Goal: Task Accomplishment & Management: Manage account settings

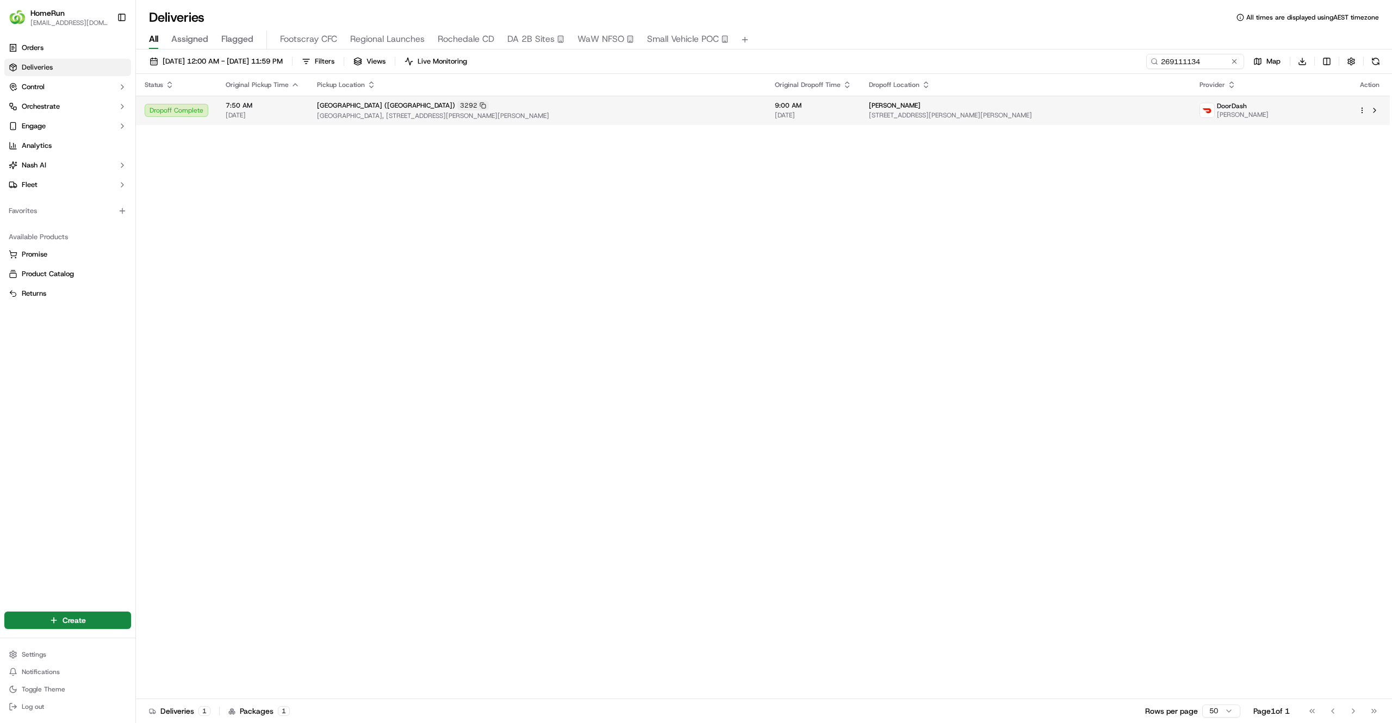
click at [1113, 108] on div "Ran Chhoeung" at bounding box center [1026, 105] width 314 height 9
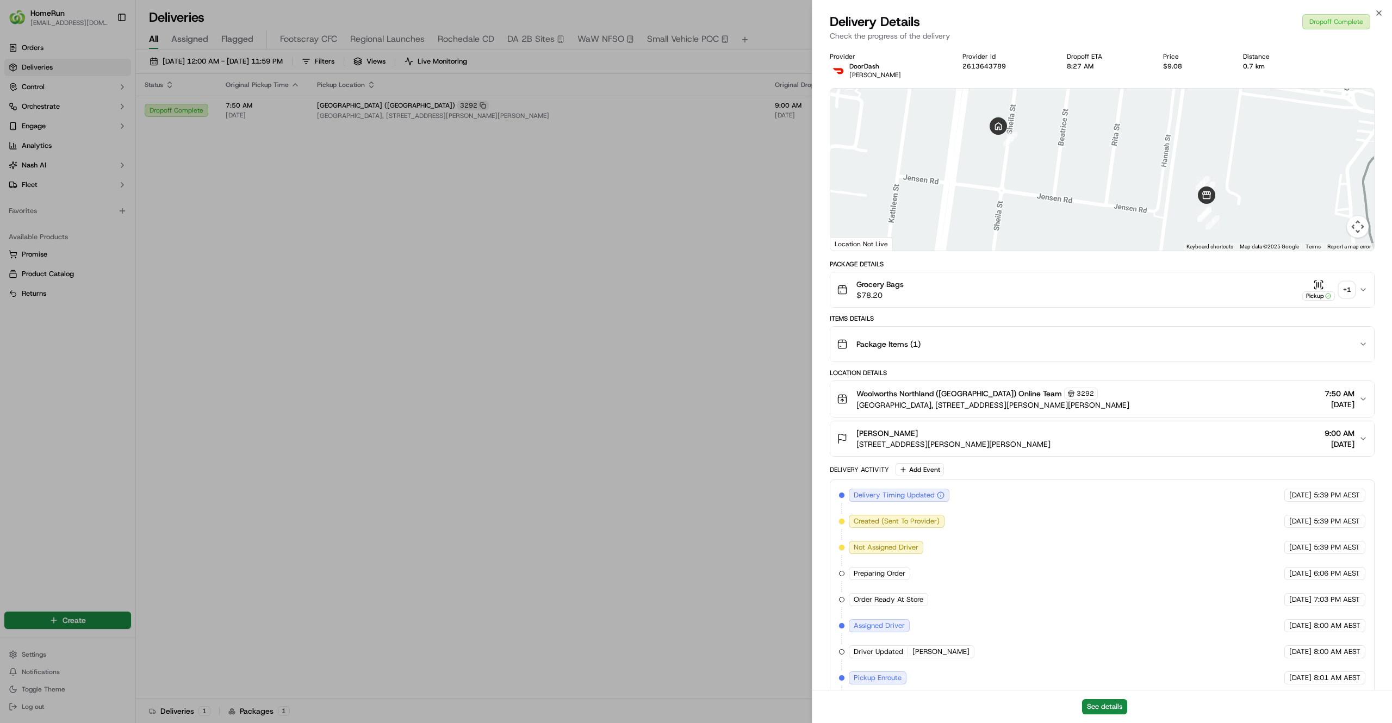
click at [1340, 289] on div "+ 1" at bounding box center [1346, 289] width 15 height 15
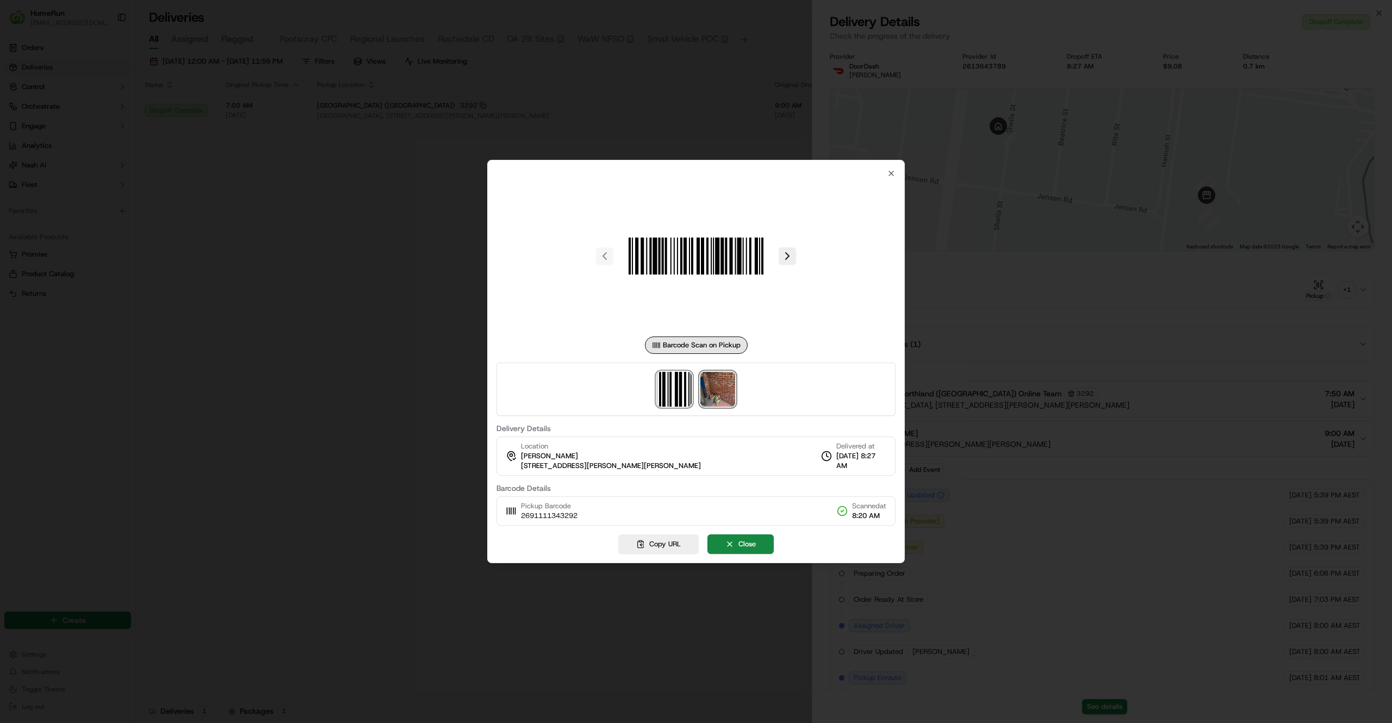
click at [712, 397] on img at bounding box center [717, 389] width 35 height 35
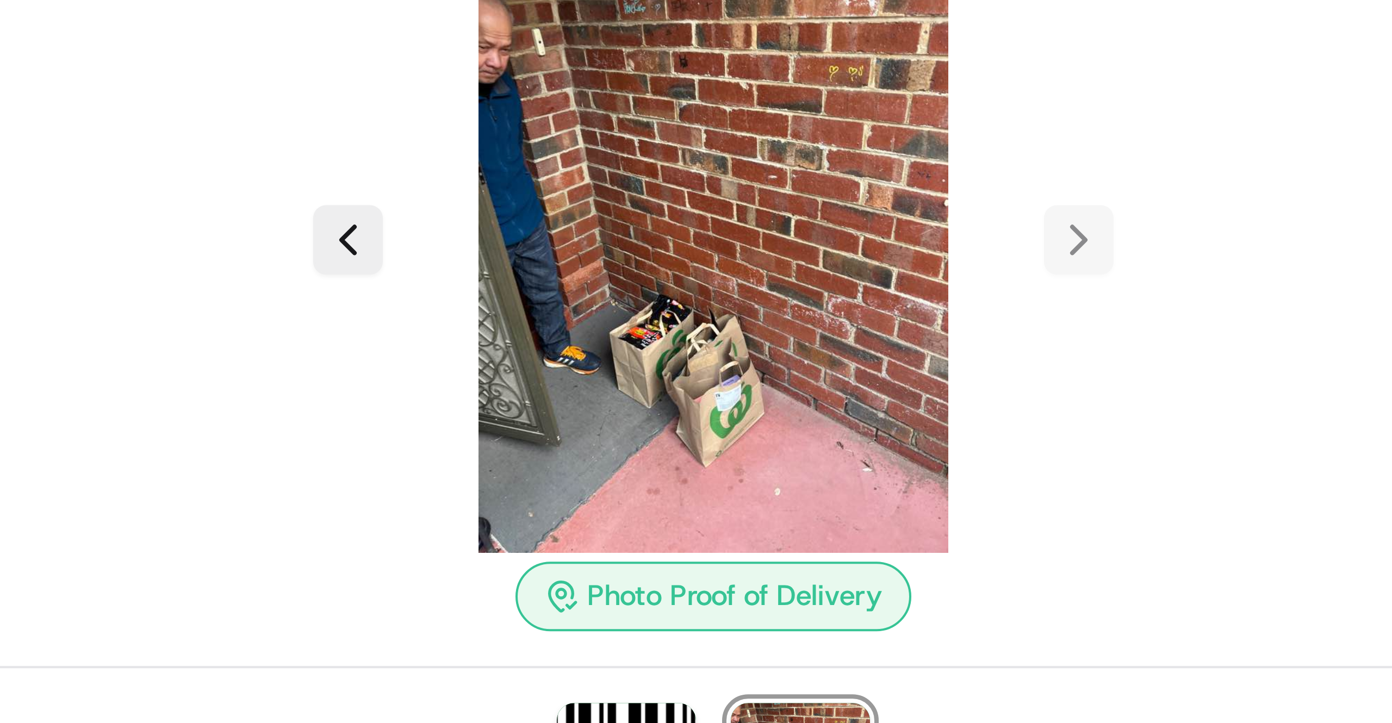
click at [681, 301] on img at bounding box center [696, 281] width 157 height 157
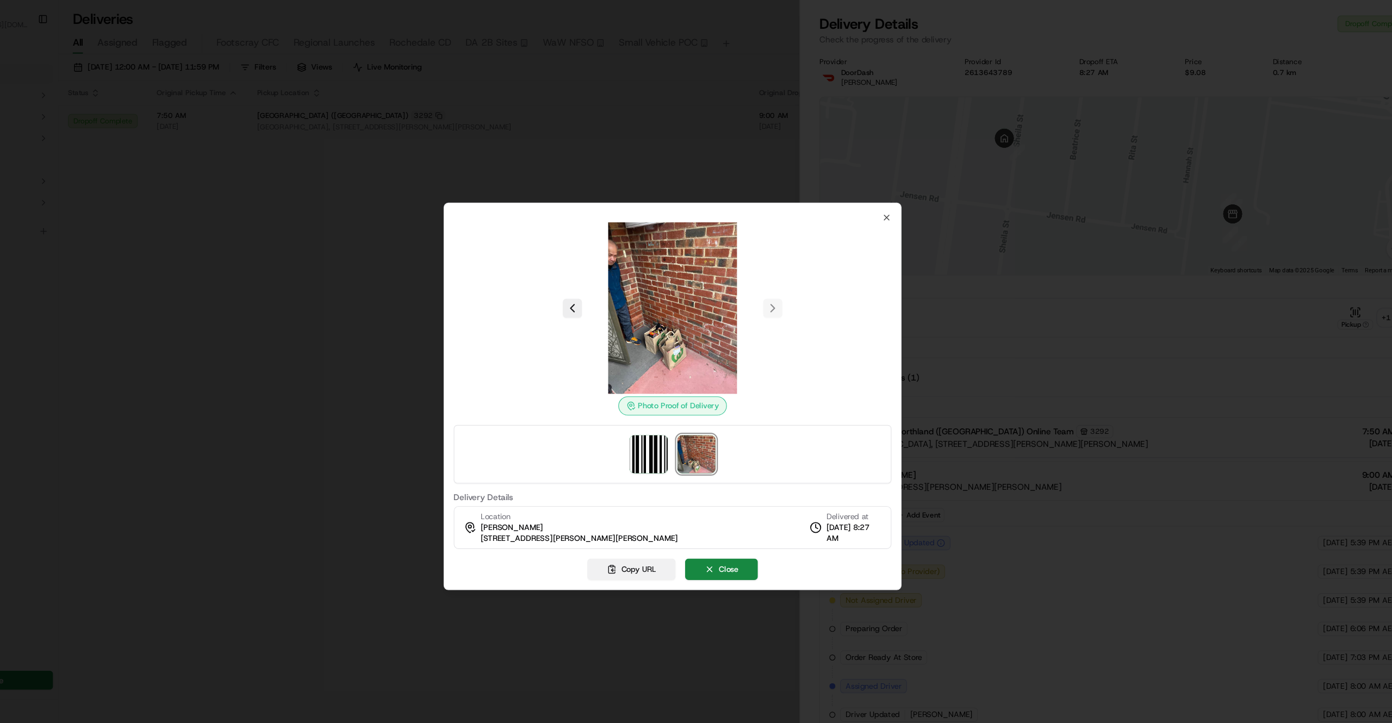
click at [663, 521] on button "Copy URL" at bounding box center [658, 519] width 80 height 20
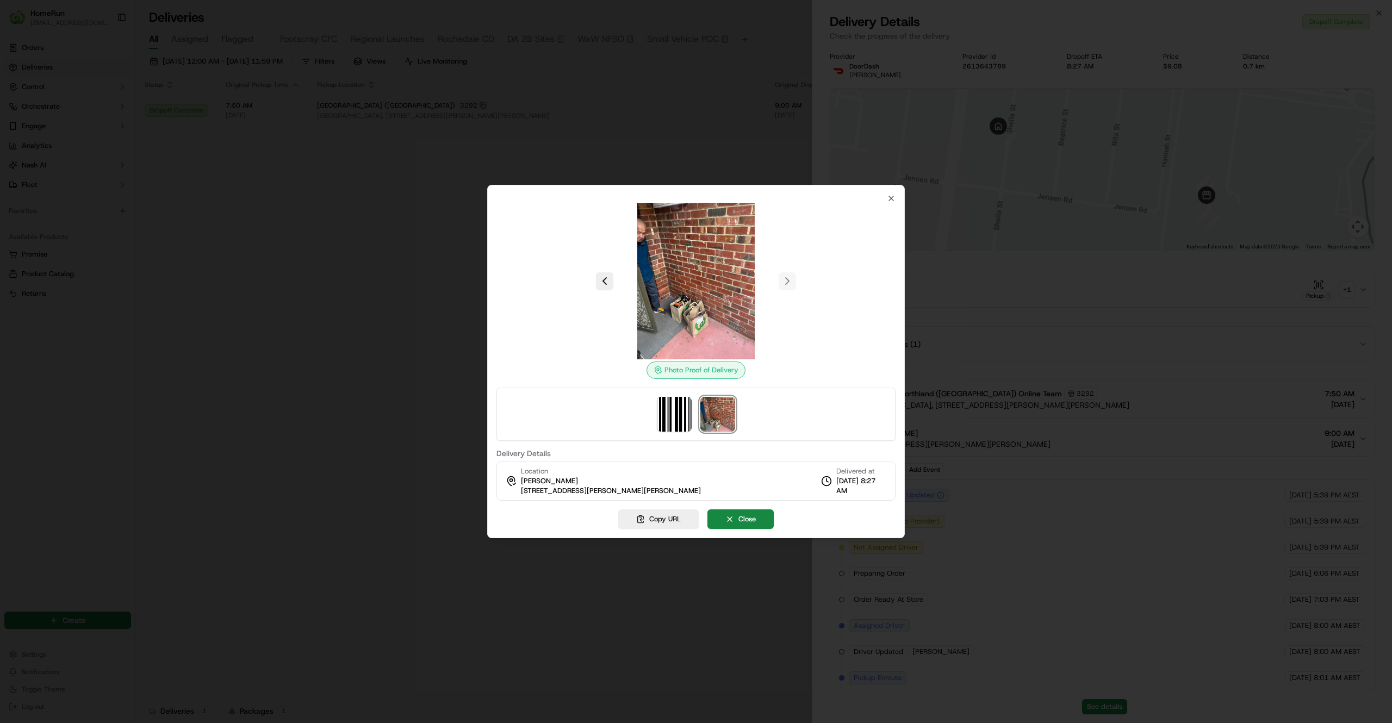
click at [992, 498] on div at bounding box center [696, 361] width 1392 height 723
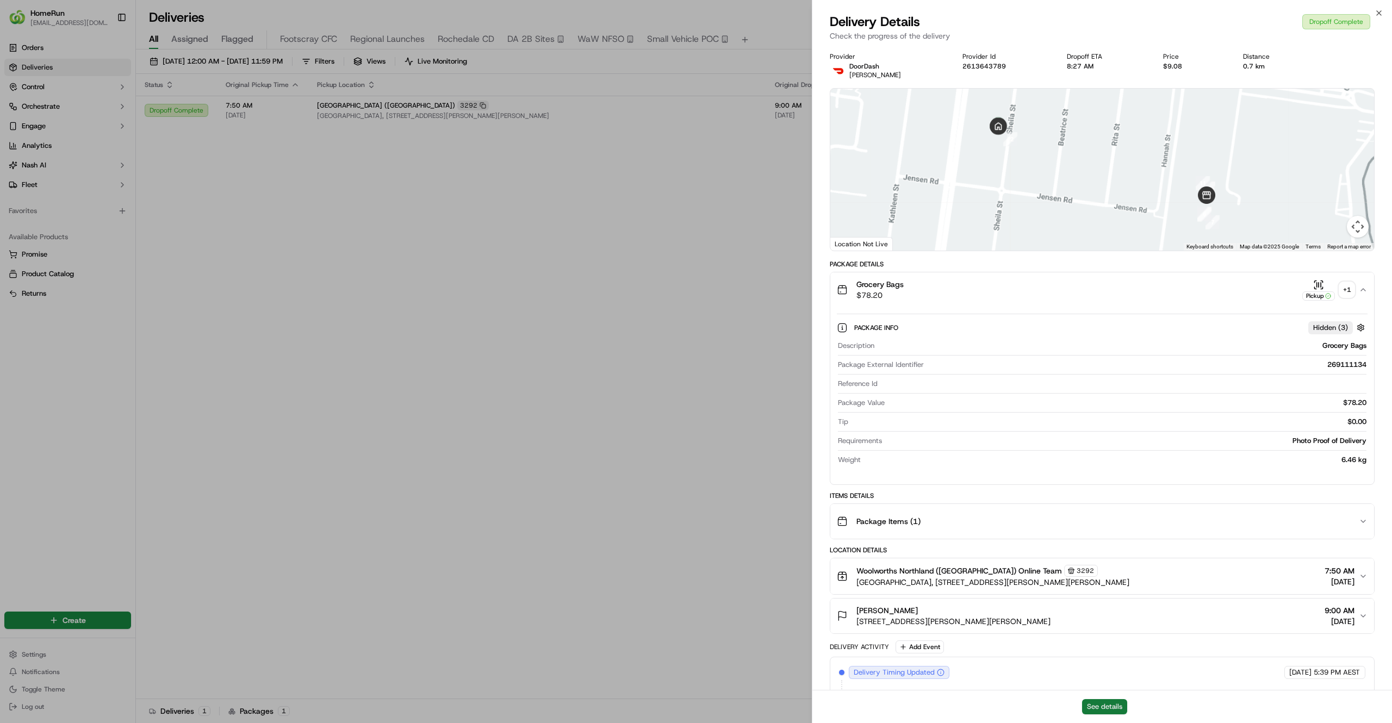
click at [1093, 704] on button "See details" at bounding box center [1104, 706] width 45 height 15
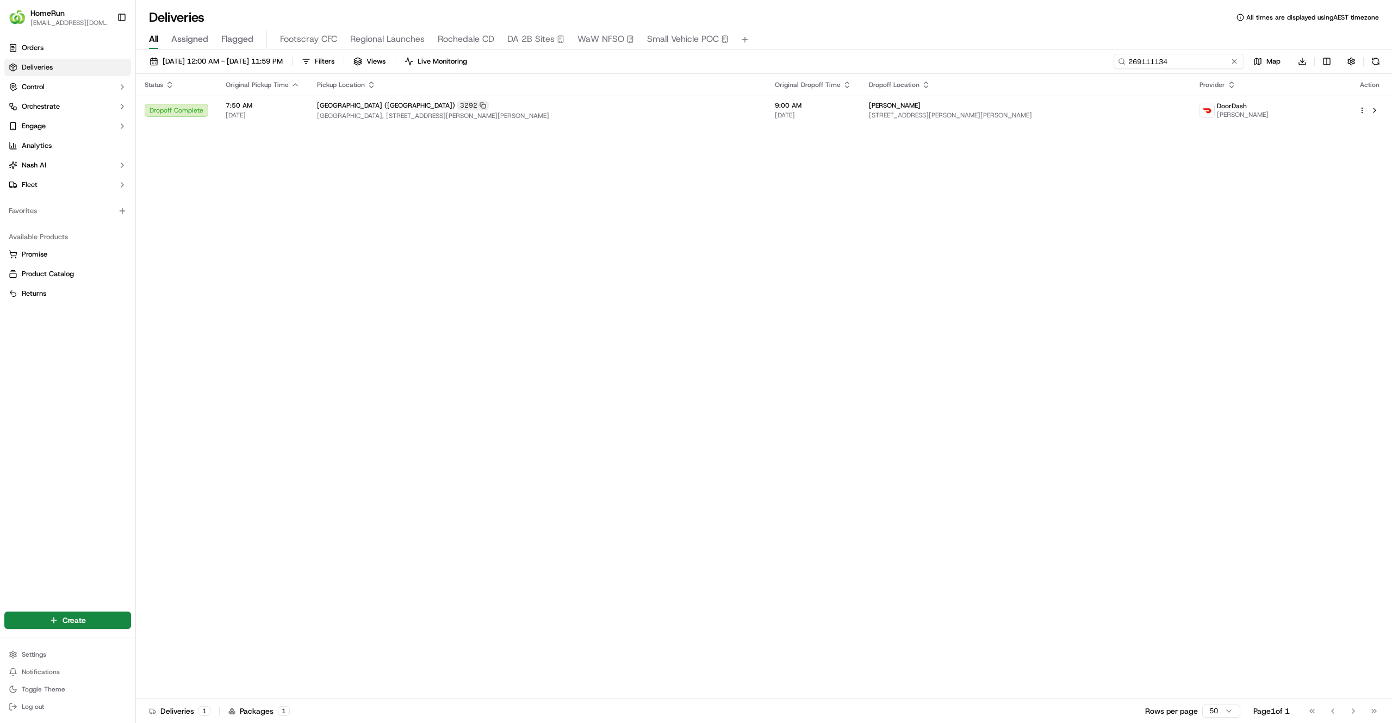
click at [1203, 66] on input "269111134" at bounding box center [1179, 61] width 131 height 15
paste input "8941187"
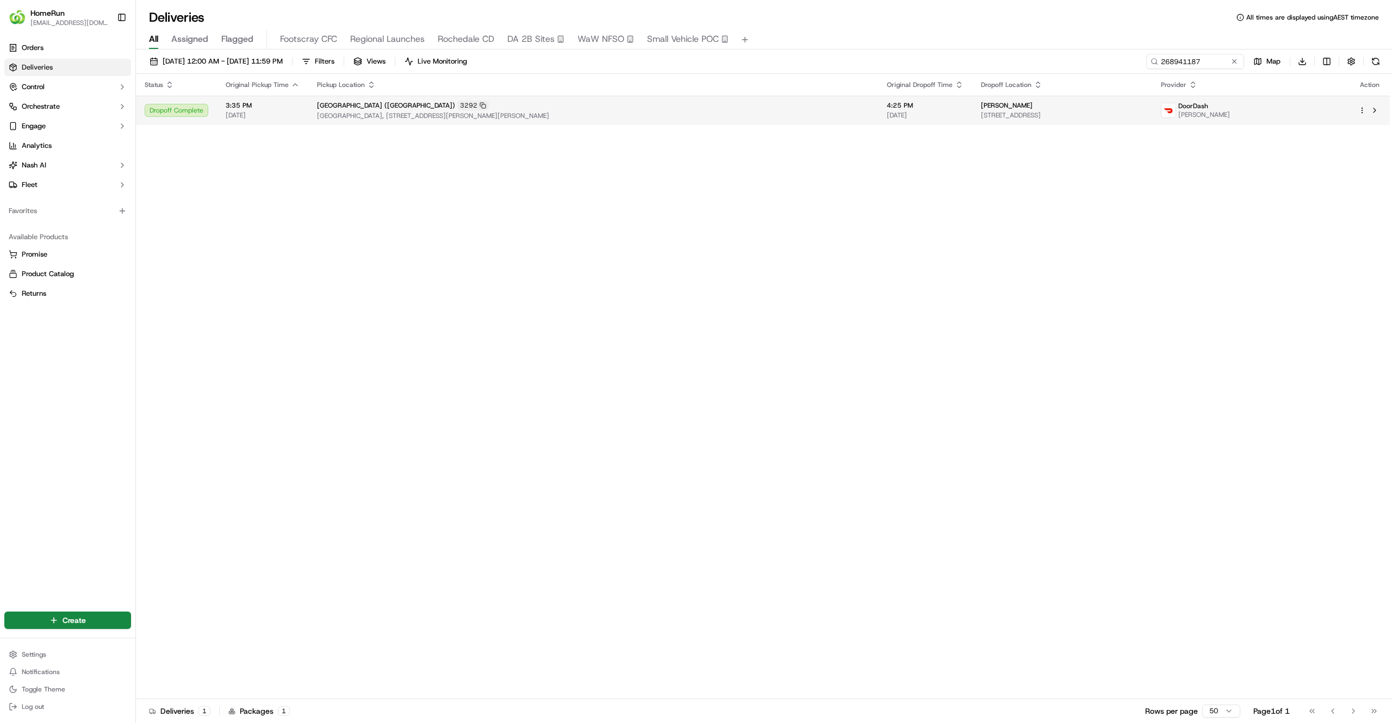
click at [1034, 99] on td "Eddie Tuncak 108 Ramu Pde, U 3, Heidelberg West, VIC 3081, AU" at bounding box center [1062, 110] width 180 height 29
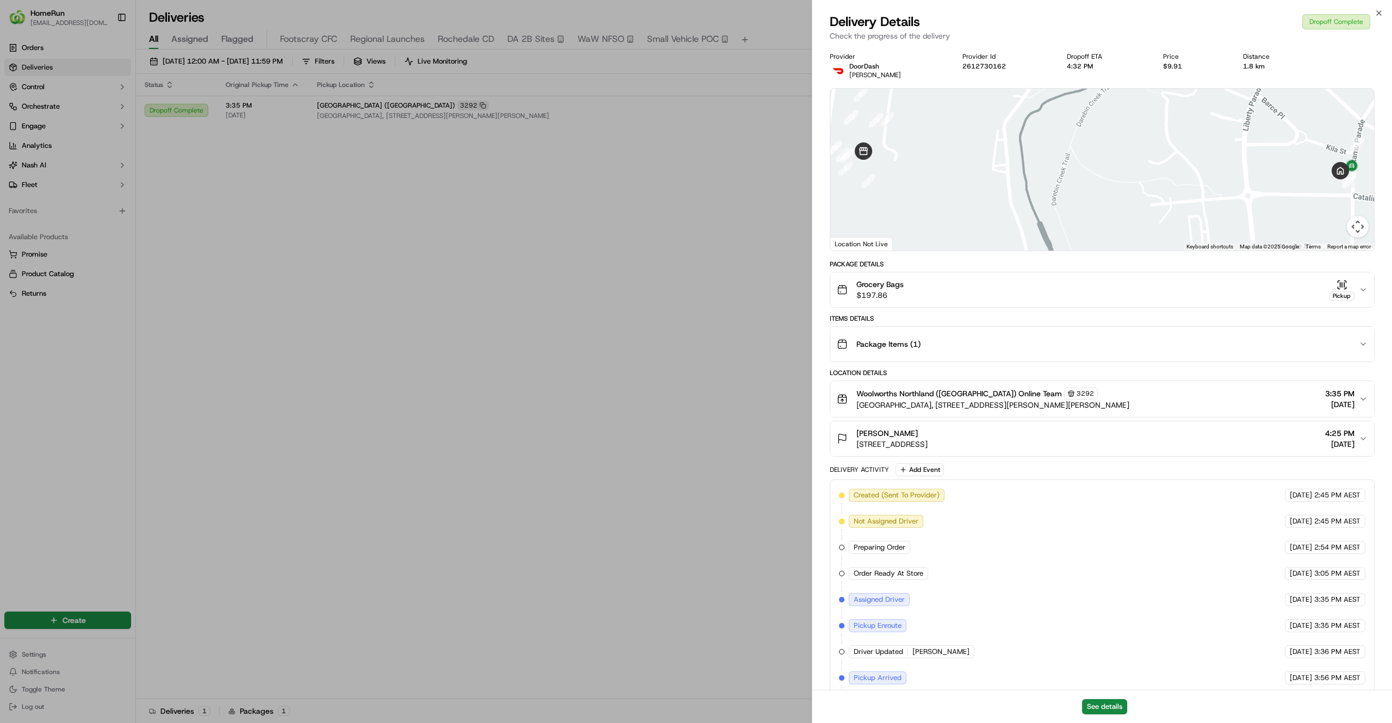
click at [1101, 296] on div "Grocery Bags $197.86 Pickup" at bounding box center [1098, 290] width 522 height 22
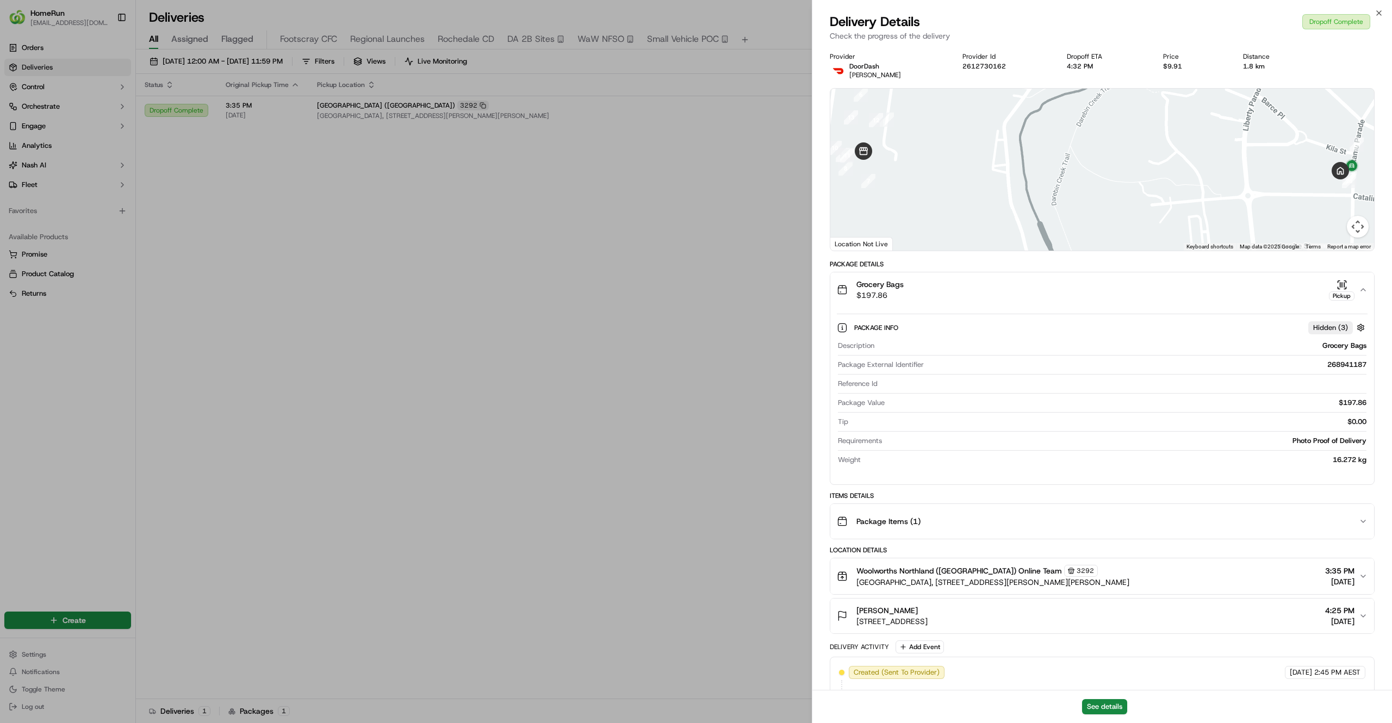
click at [1101, 296] on div "Grocery Bags $197.86 Pickup" at bounding box center [1098, 290] width 522 height 22
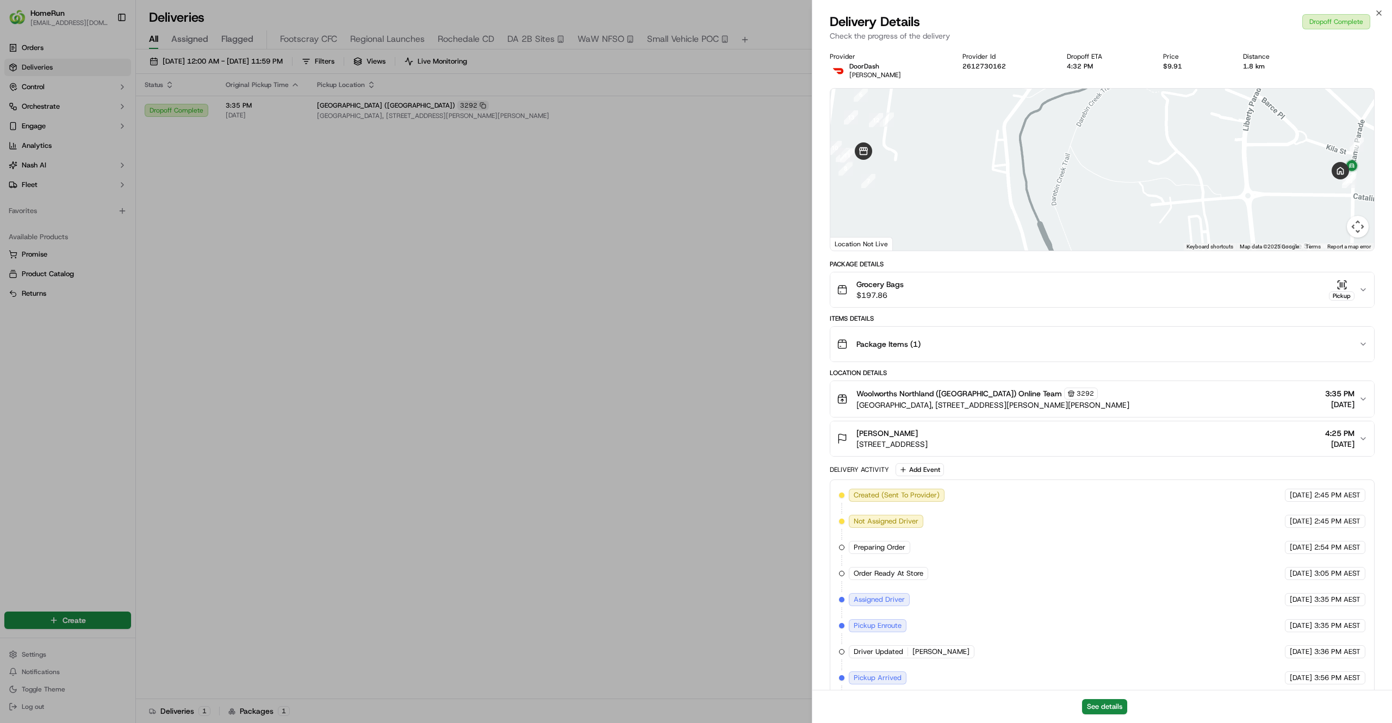
click at [1101, 296] on div "Grocery Bags $197.86 Pickup" at bounding box center [1098, 290] width 522 height 22
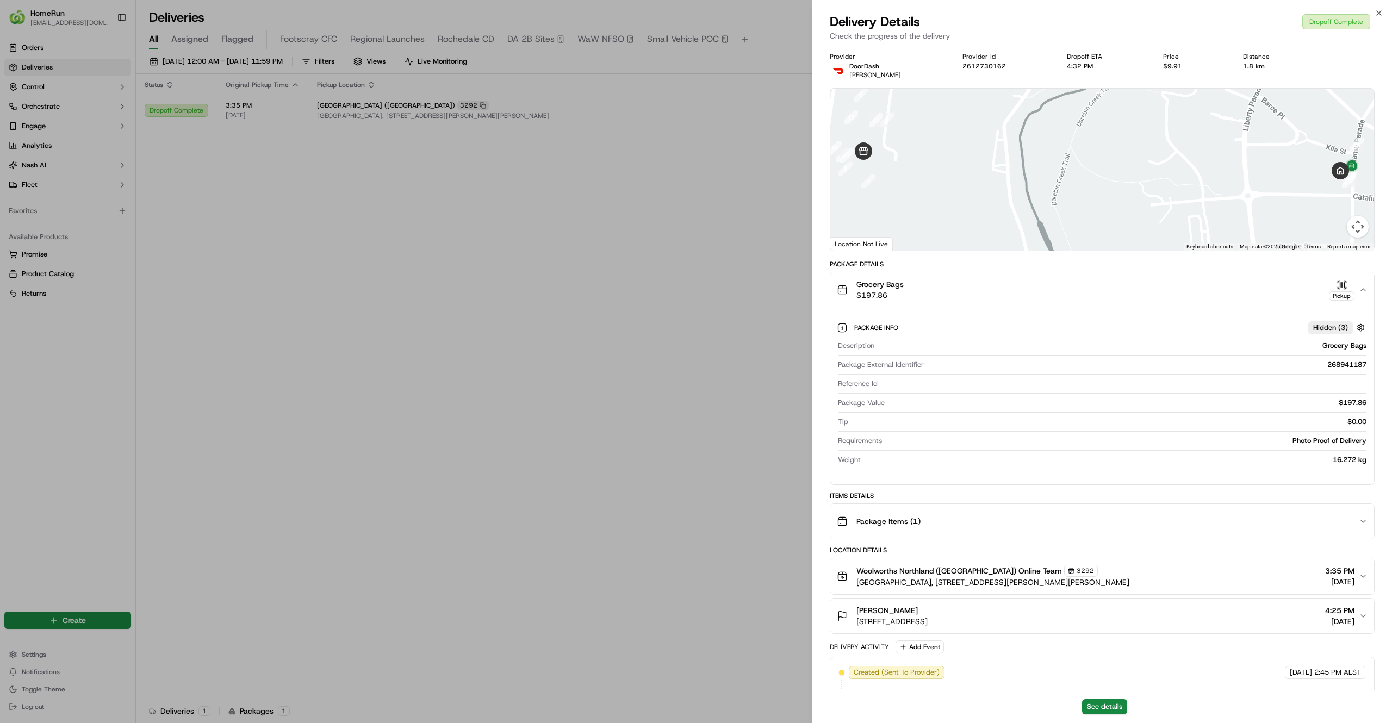
click at [1101, 296] on div "Grocery Bags $197.86 Pickup" at bounding box center [1098, 290] width 522 height 22
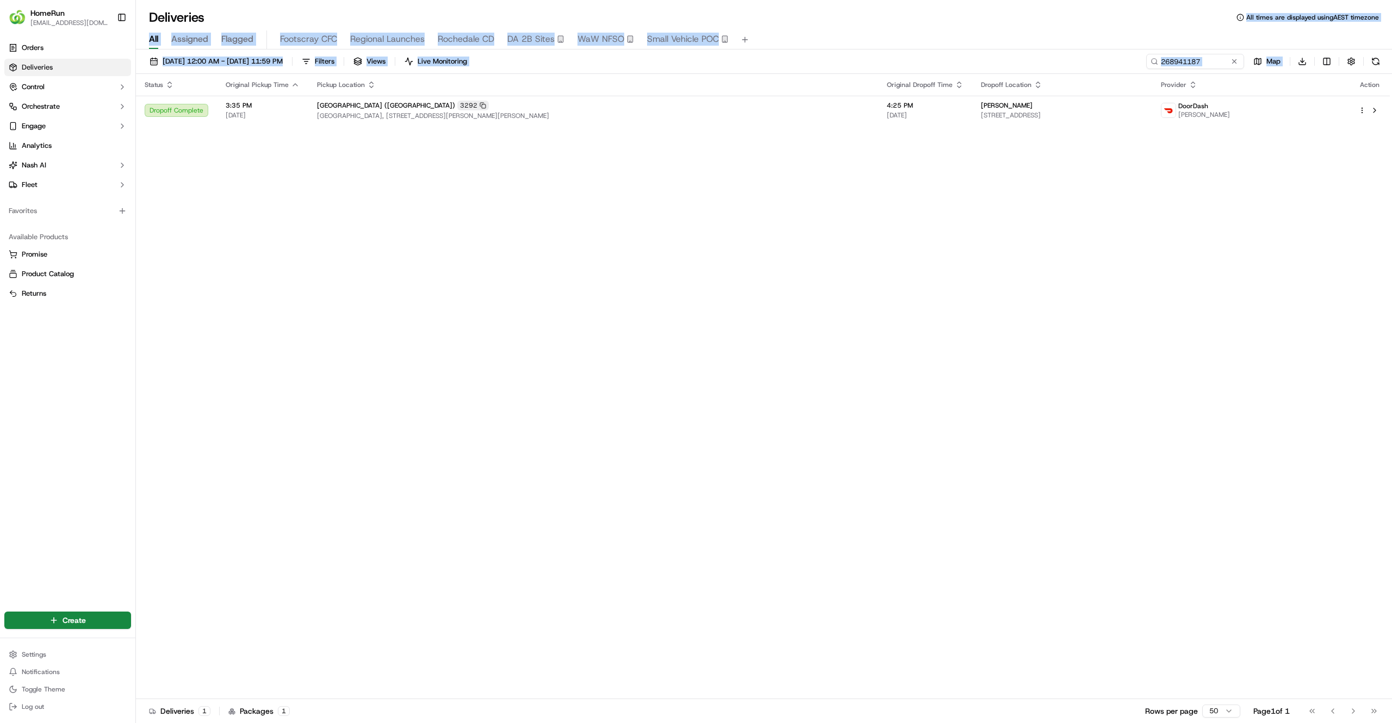
drag, startPoint x: 605, startPoint y: 184, endPoint x: 1254, endPoint y: -10, distance: 677.1
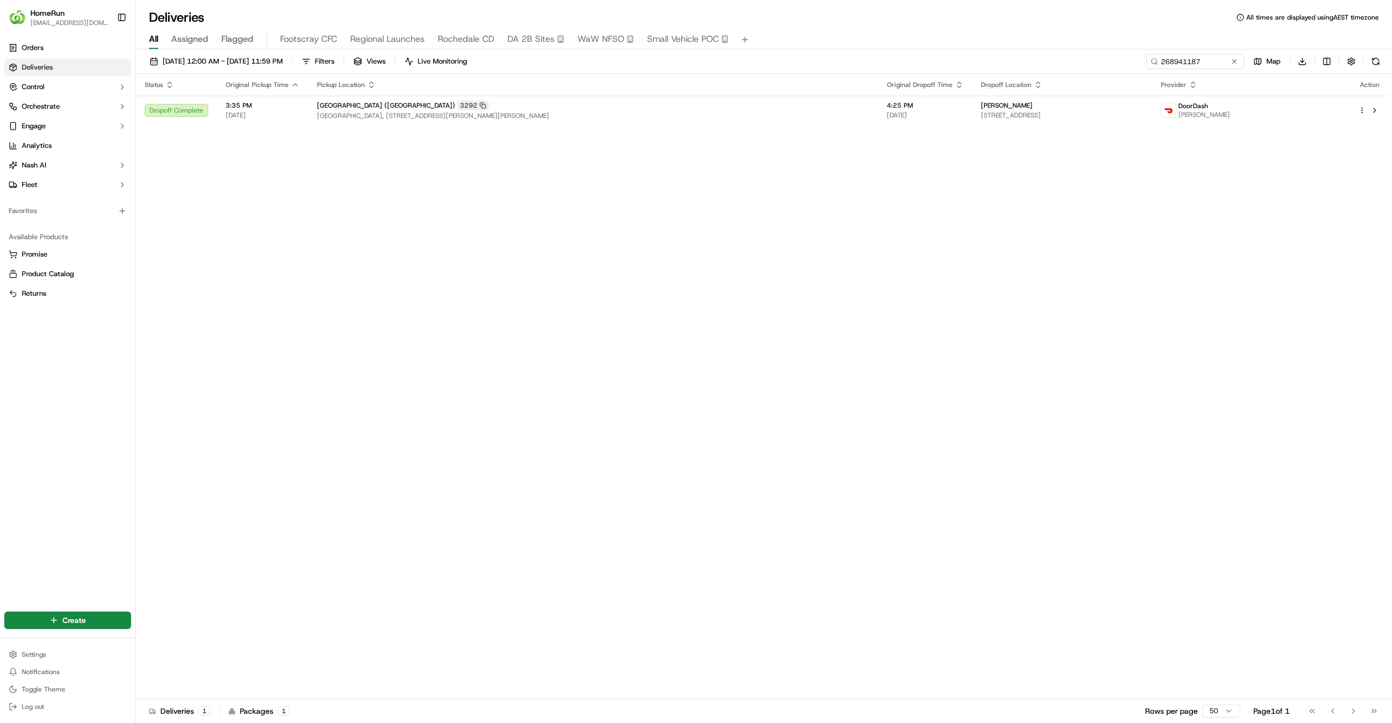
click at [1166, 165] on div "Status Original Pickup Time Pickup Location Original Dropoff Time Dropoff Locat…" at bounding box center [763, 386] width 1254 height 625
click at [1207, 64] on input "268941187" at bounding box center [1179, 61] width 131 height 15
click at [1176, 108] on img at bounding box center [1168, 110] width 14 height 14
click at [1095, 128] on div "Status Original Pickup Time Pickup Location Original Dropoff Time Dropoff Locat…" at bounding box center [763, 386] width 1254 height 625
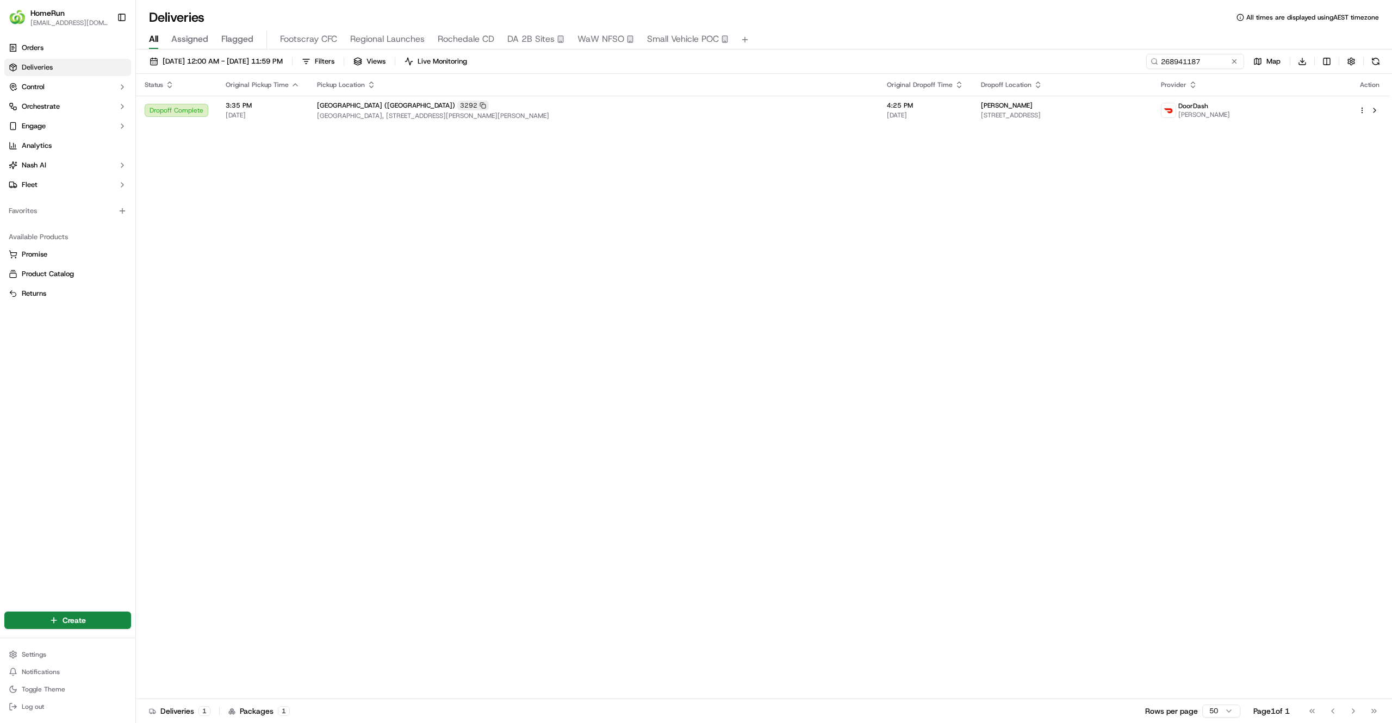
click at [1096, 126] on div "Status Original Pickup Time Pickup Location Original Dropoff Time Dropoff Locat…" at bounding box center [763, 386] width 1254 height 625
click at [1098, 120] on span "108 Ramu Pde, U 3, Heidelberg West, VIC 3081, AU" at bounding box center [1062, 115] width 163 height 9
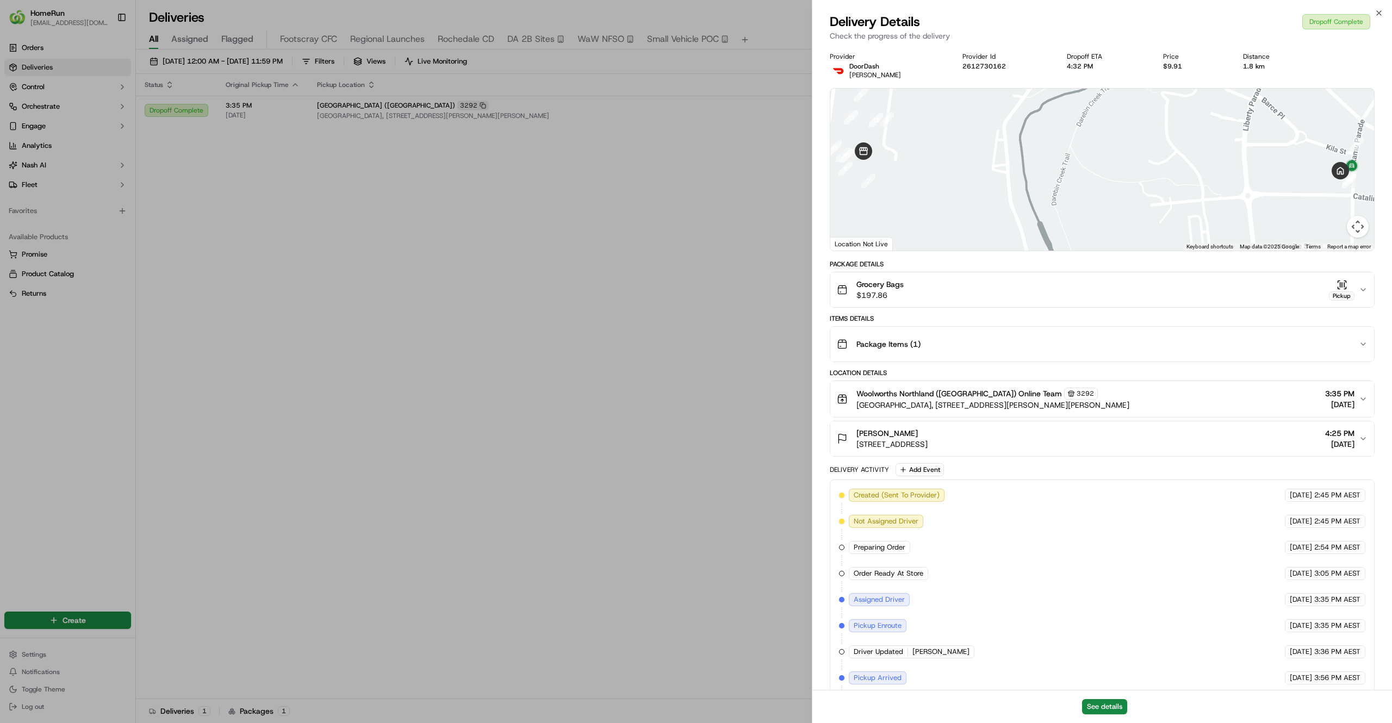
scroll to position [148, 0]
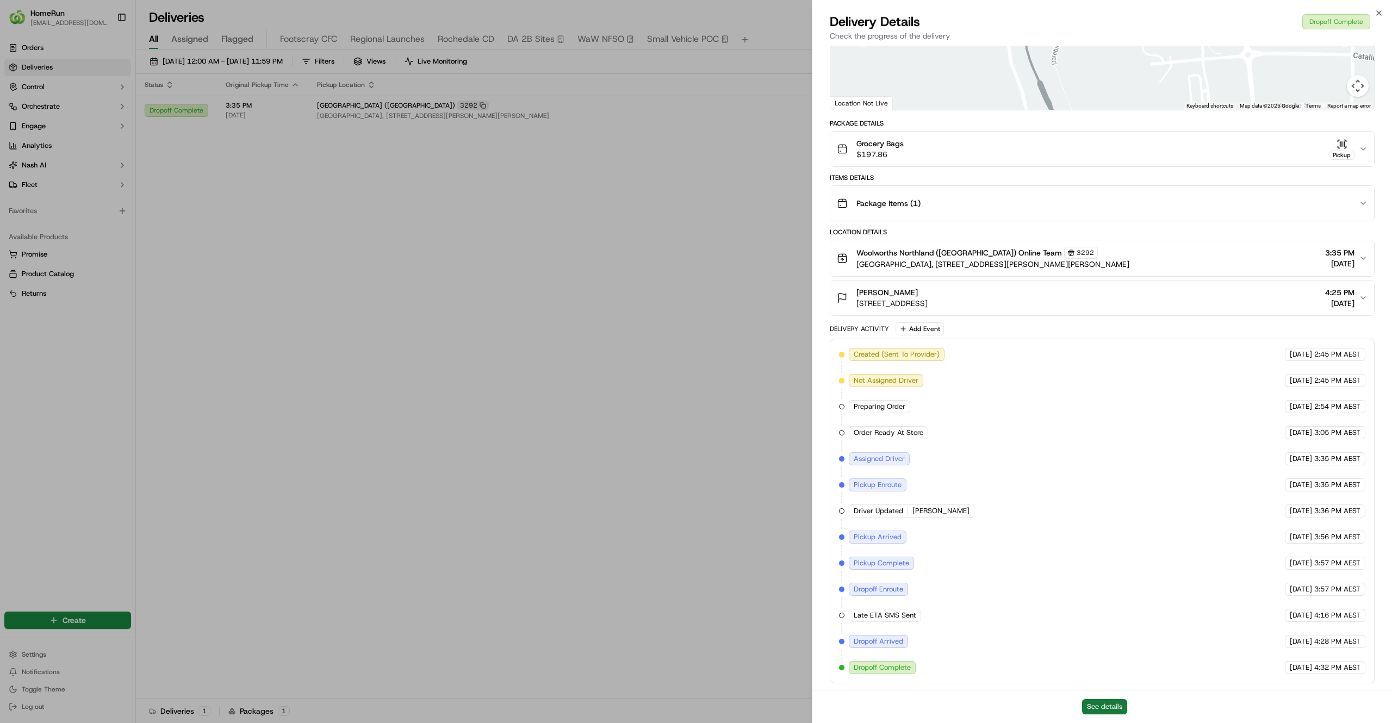
click at [1085, 709] on button "See details" at bounding box center [1104, 706] width 45 height 15
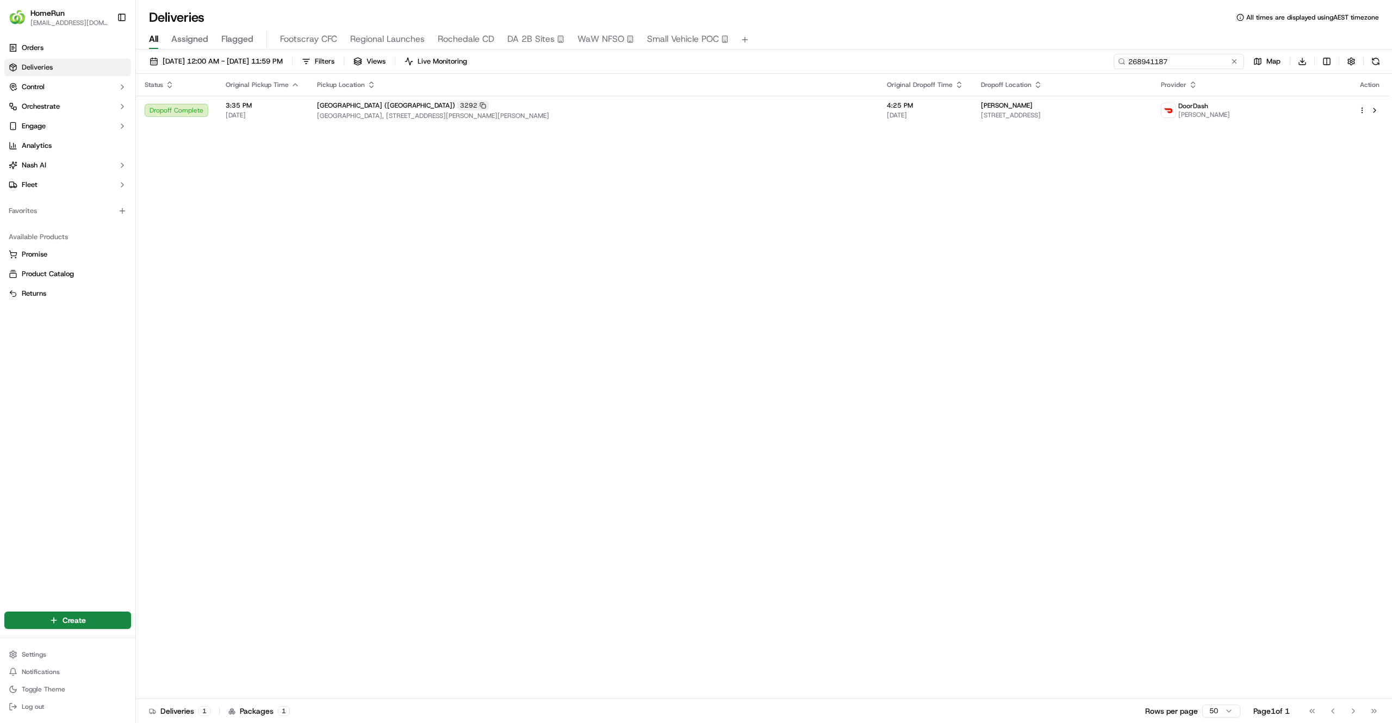
click at [1160, 63] on input "268941187" at bounding box center [1179, 61] width 131 height 15
paste input "9387471"
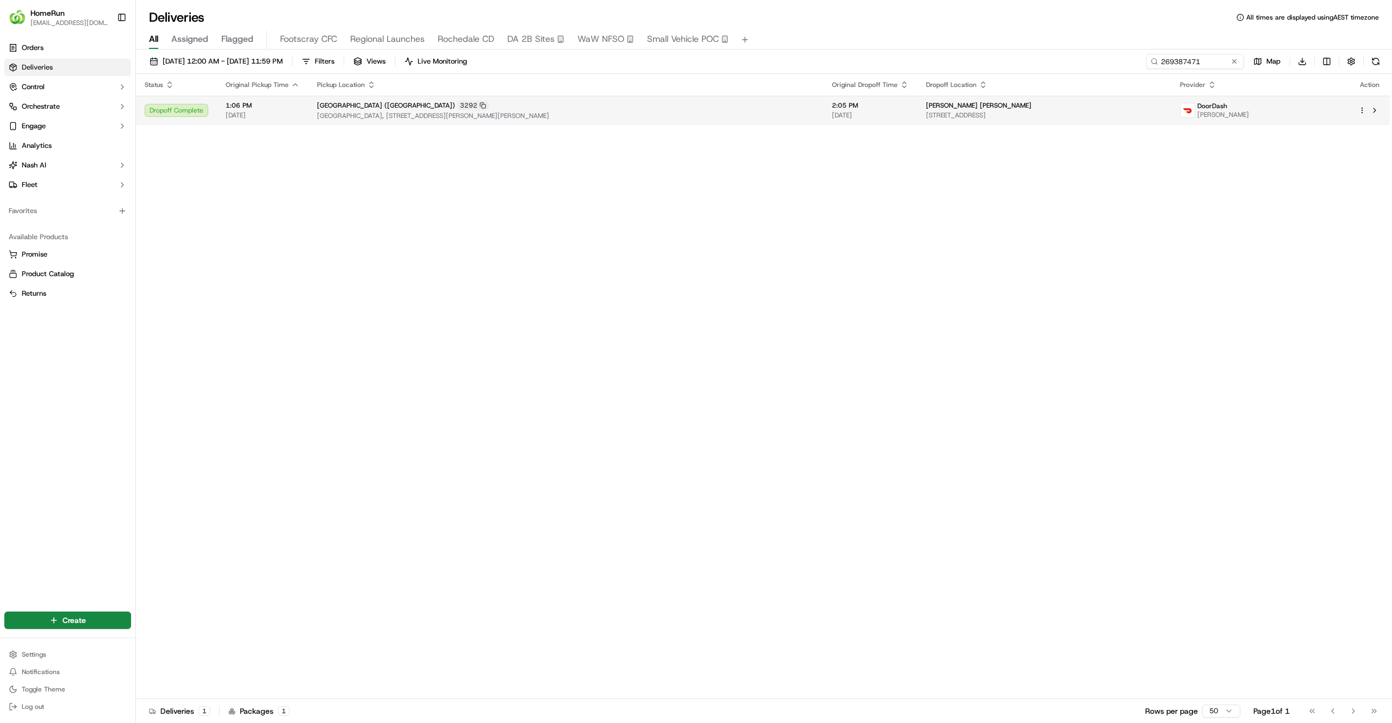
click at [1072, 117] on span "28 Timor Pde, Heidelberg West, VIC 3081, AU" at bounding box center [1044, 115] width 236 height 9
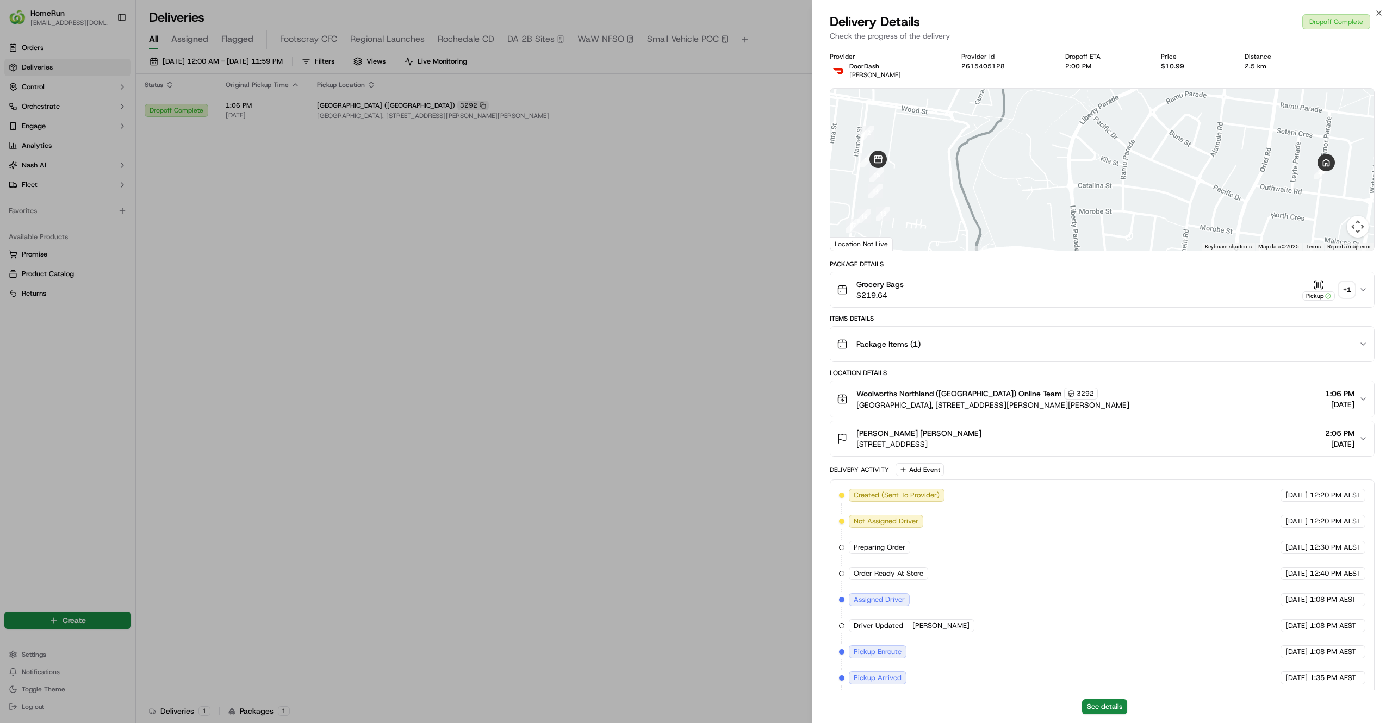
click at [1351, 295] on div "+ 1" at bounding box center [1346, 289] width 15 height 15
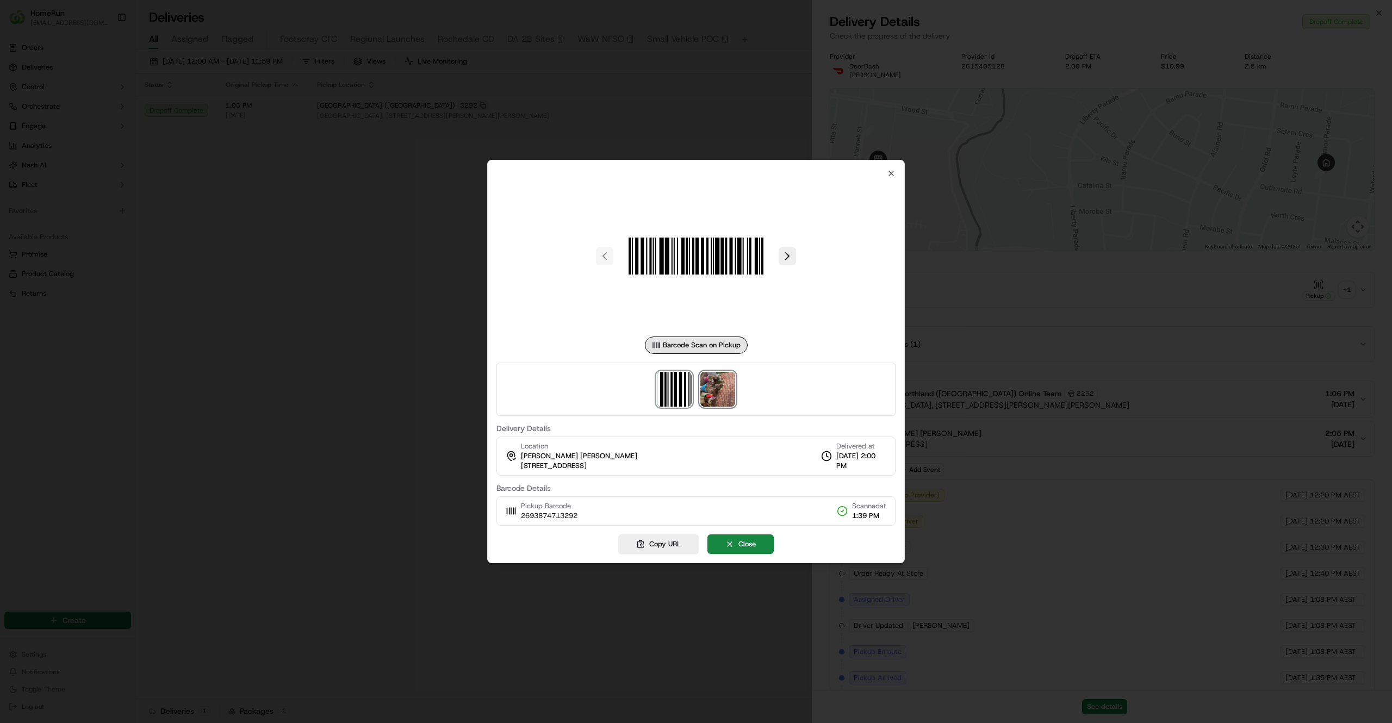
click at [718, 388] on img at bounding box center [717, 389] width 35 height 35
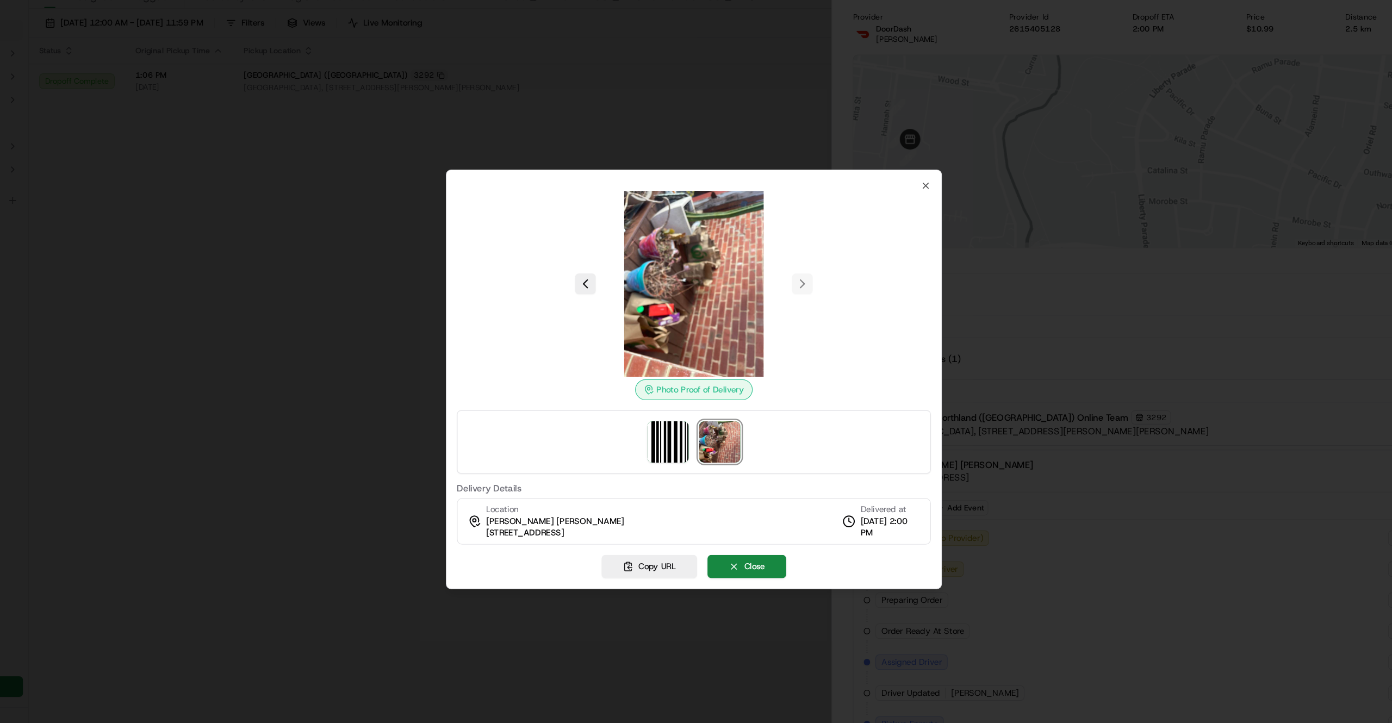
click at [1026, 283] on div at bounding box center [696, 361] width 1392 height 723
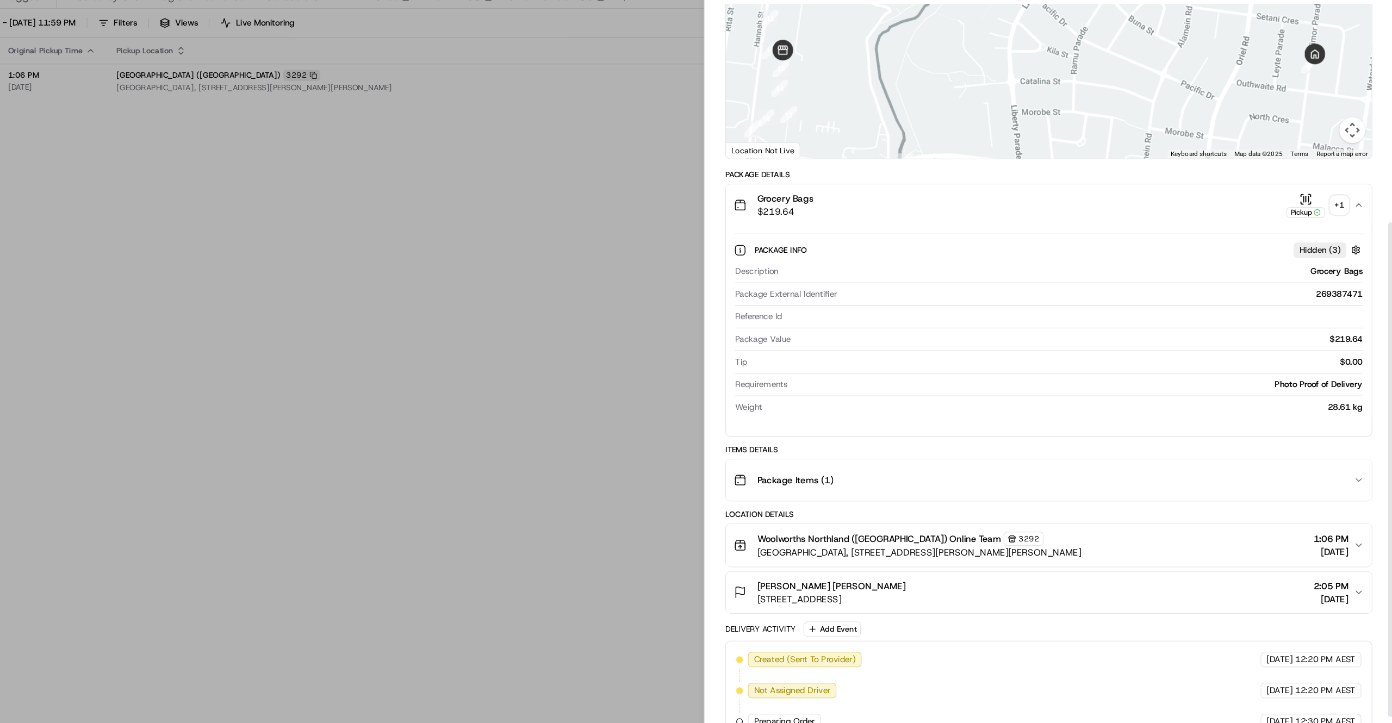
scroll to position [296, 0]
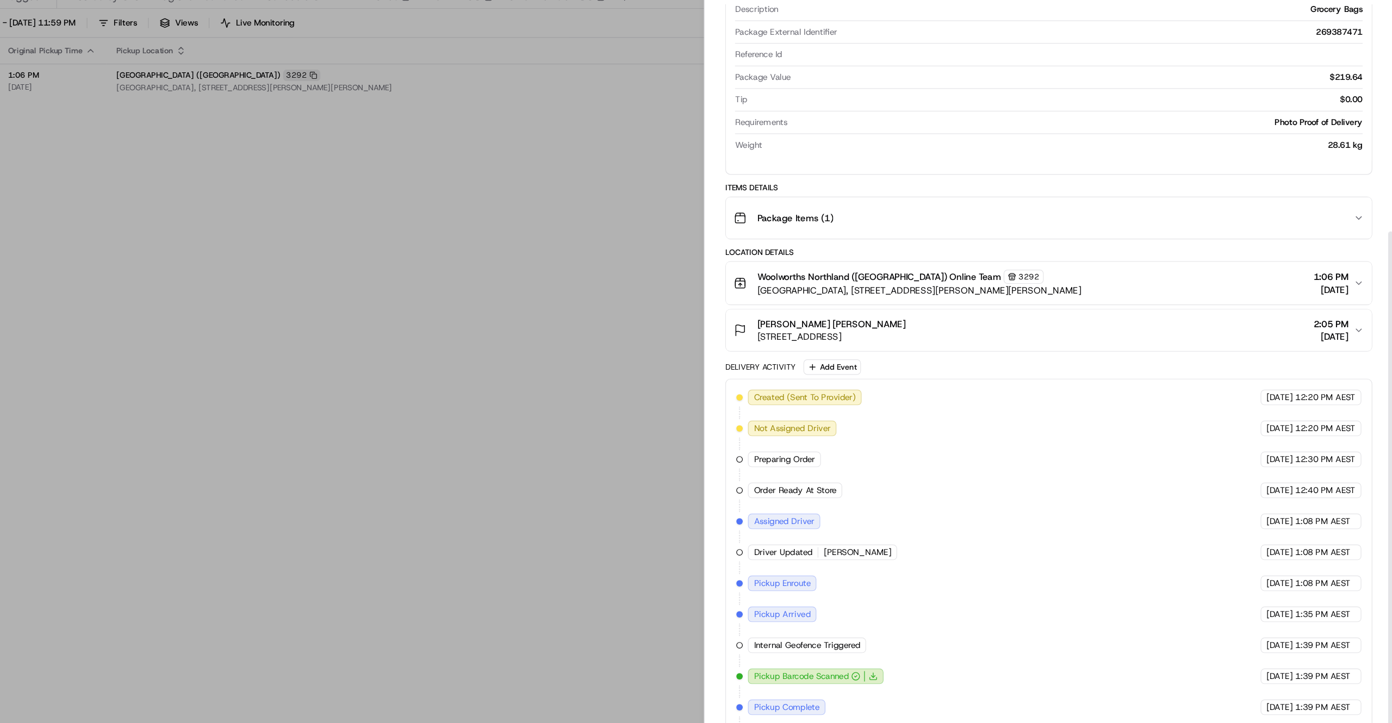
click at [1146, 329] on div "Lisa Maree Hibbert 28 Timor Pde, Heidelberg West, VIC 3081, AU 2:05 PM 14/09/20…" at bounding box center [1098, 320] width 522 height 22
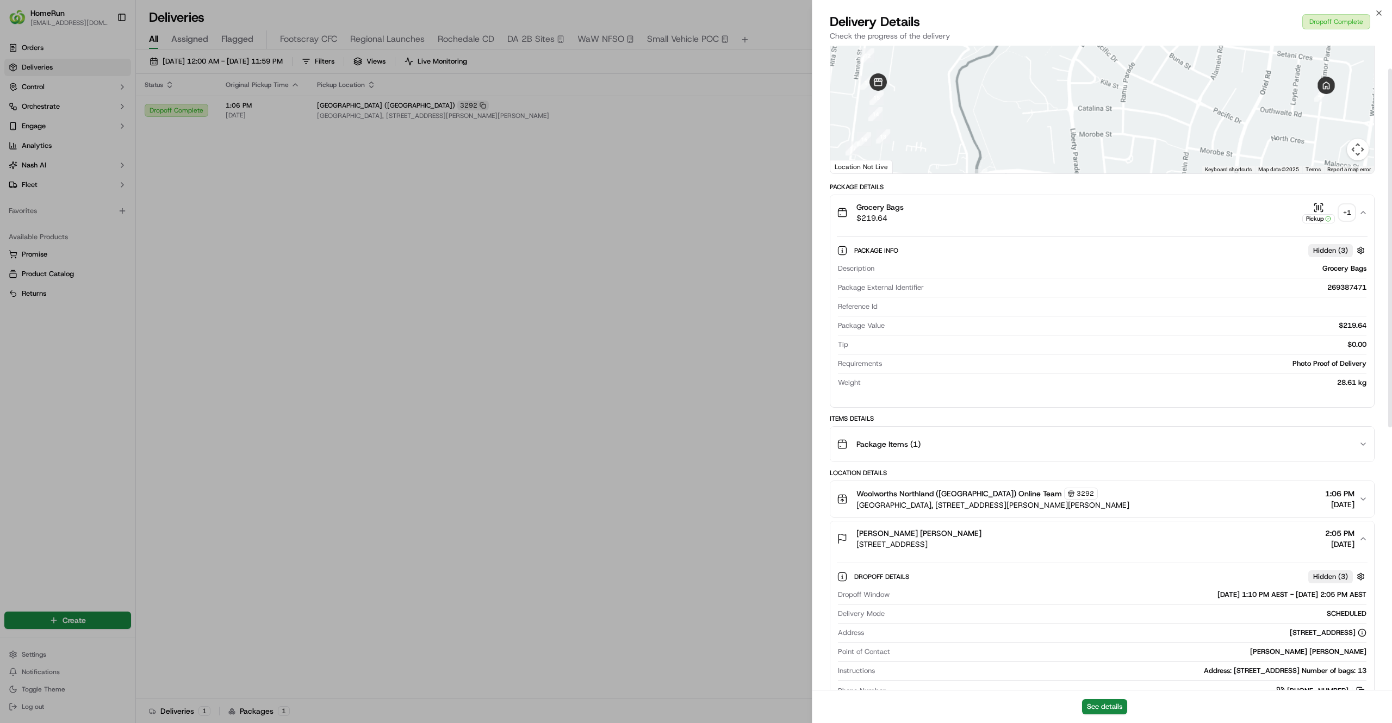
scroll to position [0, 0]
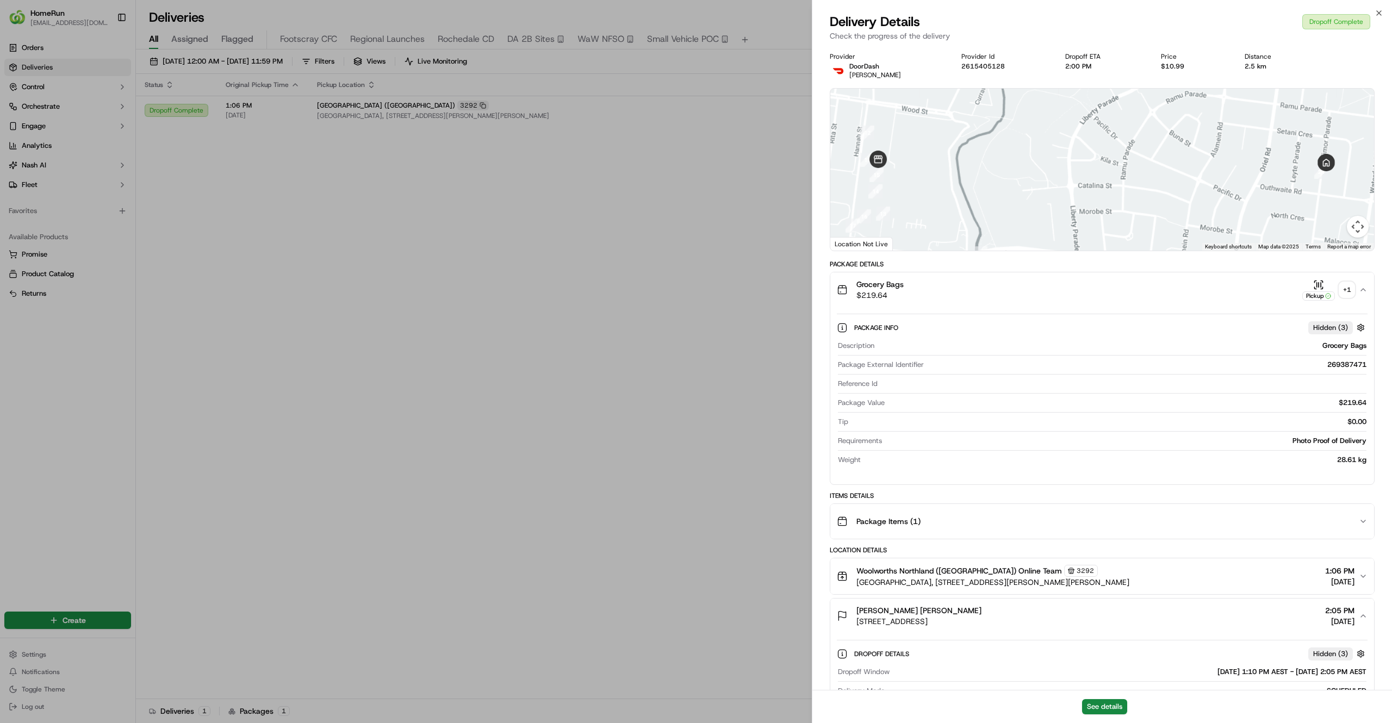
click at [1349, 293] on div "+ 1" at bounding box center [1346, 289] width 15 height 15
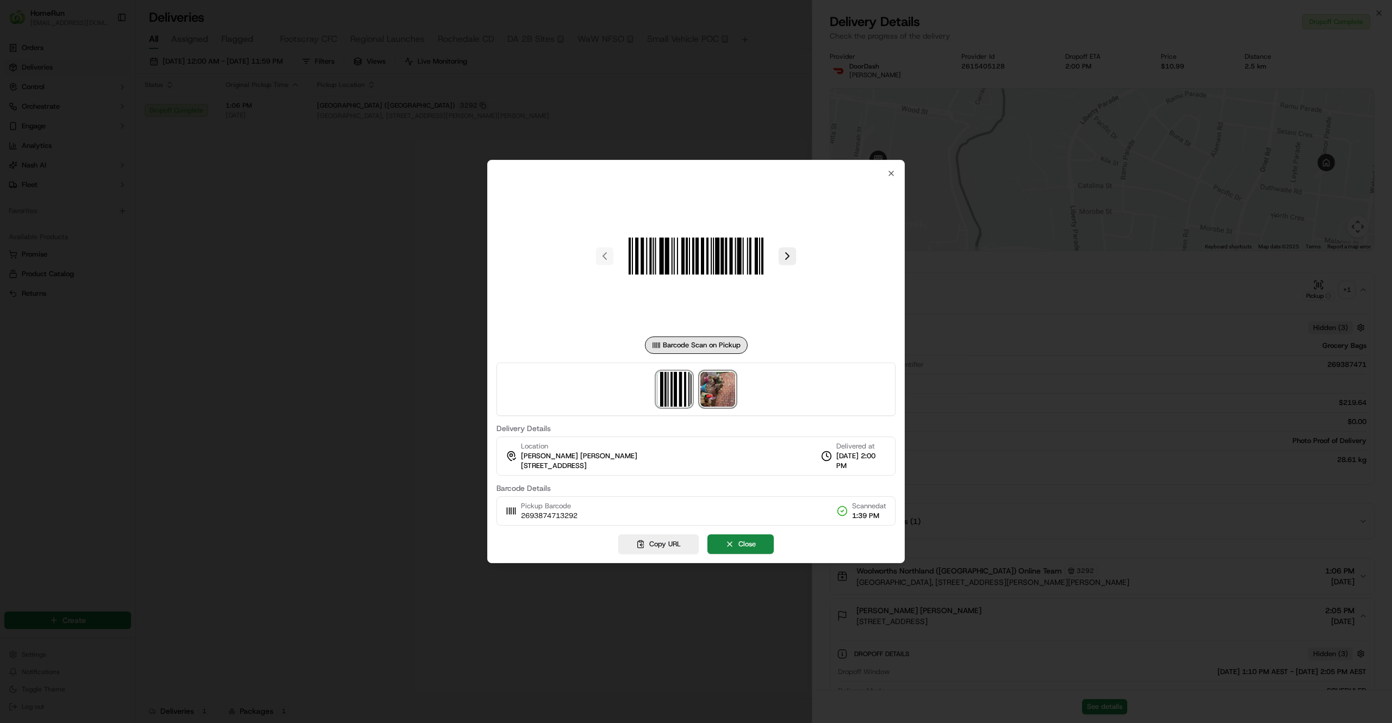
click at [707, 387] on img at bounding box center [717, 389] width 35 height 35
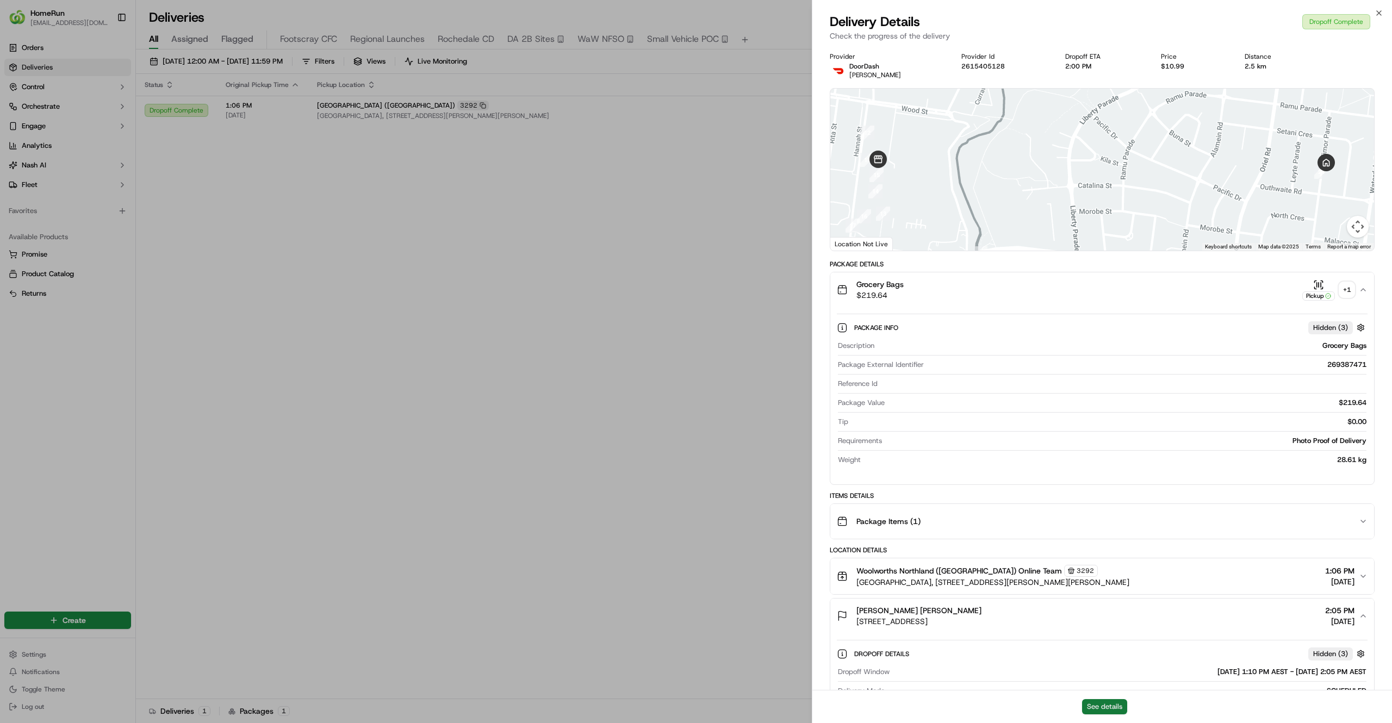
click at [1096, 708] on button "See details" at bounding box center [1104, 706] width 45 height 15
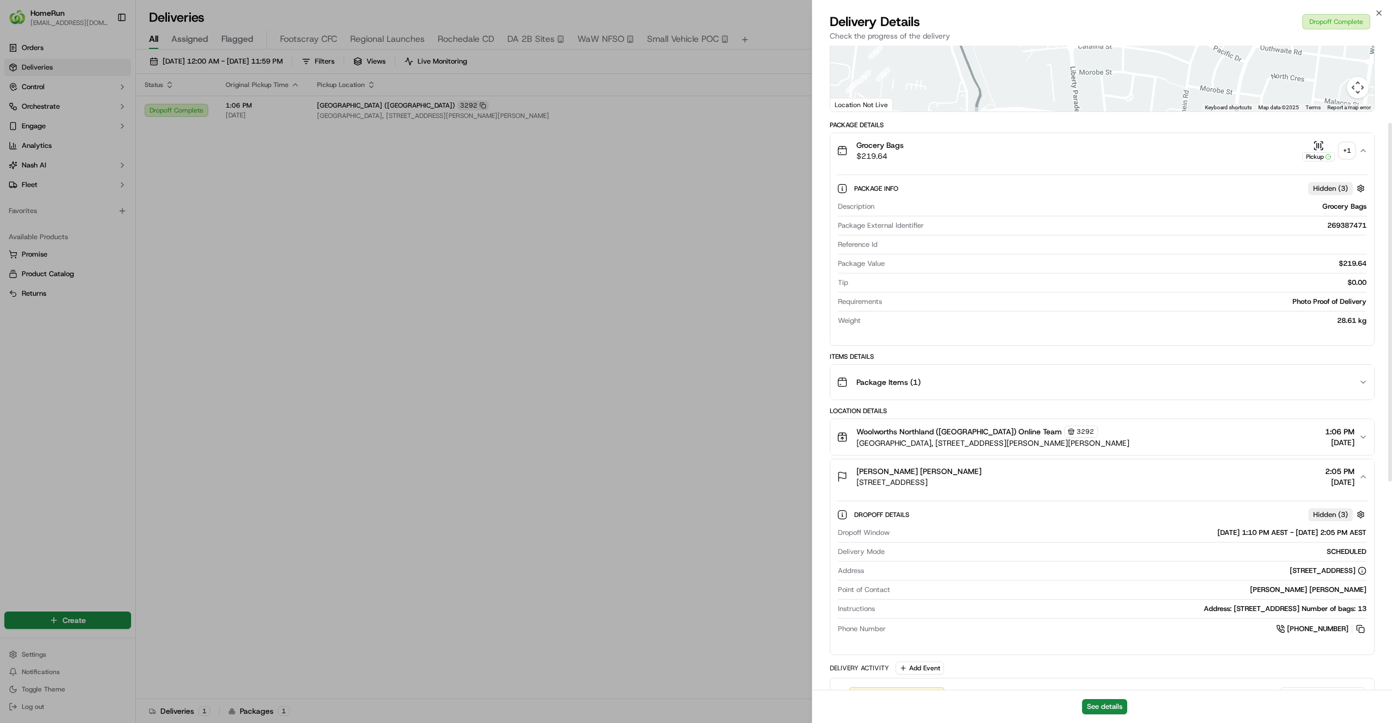
scroll to position [138, 0]
drag, startPoint x: 1060, startPoint y: 176, endPoint x: 1360, endPoint y: 332, distance: 338.5
click at [1360, 332] on div "Package Info Hidden ( 3 ) Description Grocery Bags Package External Identifier …" at bounding box center [1102, 253] width 544 height 169
drag, startPoint x: 1360, startPoint y: 332, endPoint x: 1227, endPoint y: 223, distance: 172.3
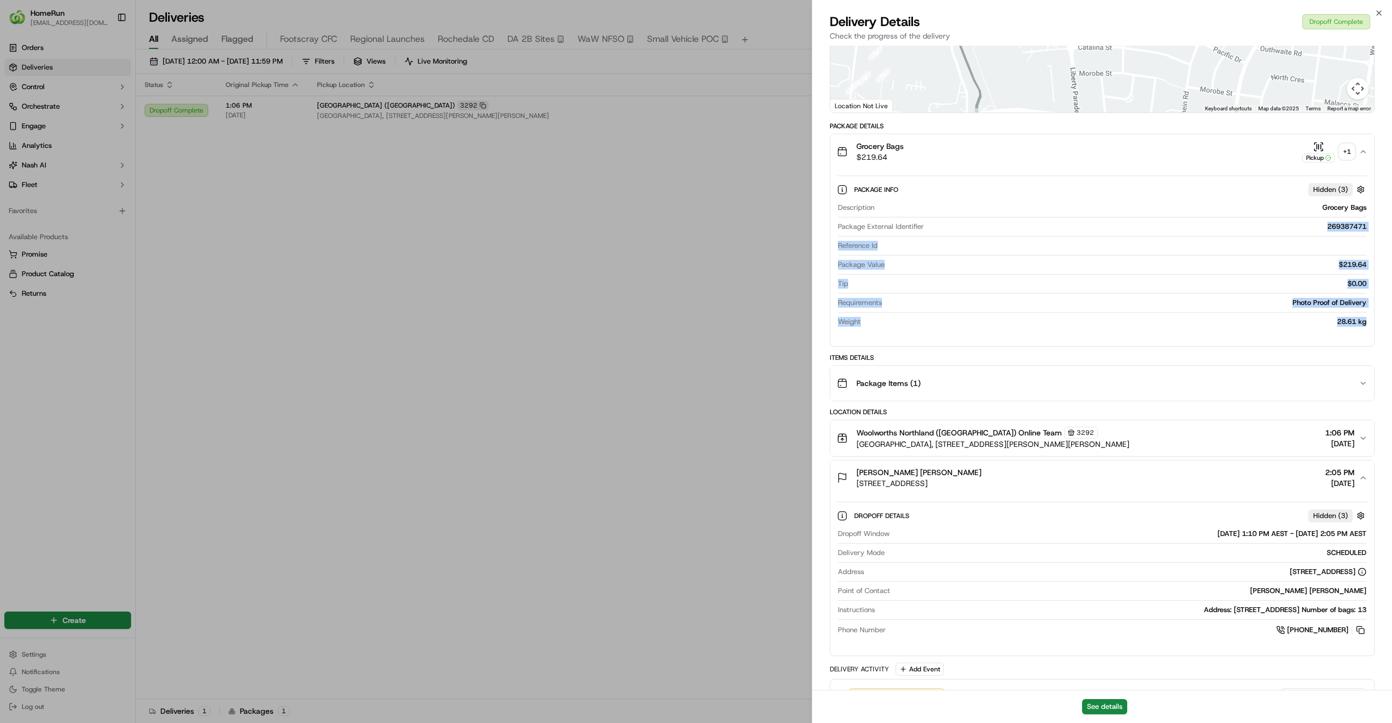
click at [1227, 223] on div "Package Info Hidden ( 3 ) Description Grocery Bags Package External Identifier …" at bounding box center [1102, 253] width 544 height 169
click at [1227, 223] on div "269387471" at bounding box center [1147, 227] width 438 height 10
click at [1227, 439] on div "Woolworths Northland (East Preston) Online Team 3292 Northland Shopping Centre,…" at bounding box center [1098, 438] width 522 height 23
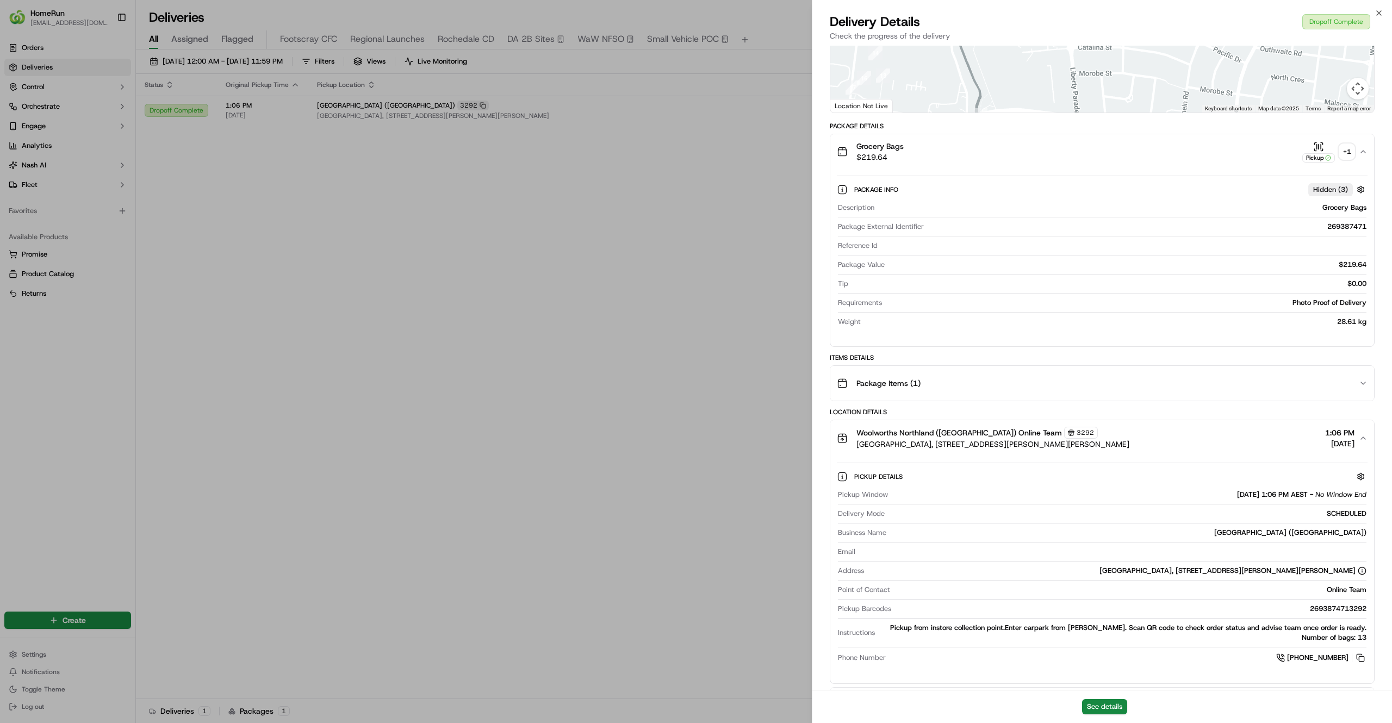
click at [1227, 439] on div "Woolworths Northland (East Preston) Online Team 3292 Northland Shopping Centre,…" at bounding box center [1098, 438] width 522 height 23
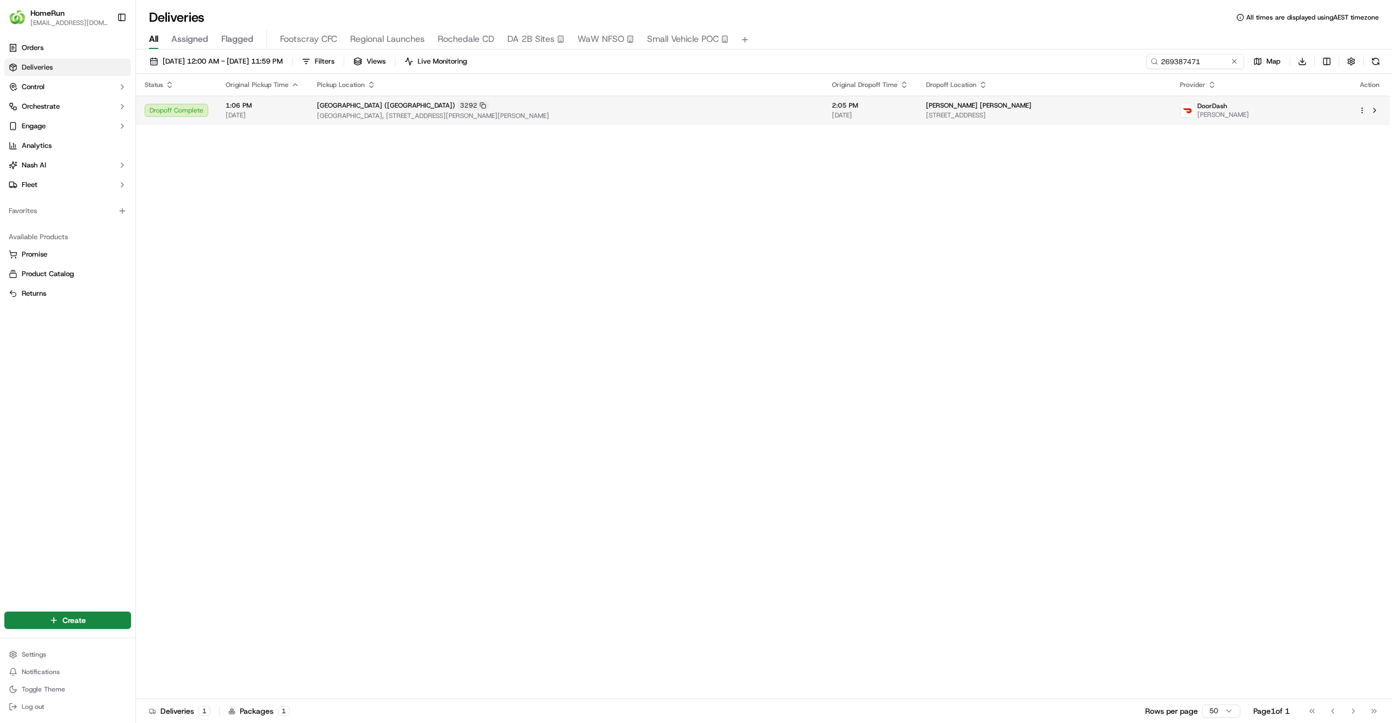
click at [979, 102] on div "Lisa Maree Hibbert" at bounding box center [1044, 105] width 236 height 9
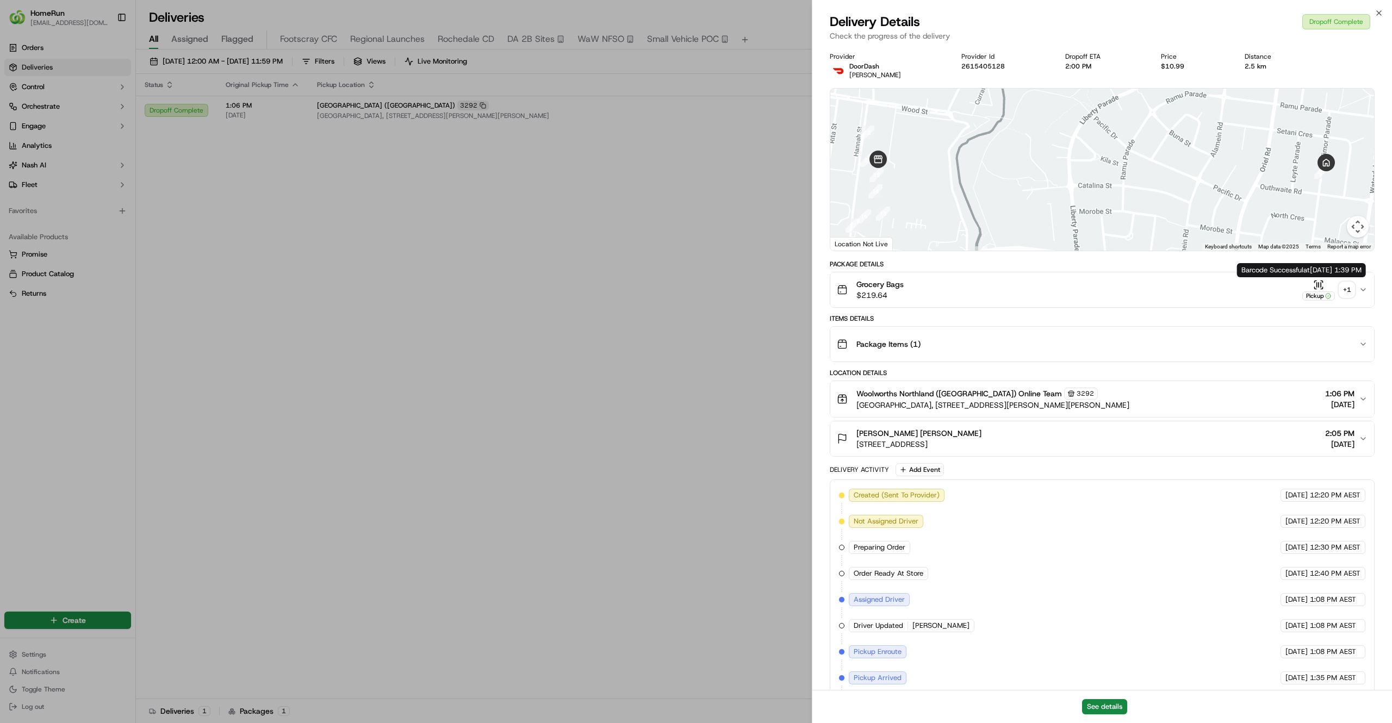
click at [1345, 290] on div "+ 1" at bounding box center [1346, 289] width 15 height 15
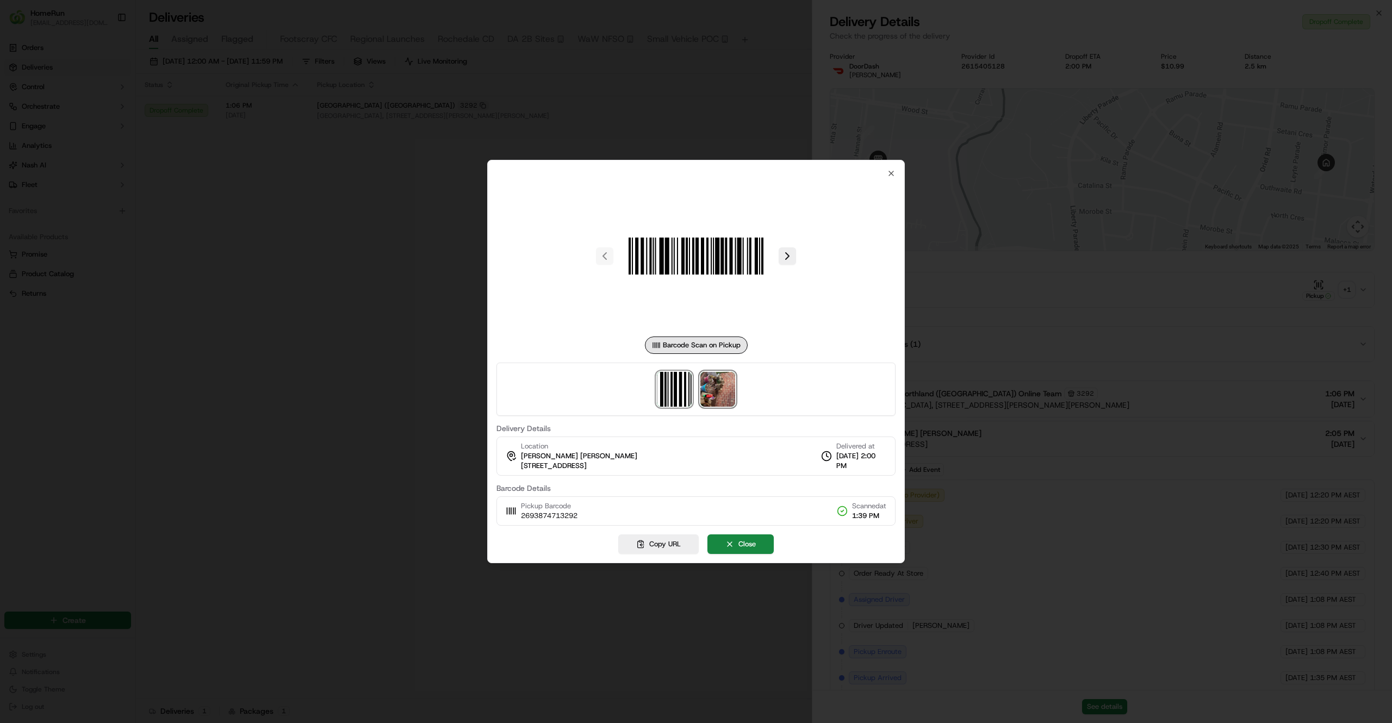
click at [720, 387] on img at bounding box center [717, 389] width 35 height 35
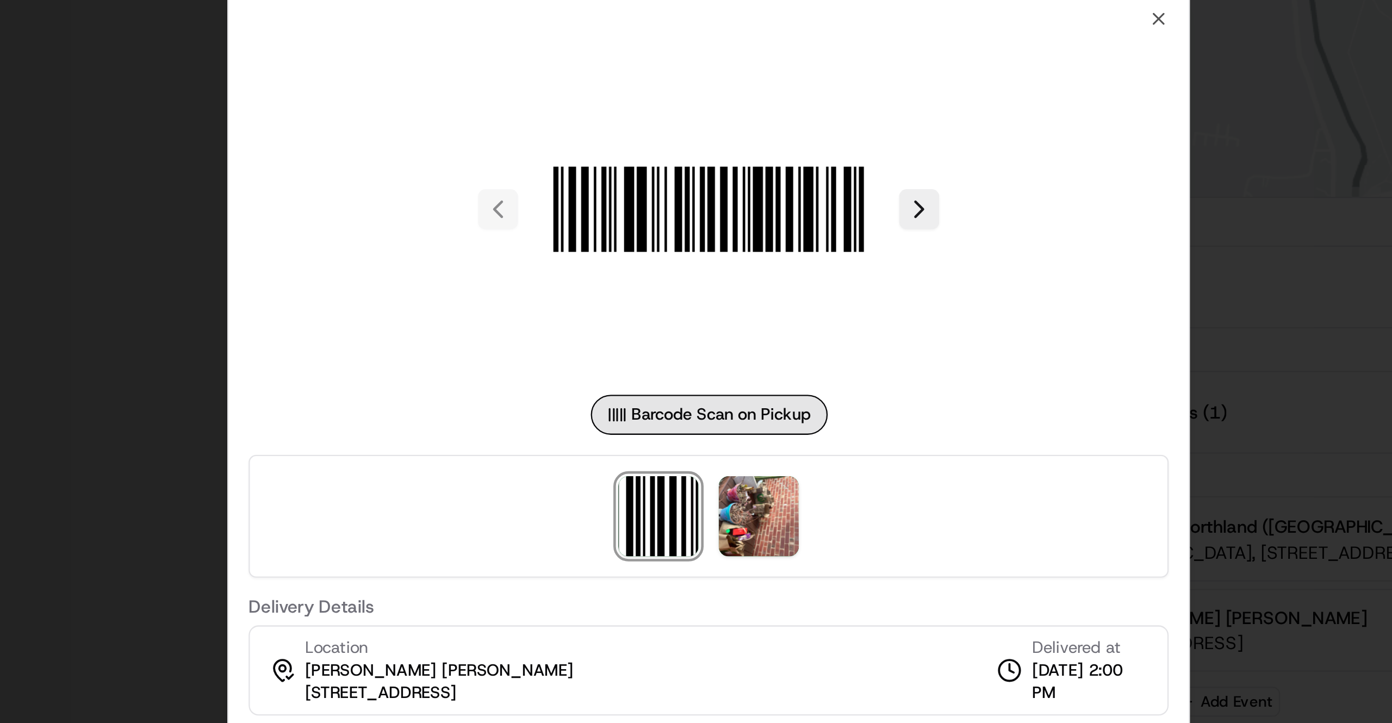
click at [929, 258] on div at bounding box center [696, 361] width 1392 height 723
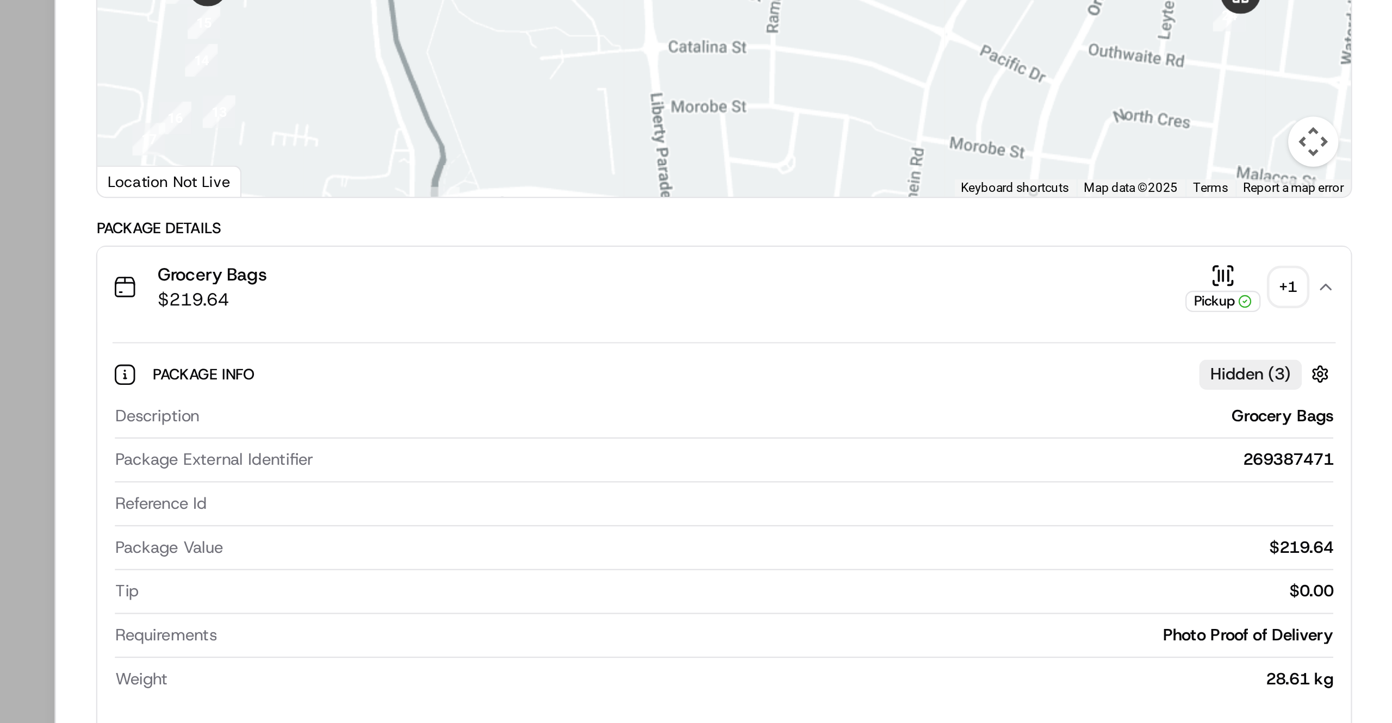
scroll to position [1, 0]
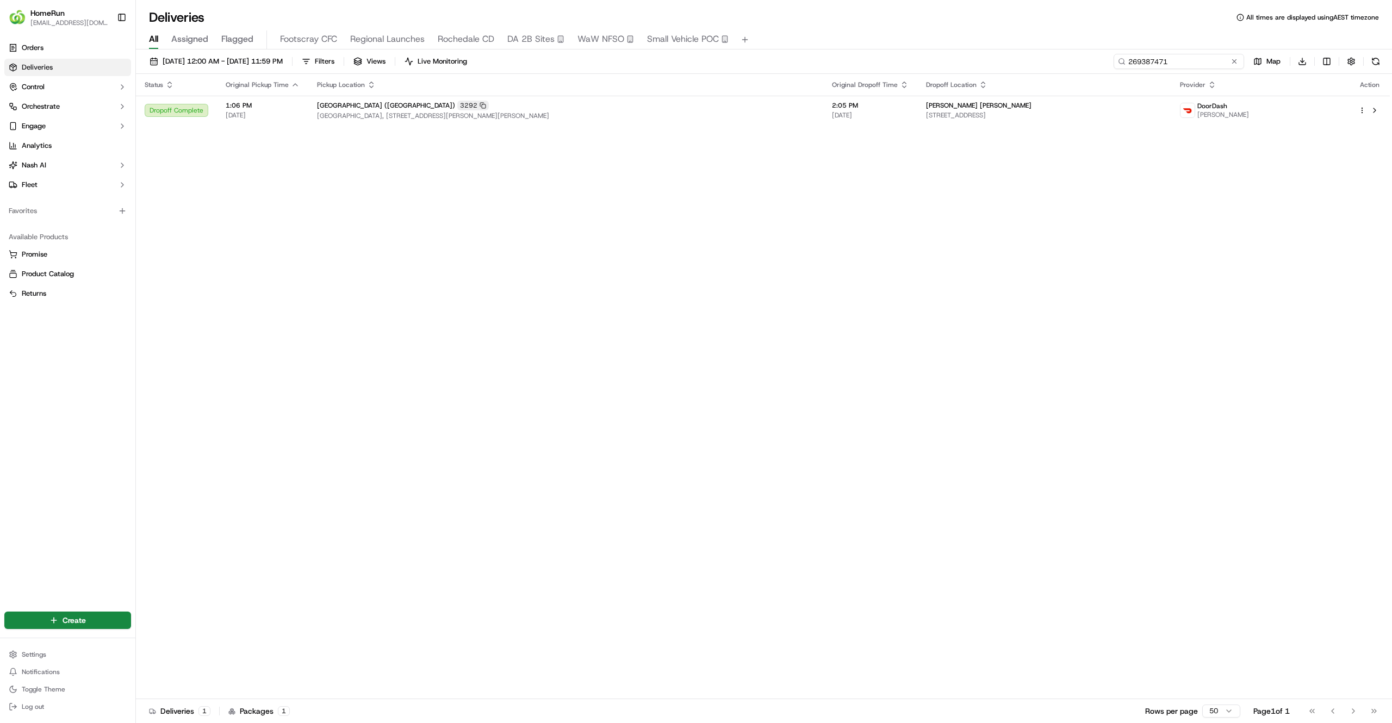
click at [1172, 64] on input "269387471" at bounding box center [1179, 61] width 131 height 15
paste input "8975003"
click at [1151, 121] on td "Heather Finlay 40 Harrow St, U 1, Preston, VIC 3072, AU" at bounding box center [1042, 110] width 263 height 29
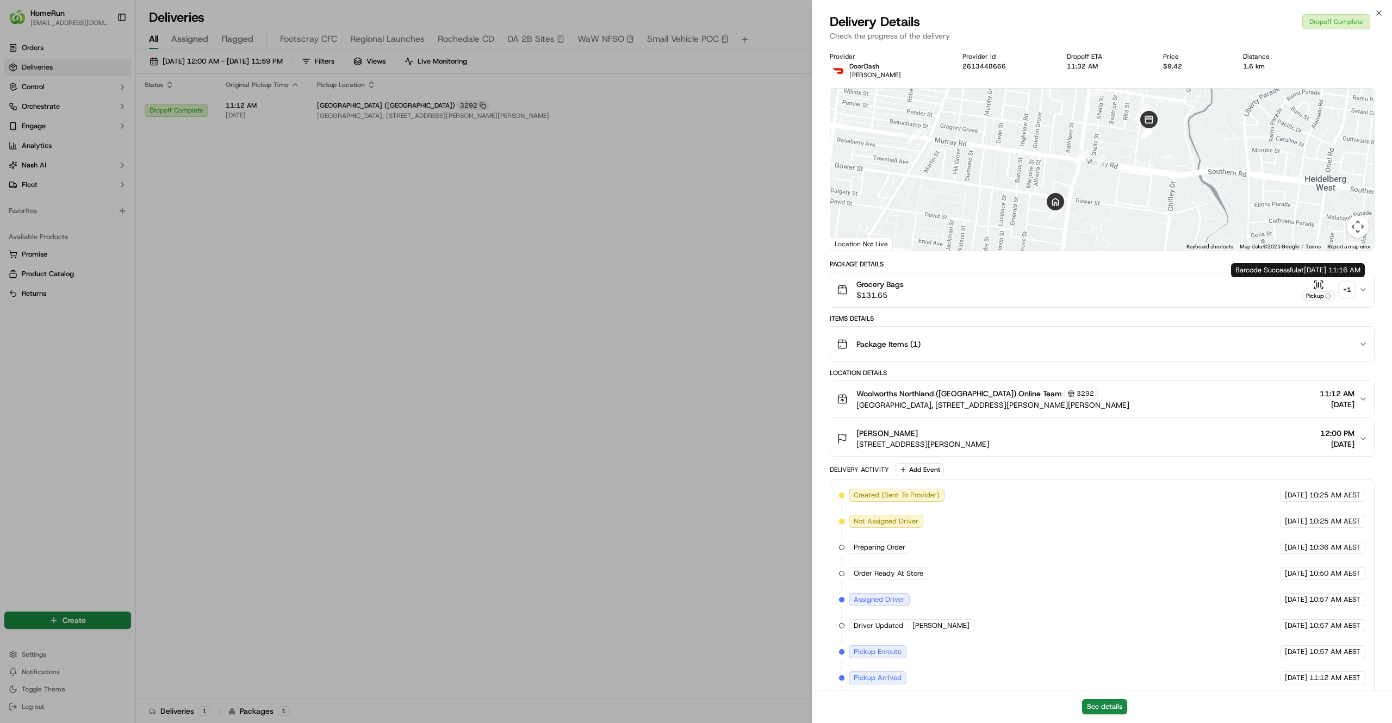
click at [1340, 286] on div "+ 1" at bounding box center [1346, 289] width 15 height 15
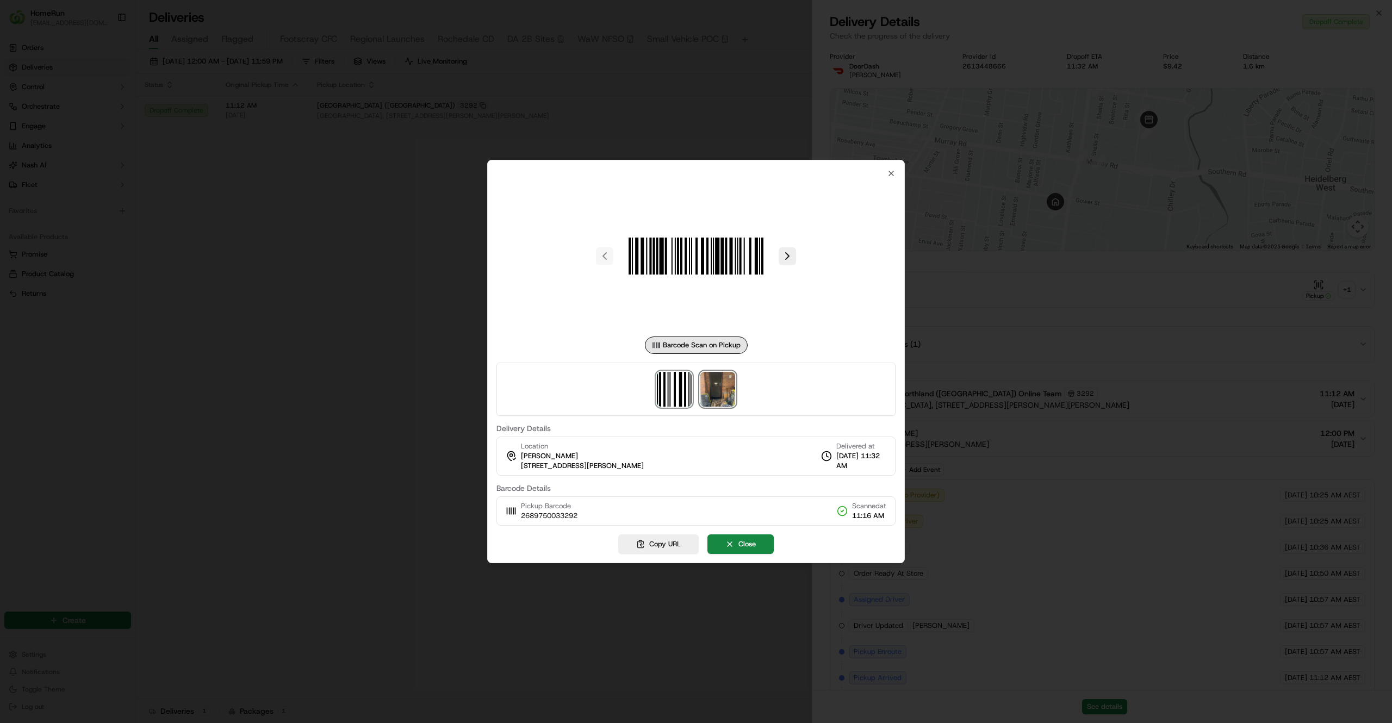
click at [723, 393] on img at bounding box center [717, 389] width 35 height 35
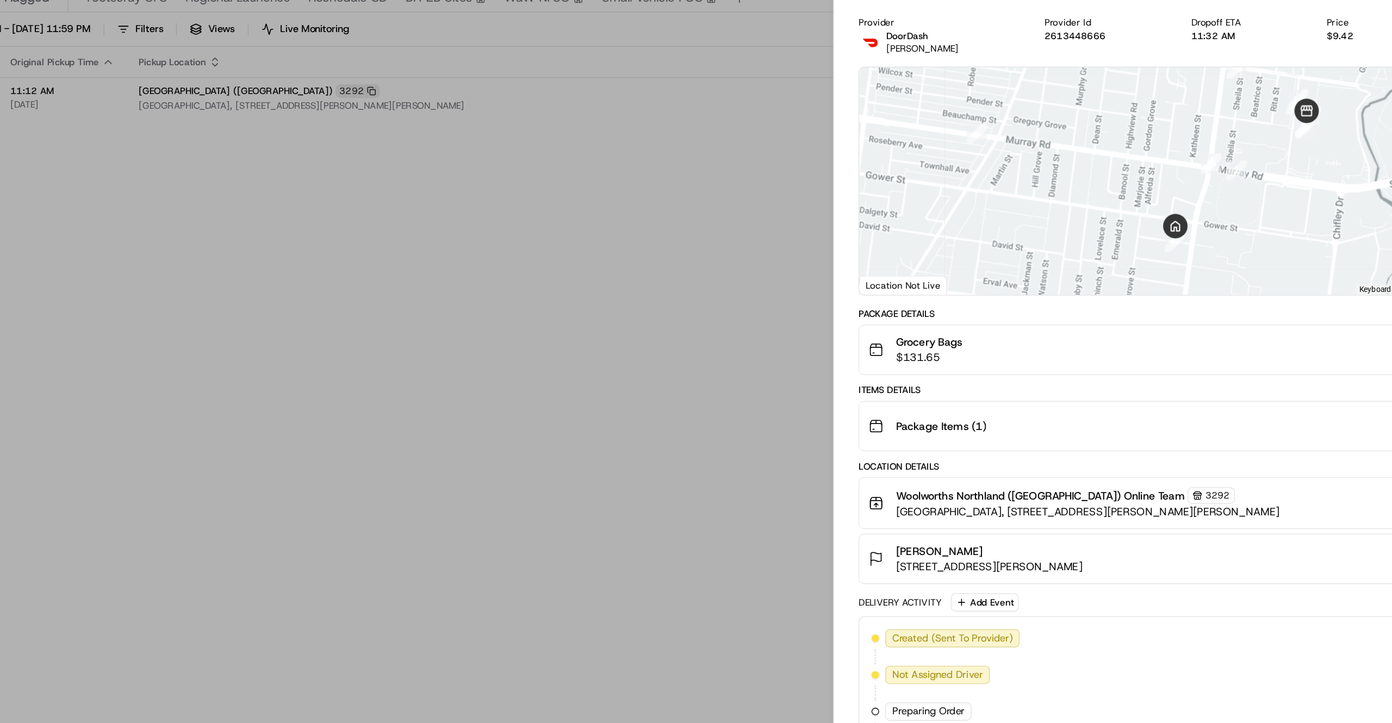
drag, startPoint x: 1000, startPoint y: 434, endPoint x: 1119, endPoint y: 429, distance: 119.2
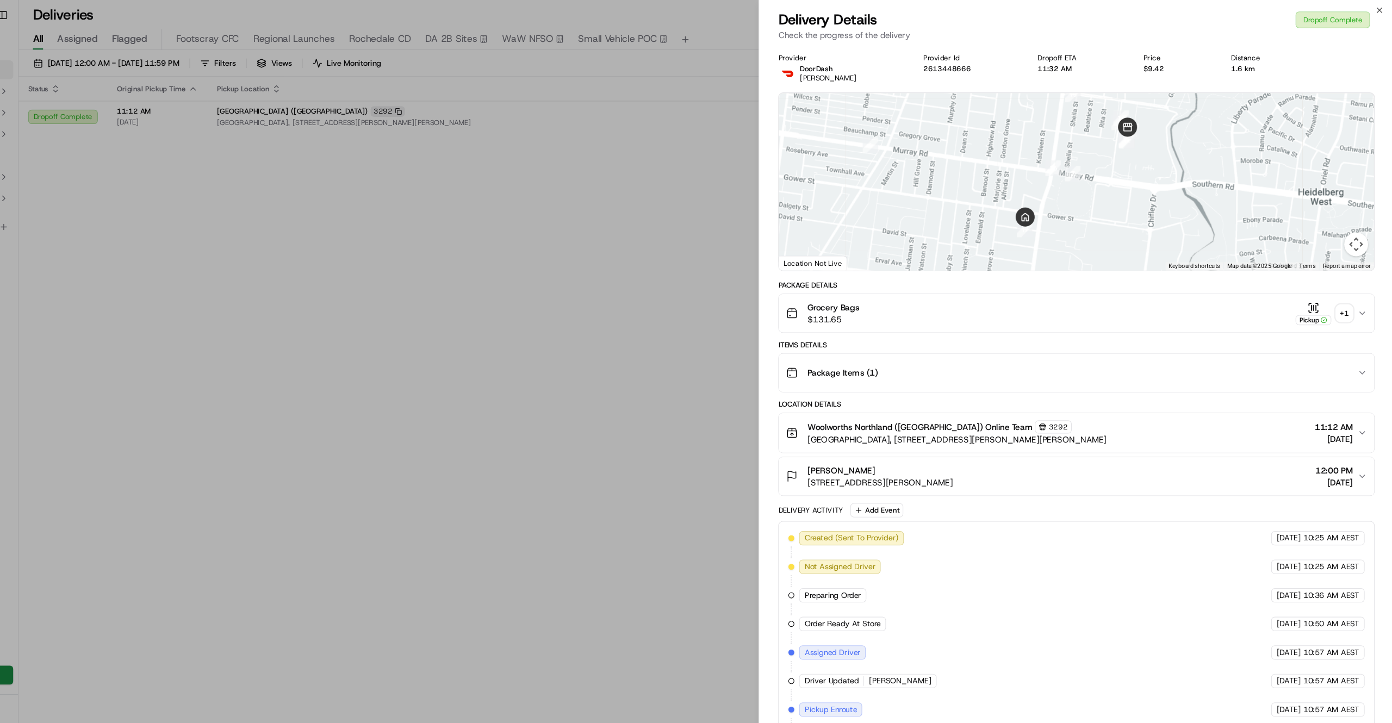
click at [1266, 430] on div "Heather Finlay 40 Harrow St, U 1, Preston, VIC 3072, AU 12:00 PM 12/09/2025" at bounding box center [1098, 439] width 522 height 22
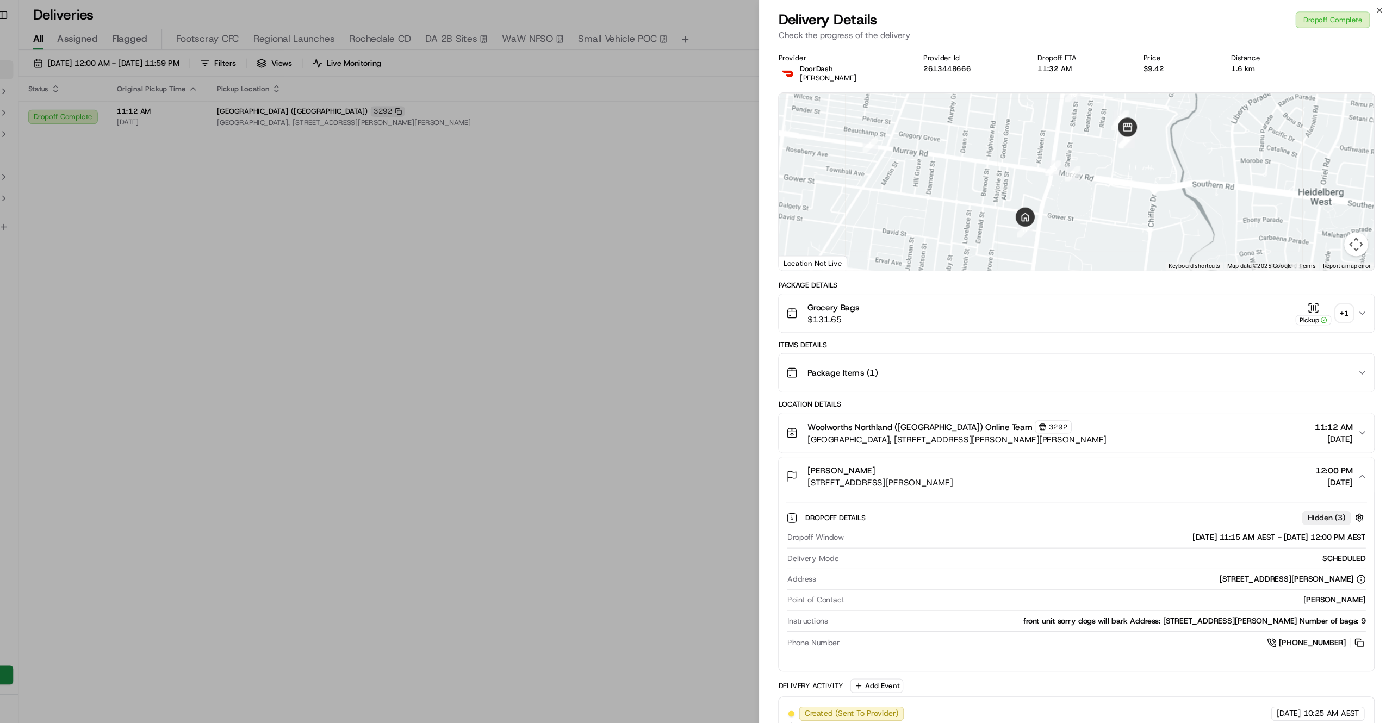
click at [1273, 306] on button "Grocery Bags $131.65 Pickup + 1" at bounding box center [1102, 289] width 544 height 35
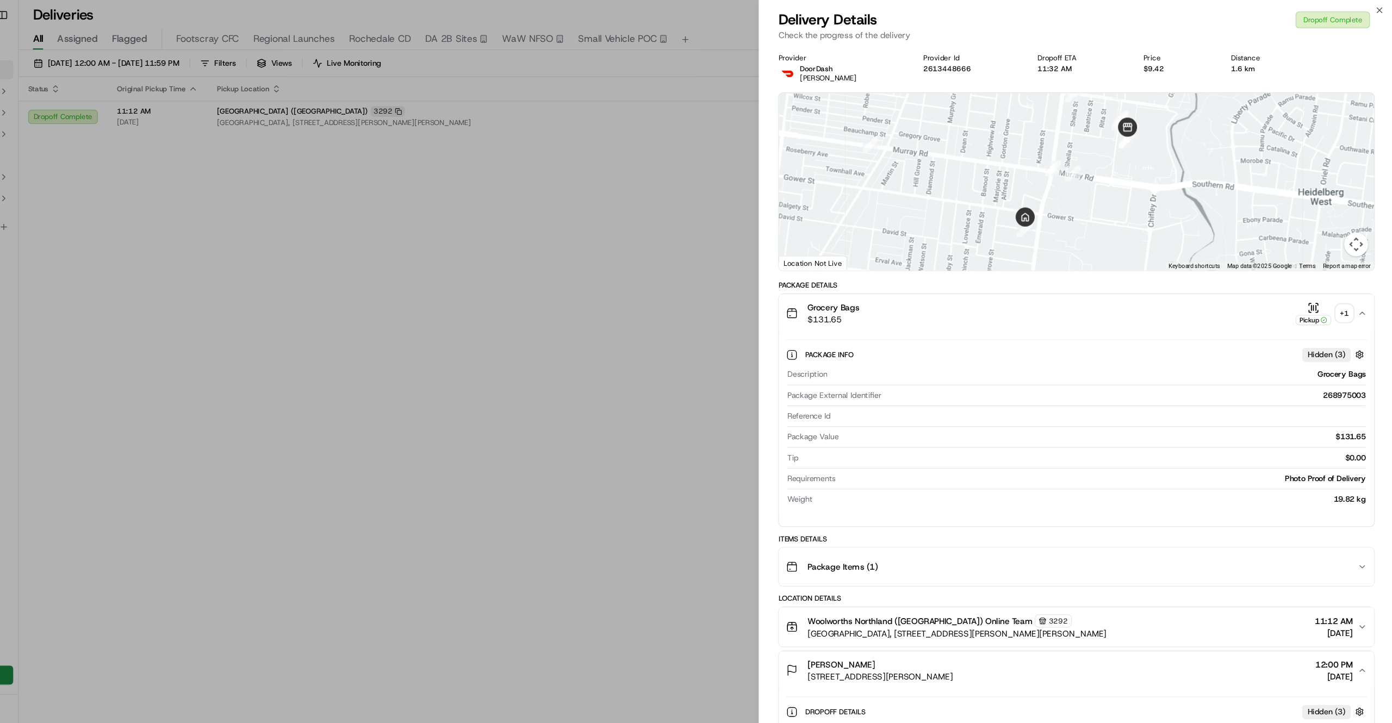
click at [1344, 298] on button "Pickup + 1" at bounding box center [1328, 289] width 52 height 21
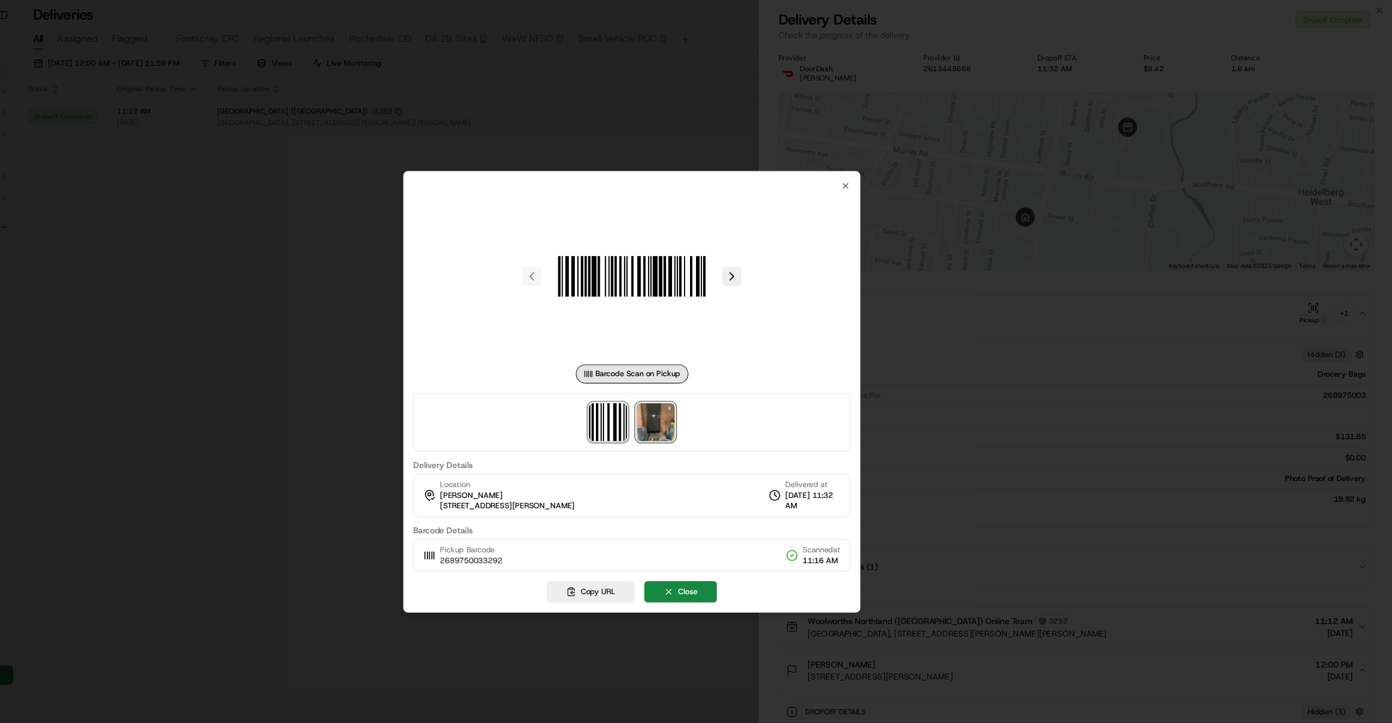
click at [721, 387] on img at bounding box center [717, 389] width 35 height 35
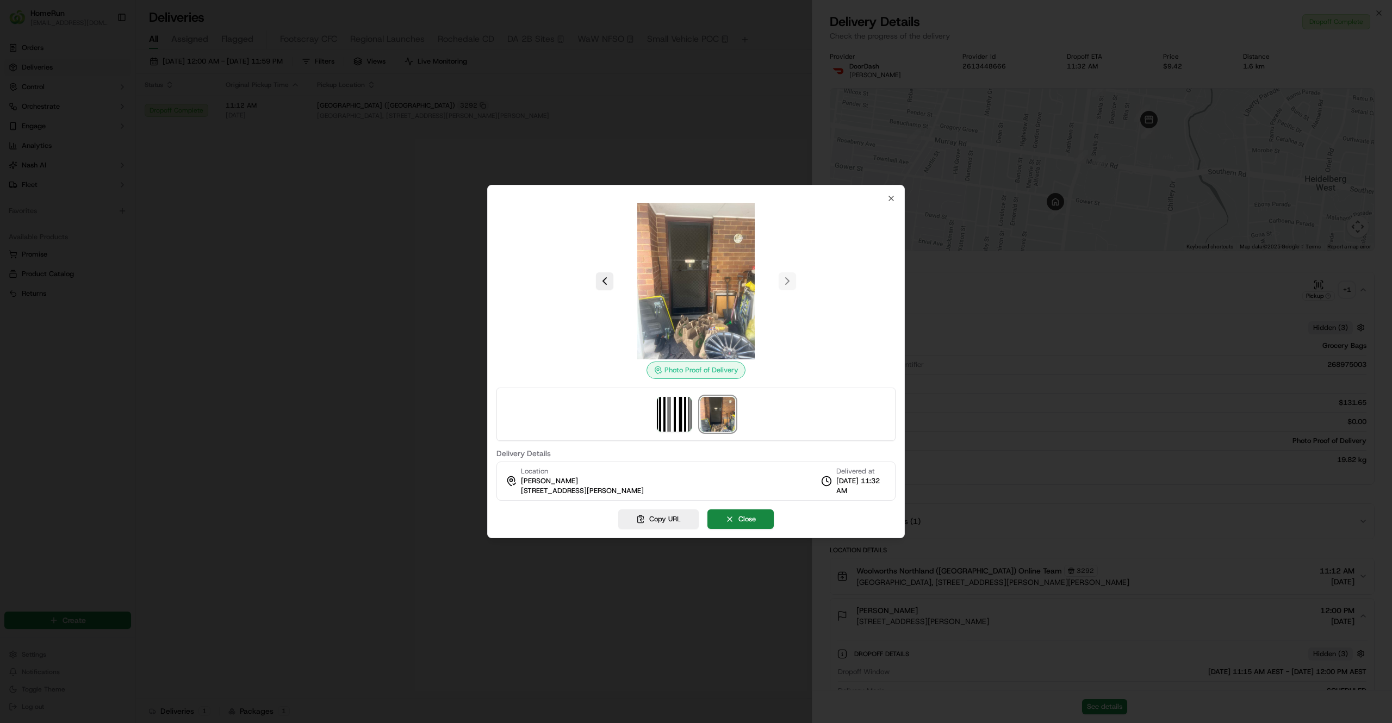
click at [957, 421] on div at bounding box center [696, 361] width 1392 height 723
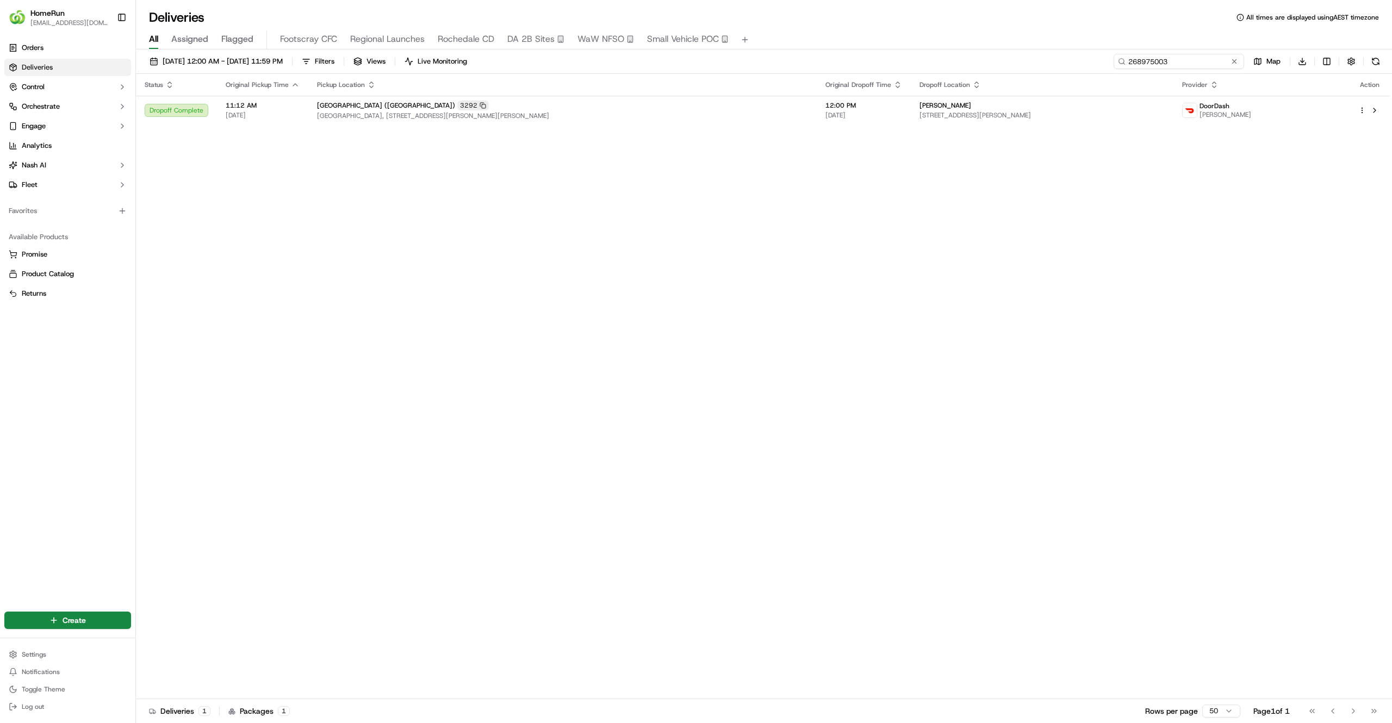
click at [1171, 66] on input "268975003" at bounding box center [1179, 61] width 131 height 15
click at [1165, 106] on div "Heather Finlay" at bounding box center [1041, 105] width 245 height 9
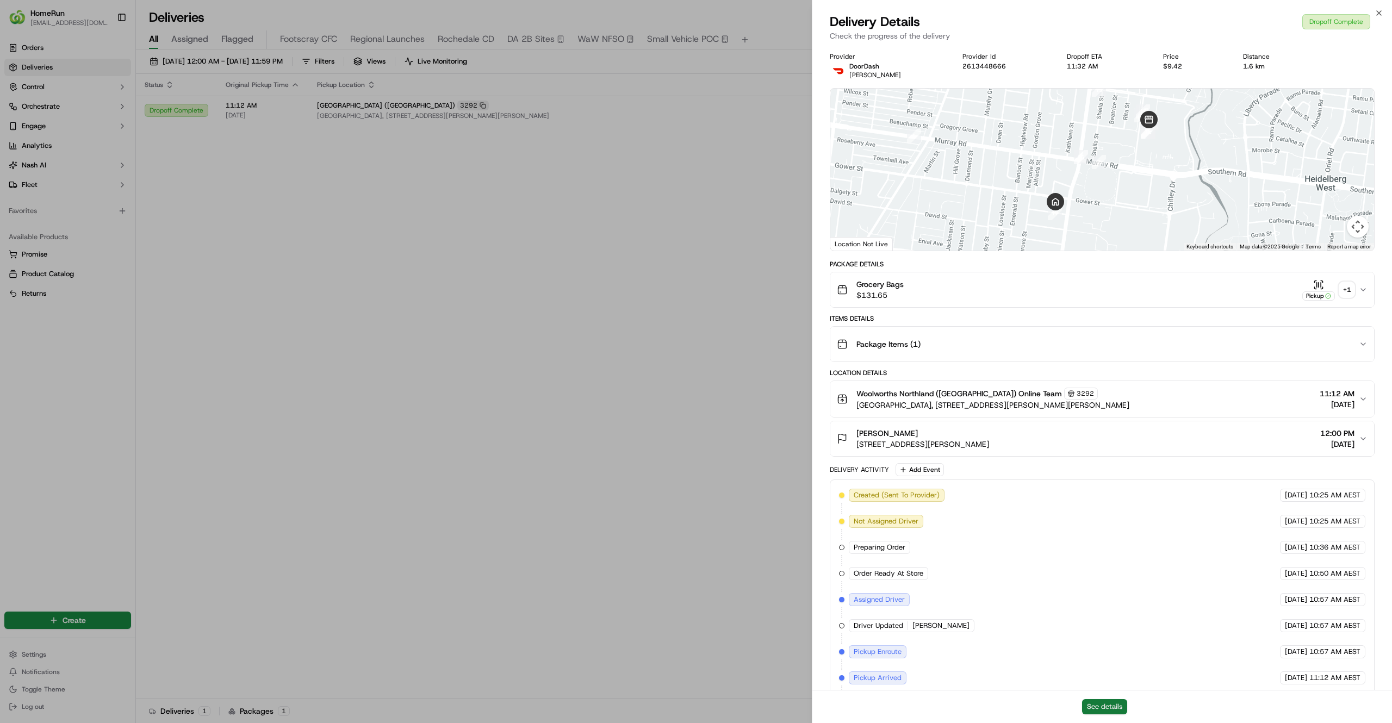
click at [1110, 705] on button "See details" at bounding box center [1104, 706] width 45 height 15
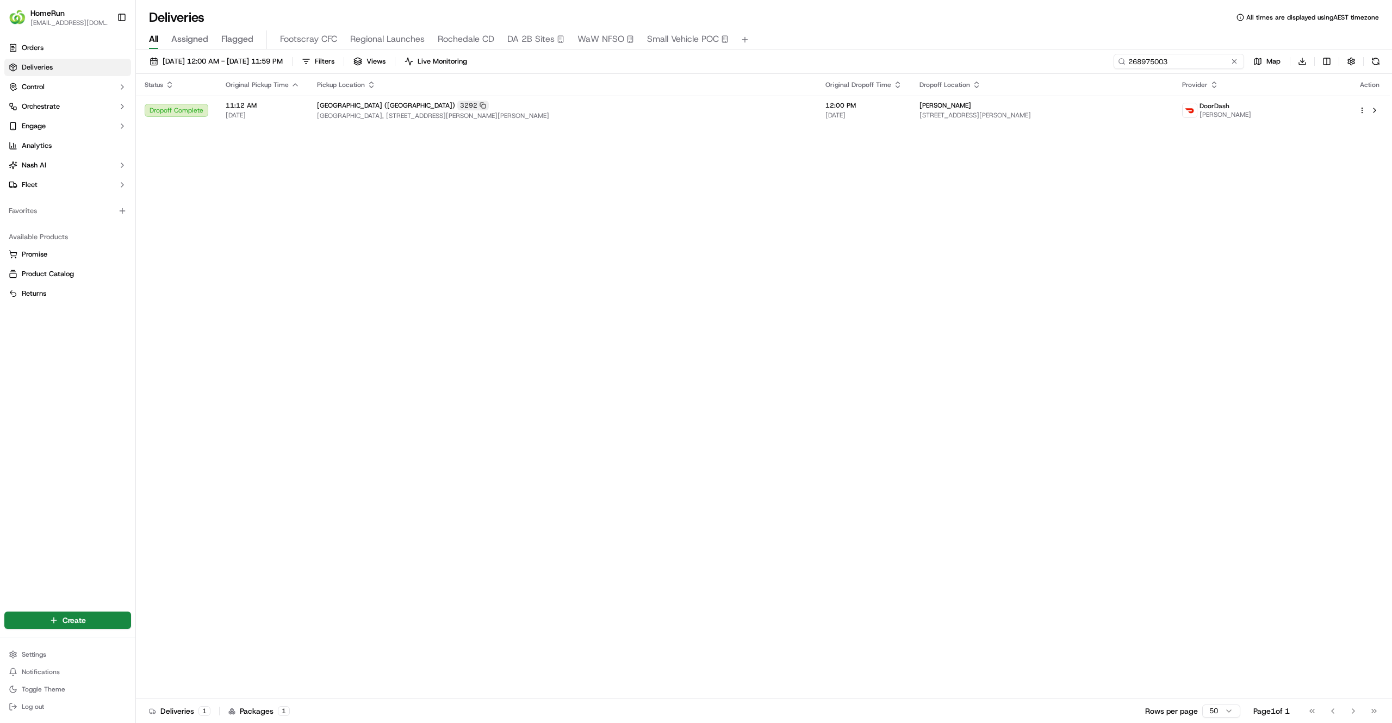
click at [1165, 60] on input "268975003" at bounding box center [1179, 61] width 131 height 15
paste input "705982"
click at [1154, 66] on input "268705982" at bounding box center [1179, 61] width 131 height 15
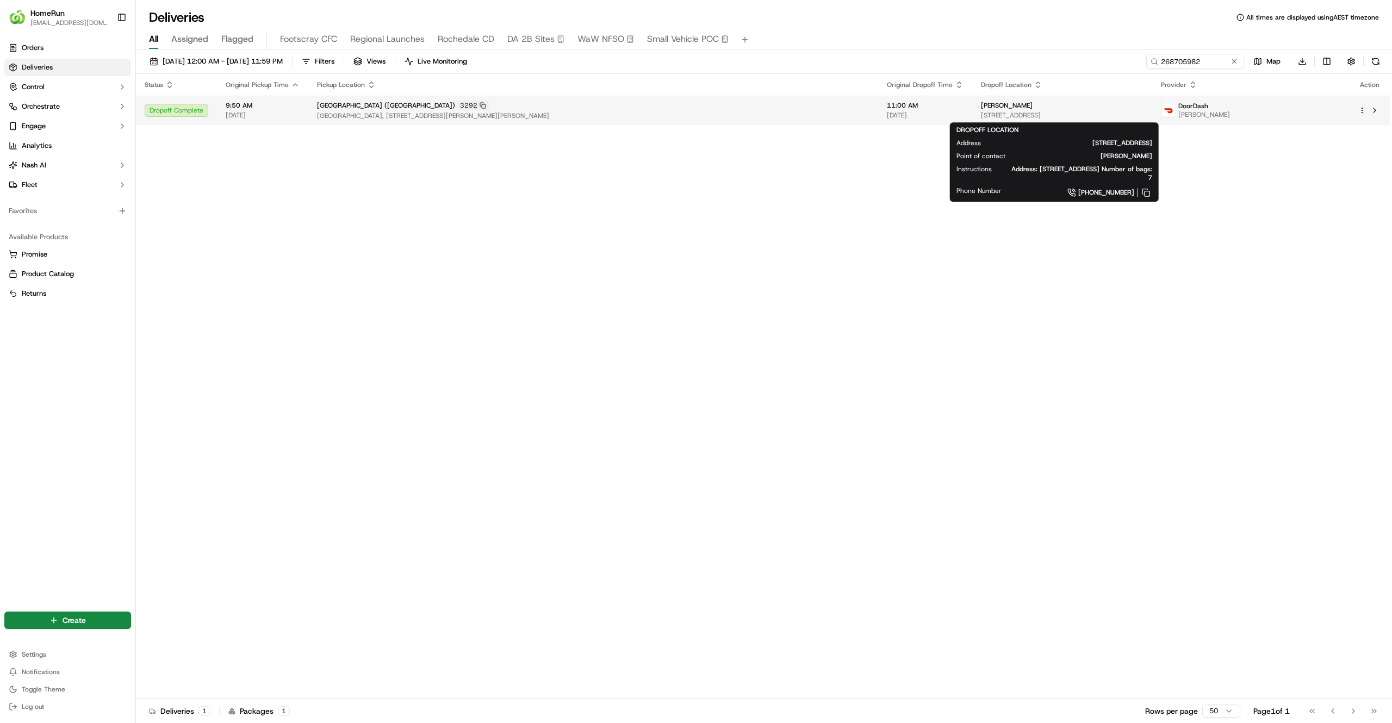
click at [1120, 114] on span "140 Normanby Ave, Thornbury, VIC 3071, AU" at bounding box center [1062, 115] width 163 height 9
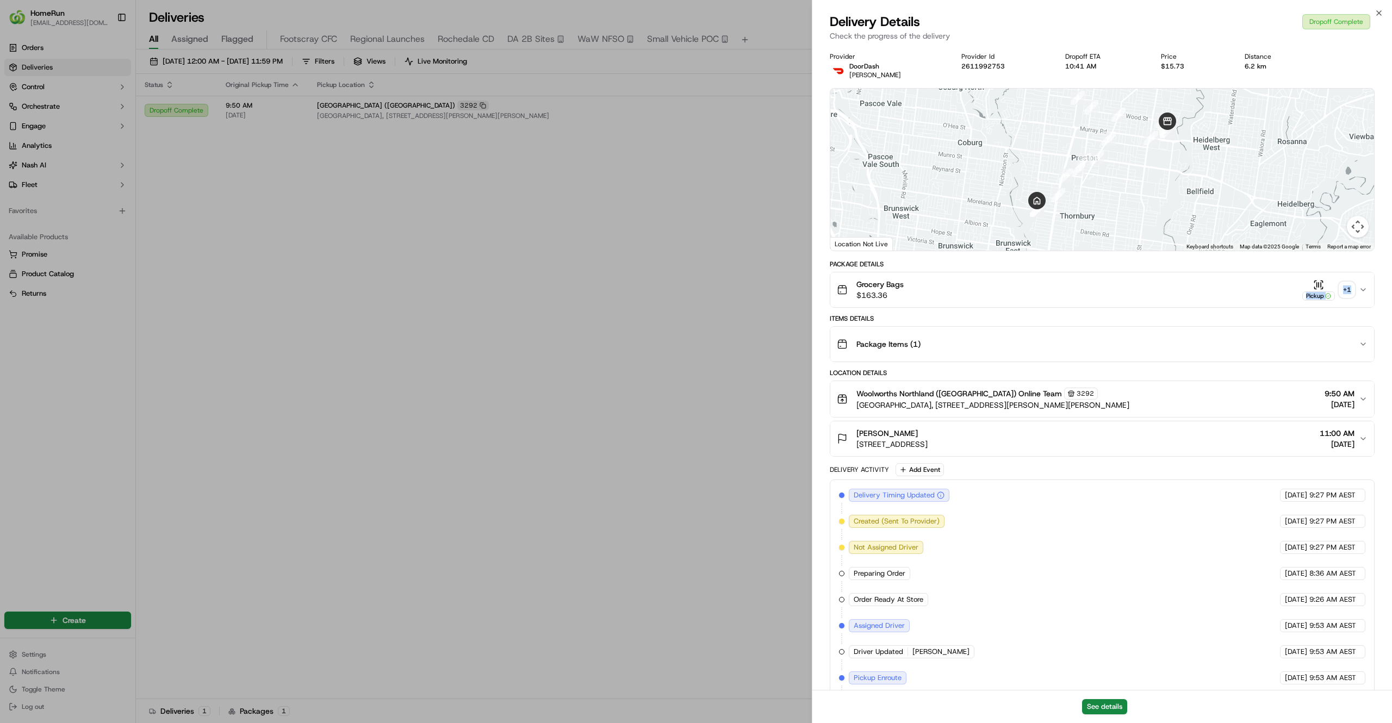
drag, startPoint x: 1318, startPoint y: 287, endPoint x: 1378, endPoint y: 289, distance: 59.9
click at [1378, 289] on div "Provider DoorDash Melissa F. Provider Id 2611992753 Dropoff ETA 10:41 AM Price …" at bounding box center [1102, 451] width 580 height 811
click at [1345, 291] on div "+ 1" at bounding box center [1346, 289] width 15 height 15
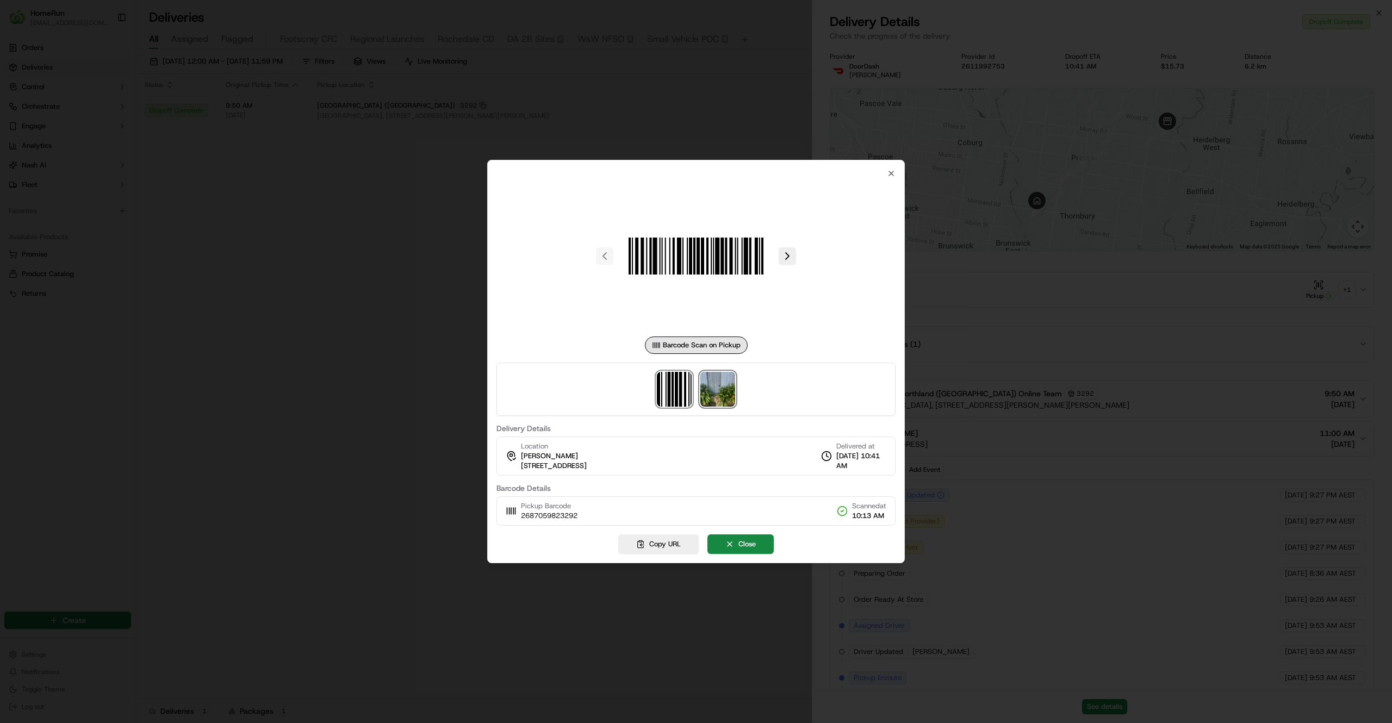
click at [724, 385] on img at bounding box center [717, 389] width 35 height 35
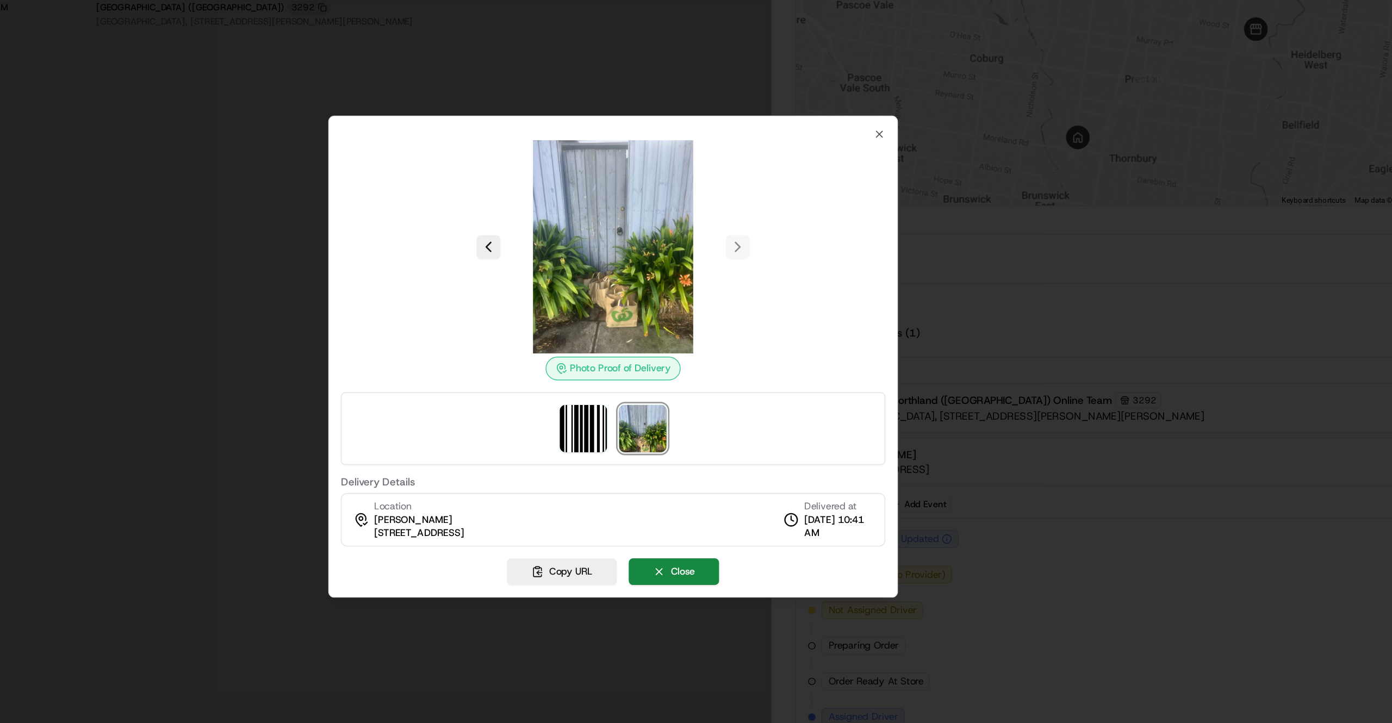
click at [1024, 437] on div at bounding box center [696, 361] width 1392 height 723
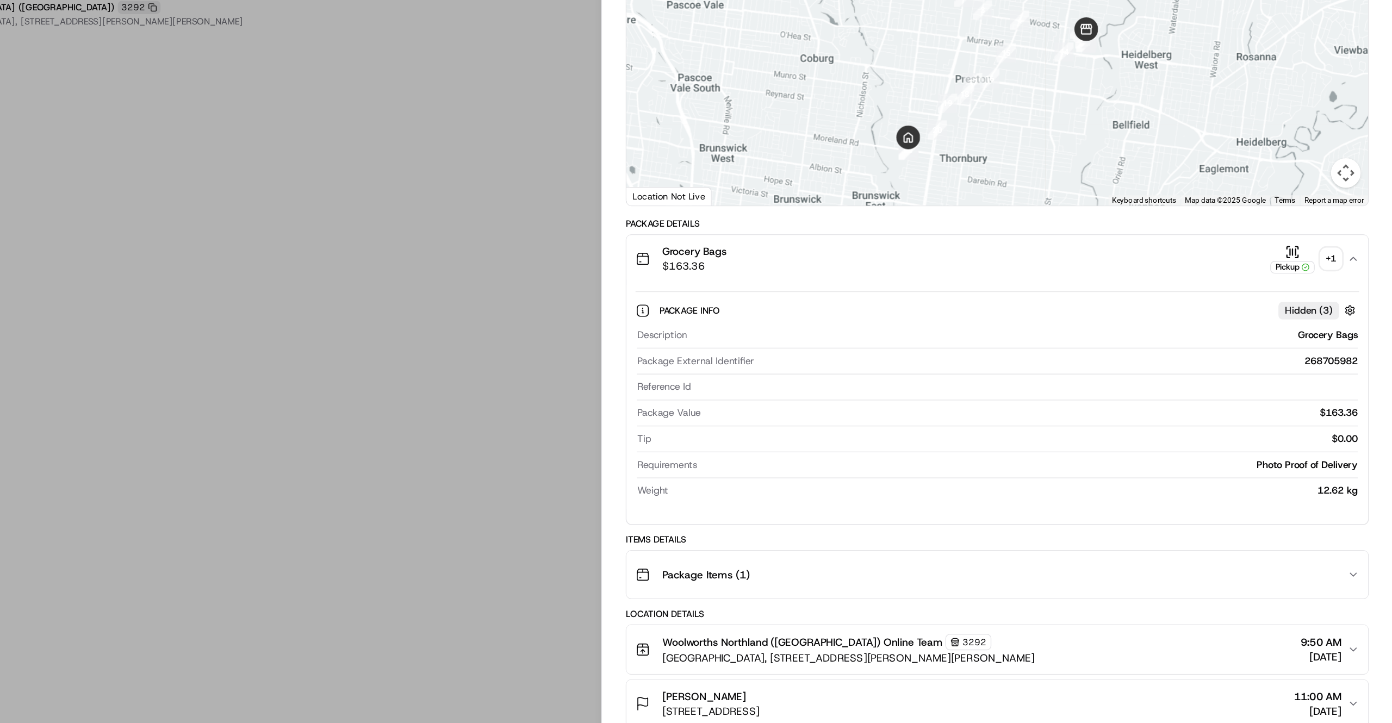
scroll to position [175, 0]
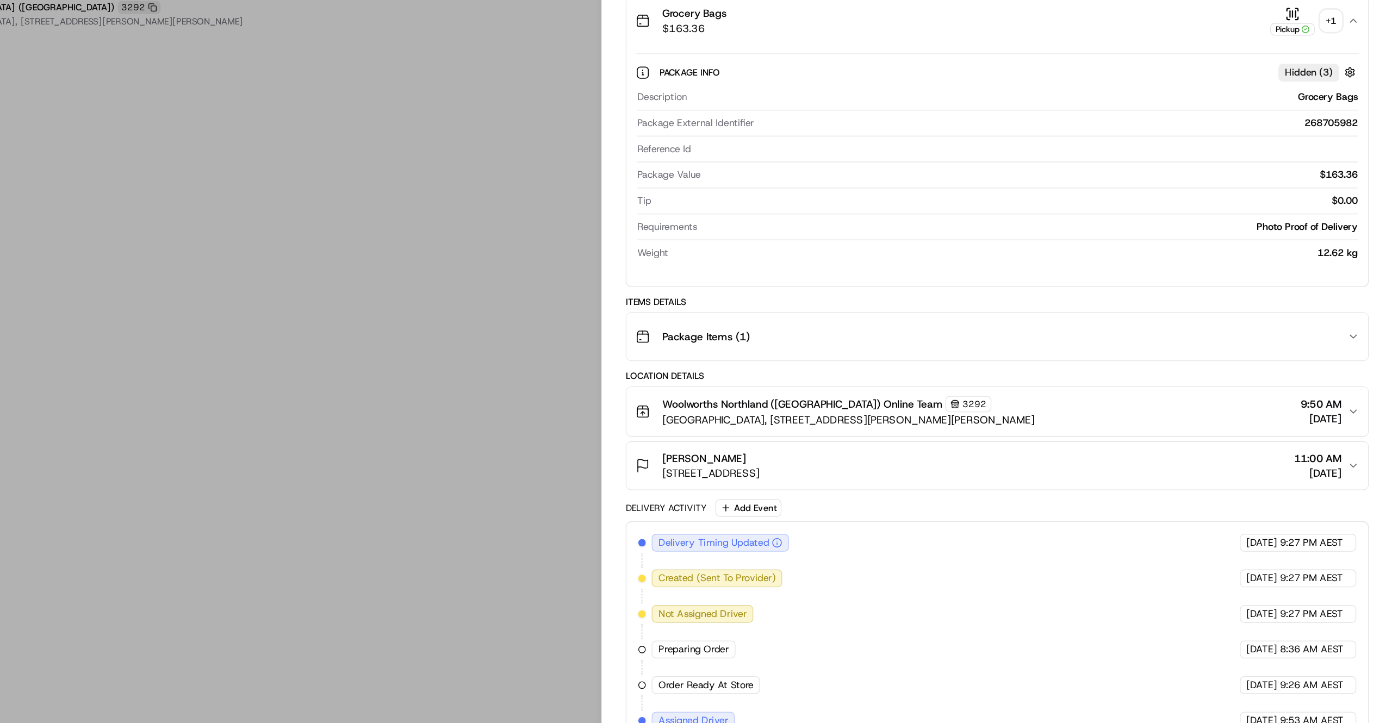
click at [1320, 436] on span "11:00 AM" at bounding box center [1337, 436] width 35 height 11
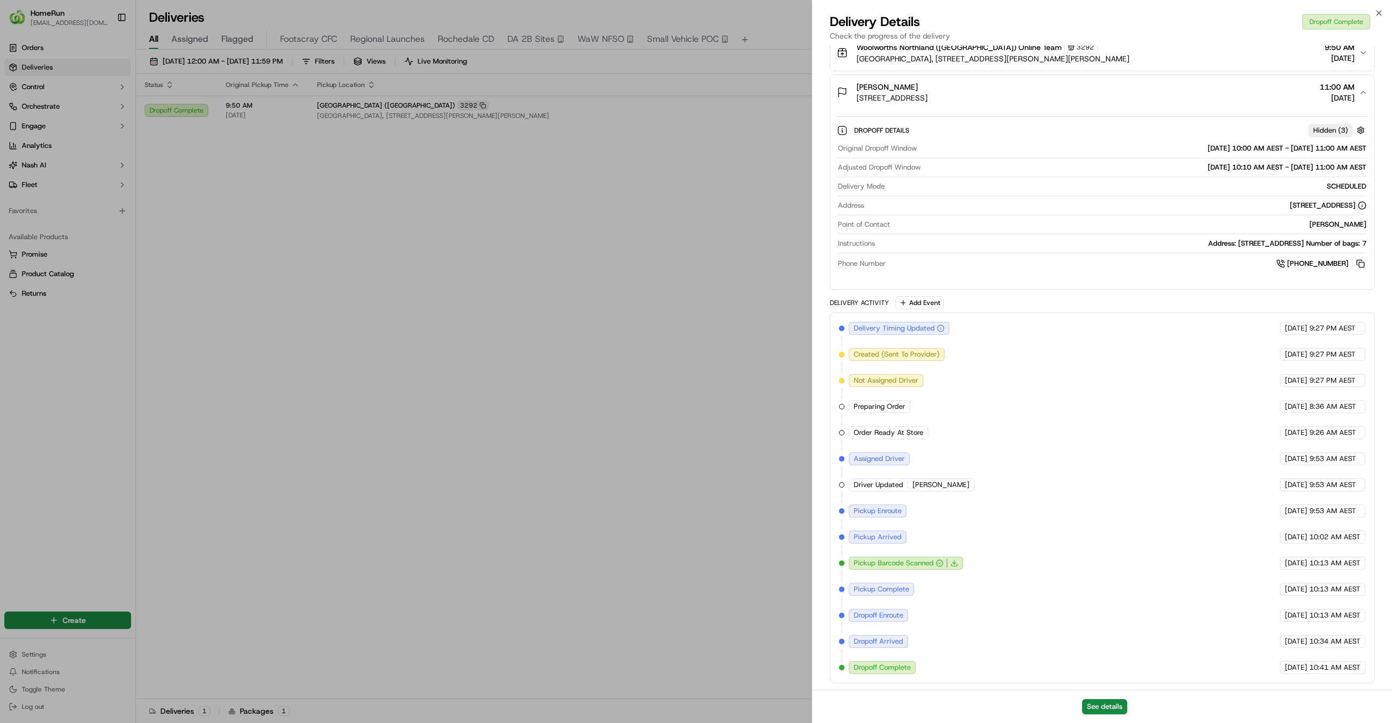
scroll to position [0, 0]
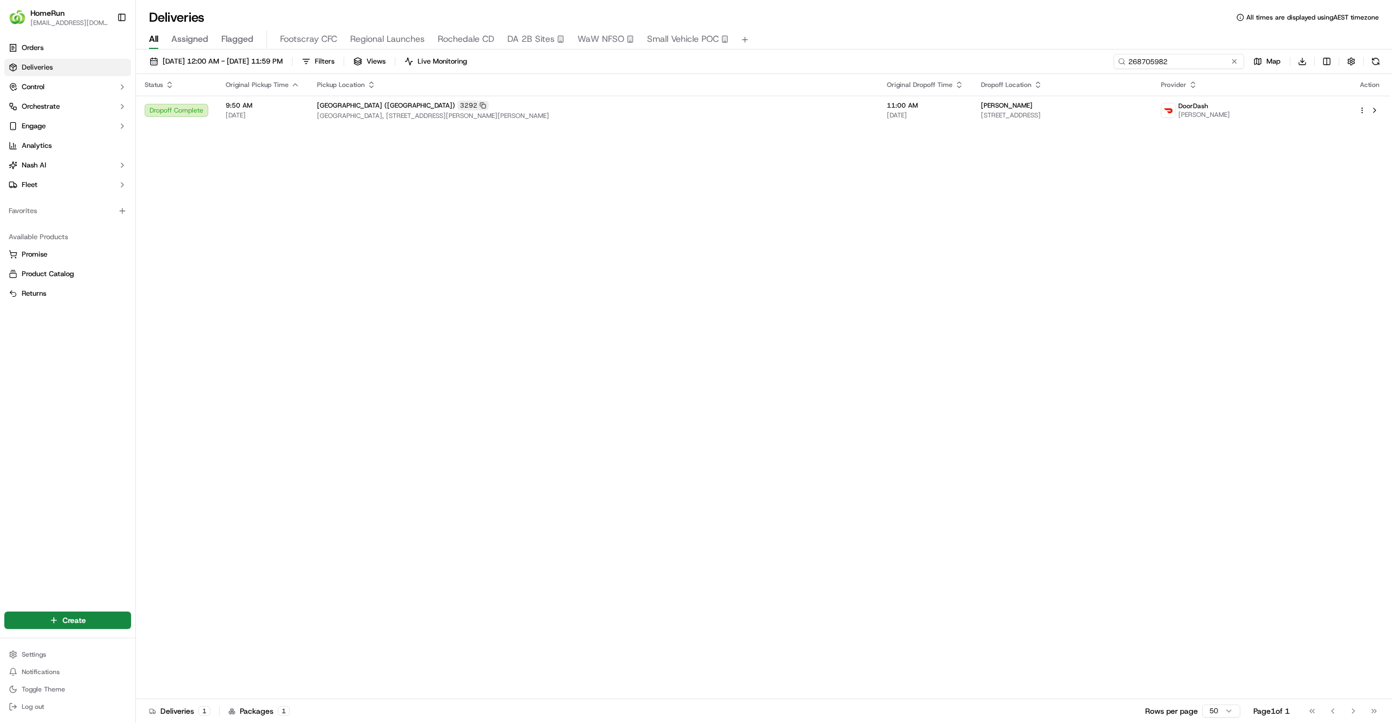
click at [1151, 55] on input "268705982" at bounding box center [1179, 61] width 131 height 15
paste input "921967"
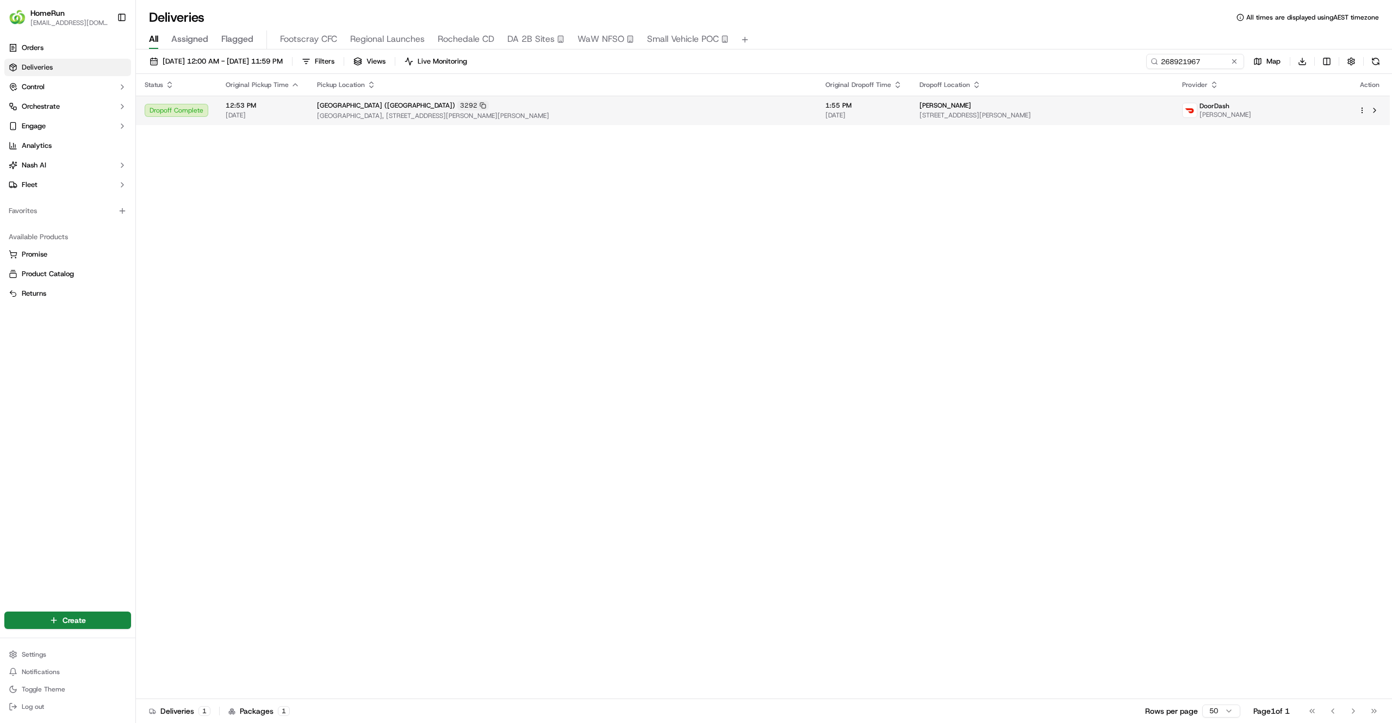
click at [1053, 106] on div "Jeremy Rowe" at bounding box center [1041, 105] width 245 height 9
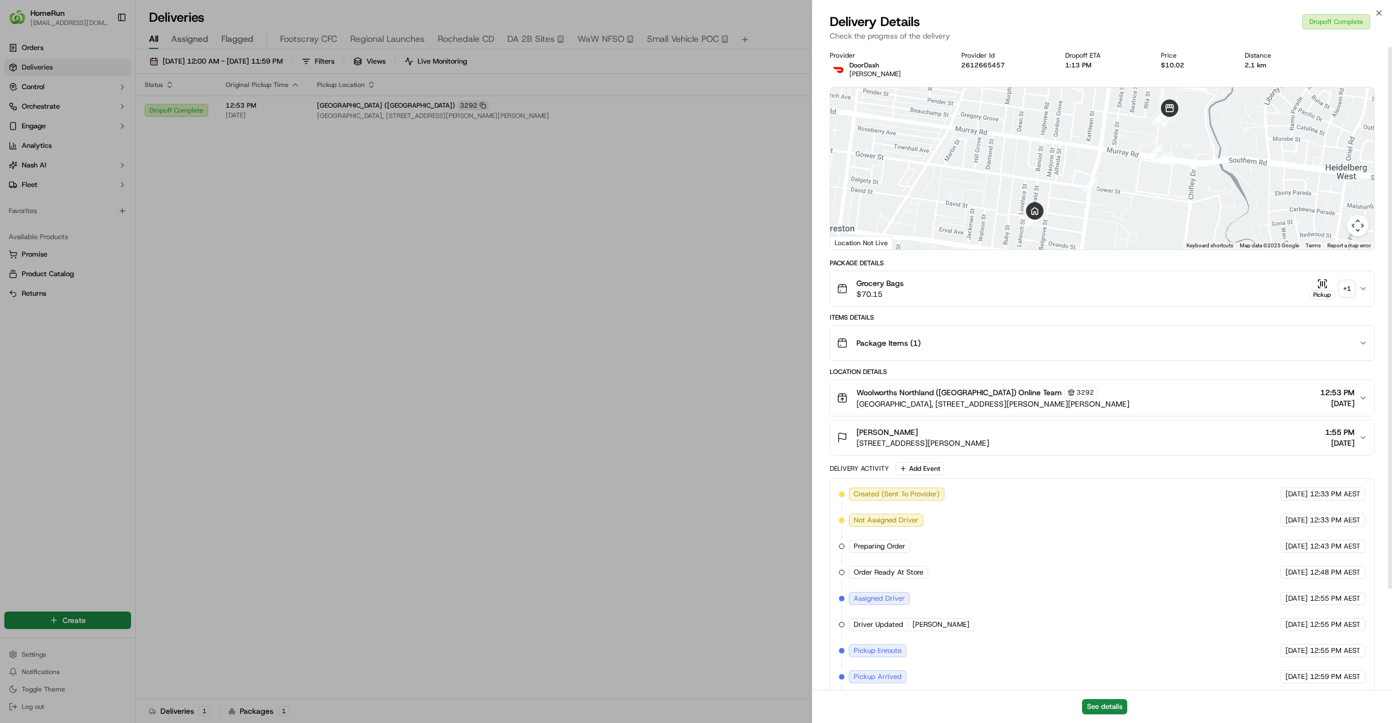
scroll to position [2, 0]
click at [1349, 282] on div "+ 1" at bounding box center [1346, 287] width 15 height 15
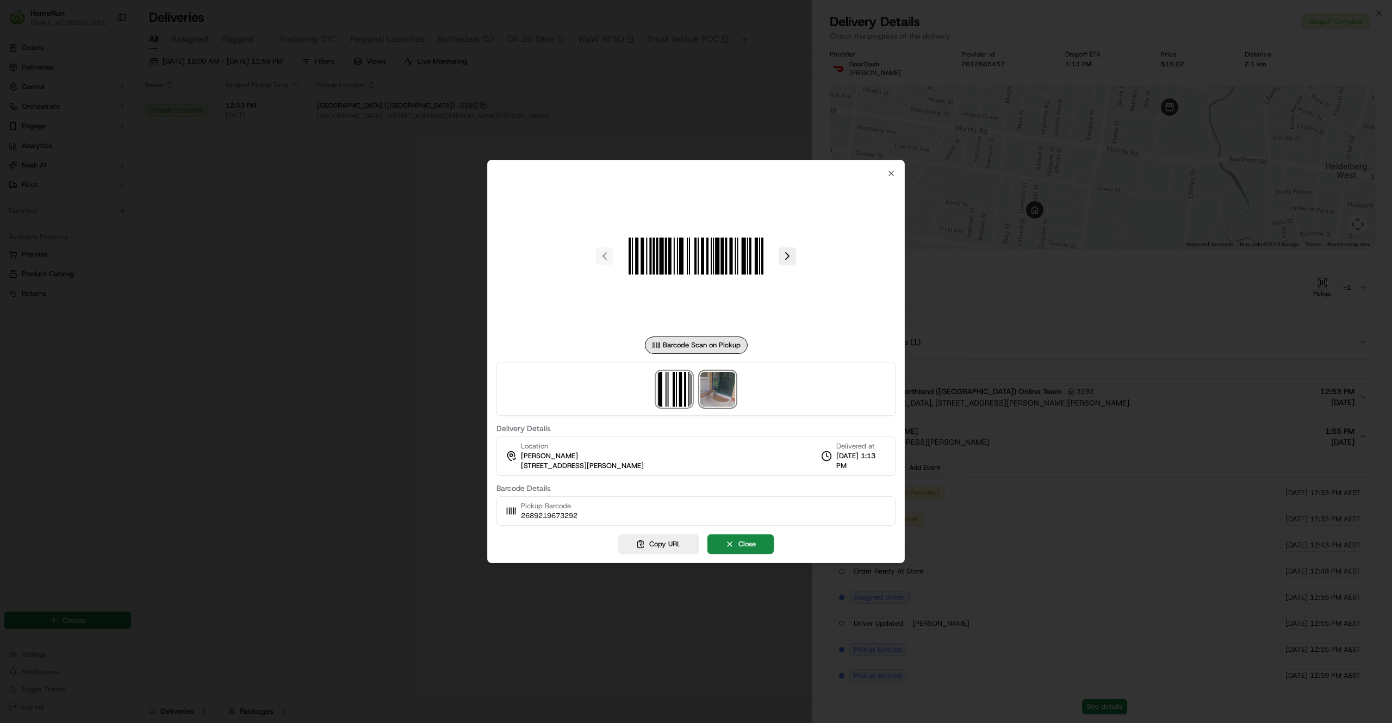
click at [728, 397] on img at bounding box center [717, 389] width 35 height 35
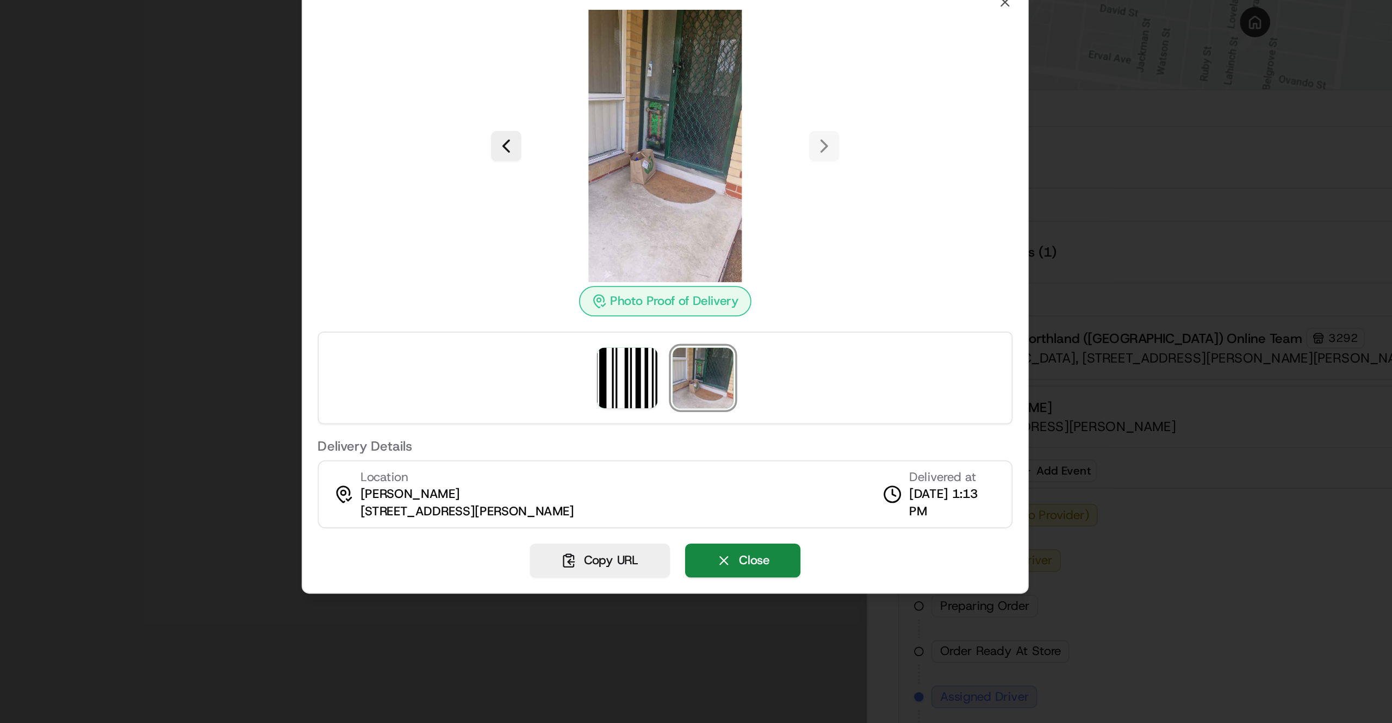
click at [995, 350] on div at bounding box center [696, 361] width 1392 height 723
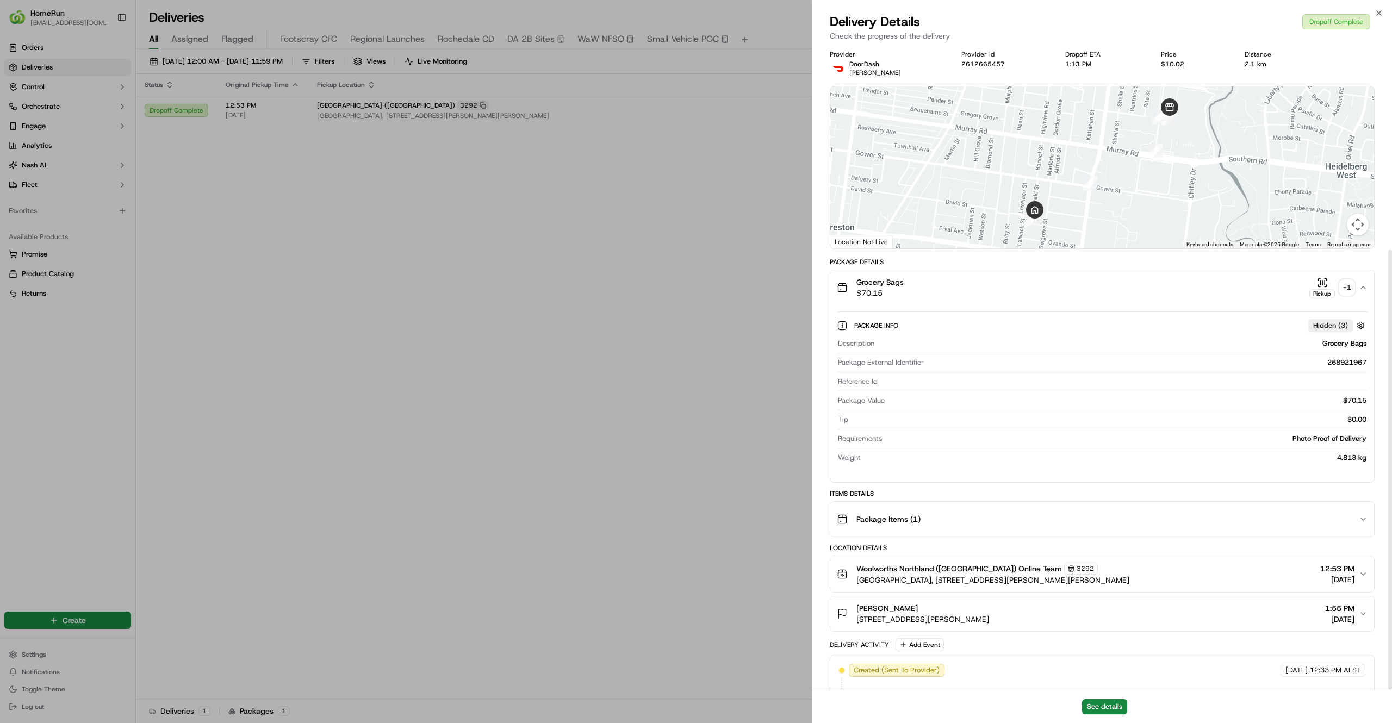
scroll to position [299, 0]
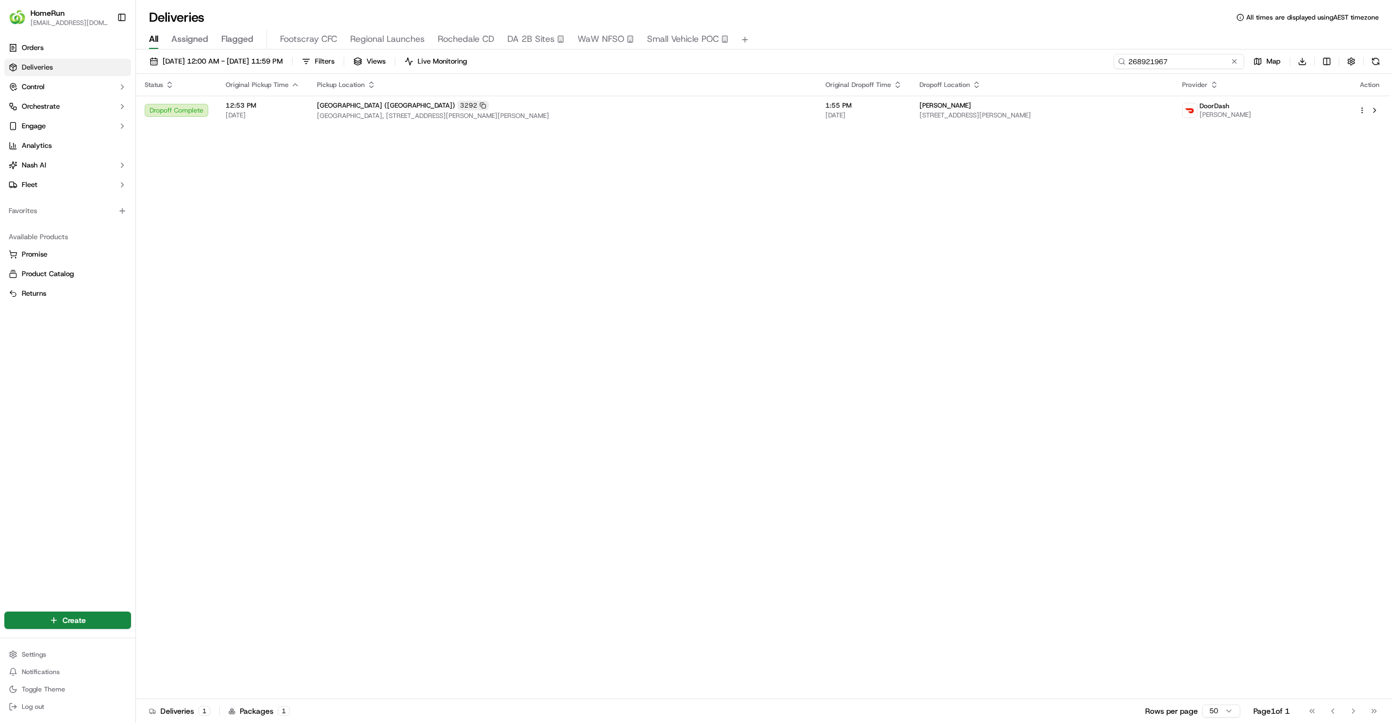
click at [1189, 62] on input "268921967" at bounding box center [1179, 61] width 131 height 15
paste input "9153215"
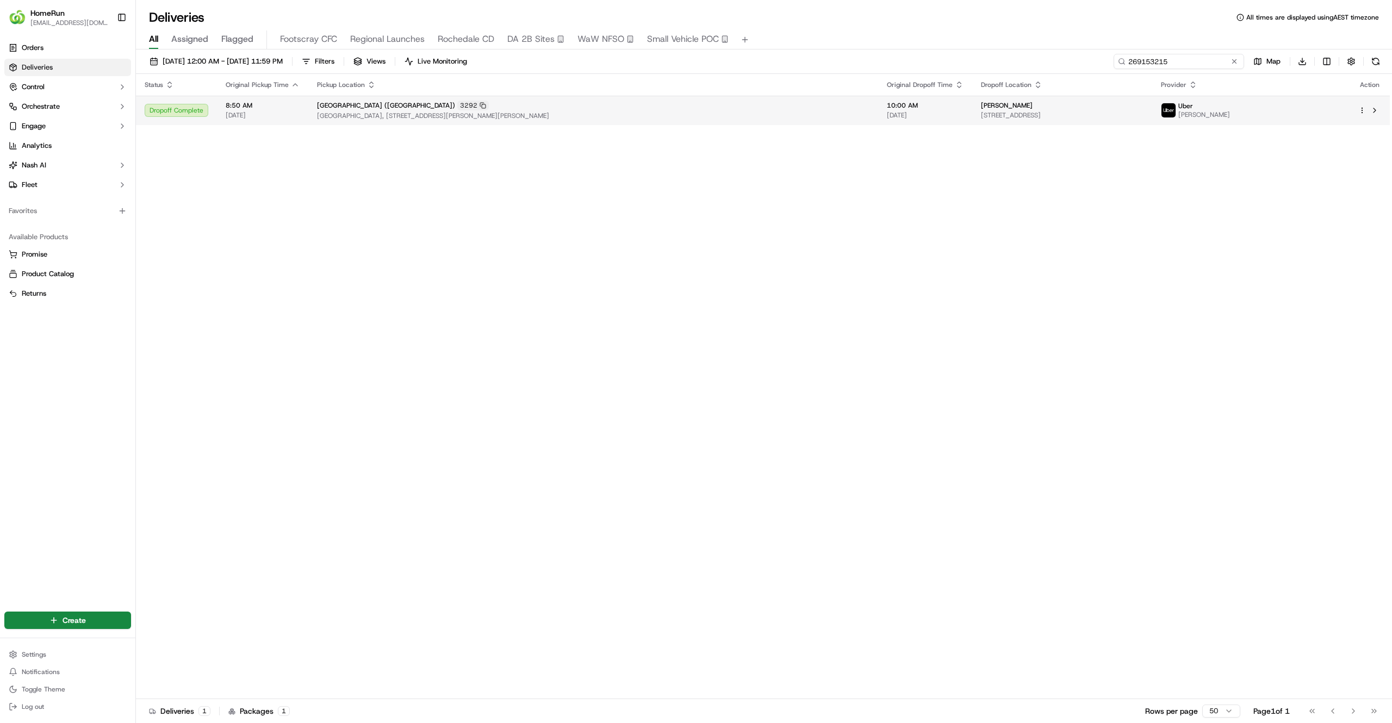
type input "269153215"
click at [1152, 100] on td "Jane Delianis 18E Swift St, Thornbury, VIC 3071, AU" at bounding box center [1062, 110] width 180 height 29
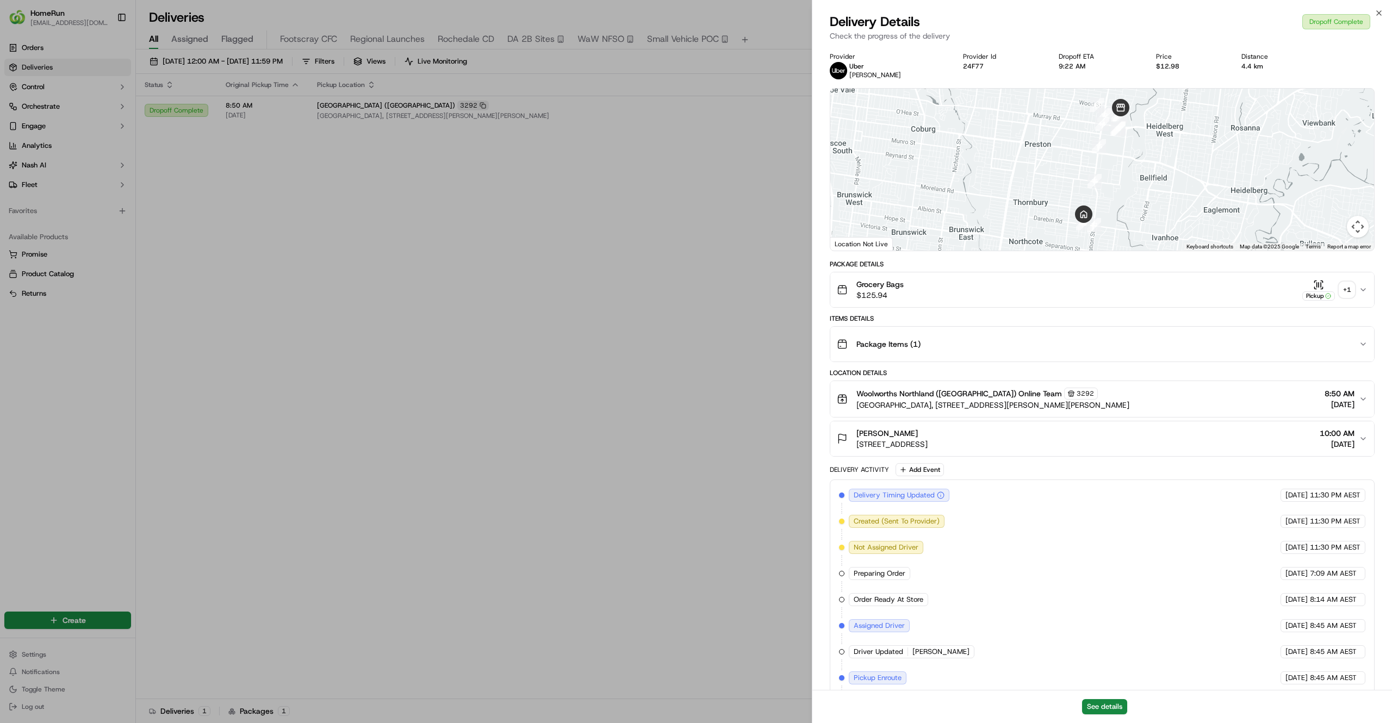
click at [1356, 284] on div "Grocery Bags $125.94 Pickup + 1" at bounding box center [1098, 290] width 522 height 22
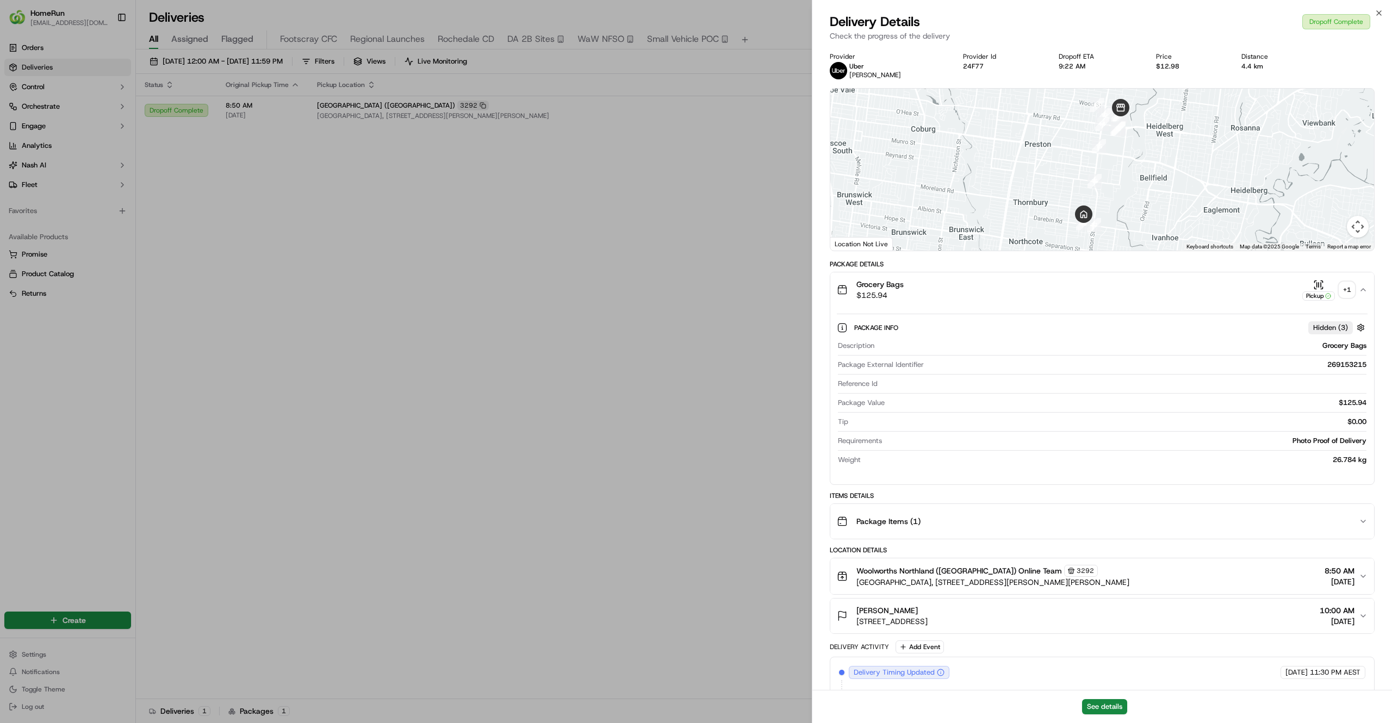
click at [1339, 291] on div "+ 1" at bounding box center [1346, 289] width 15 height 15
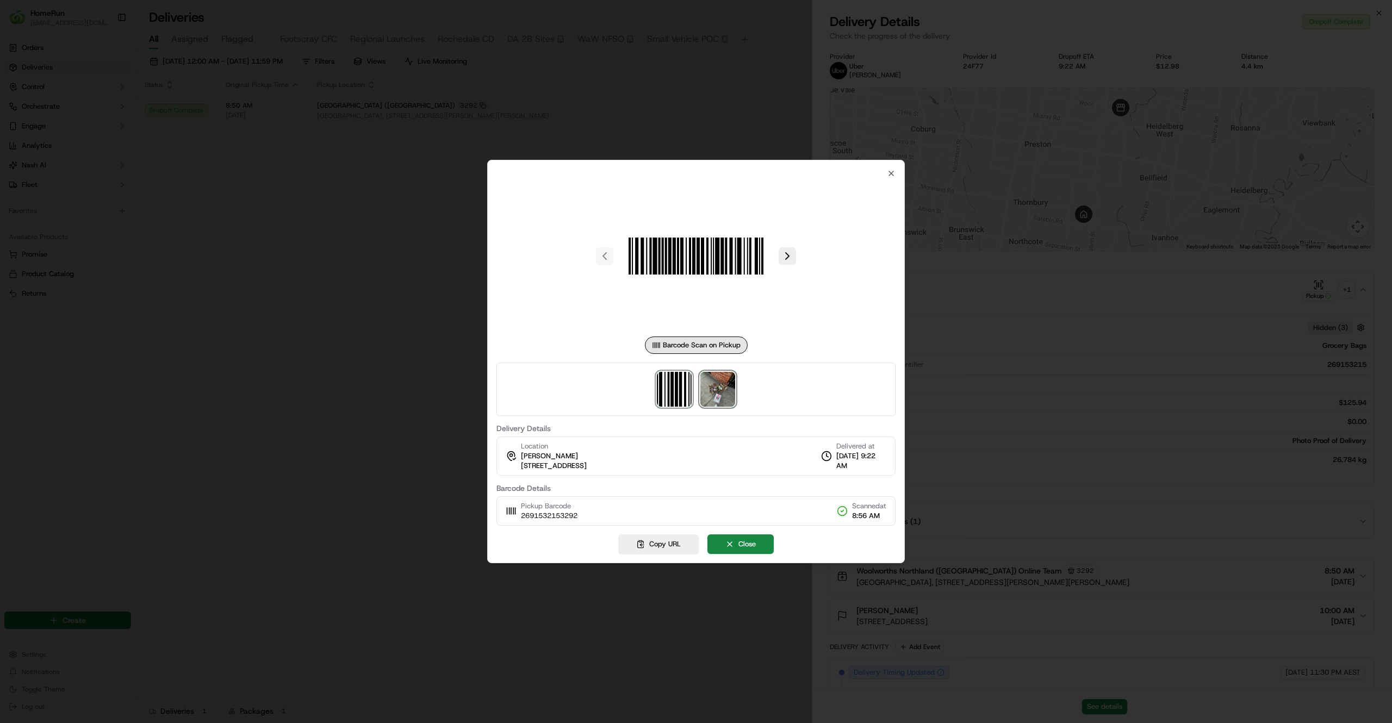
click at [732, 389] on img at bounding box center [717, 389] width 35 height 35
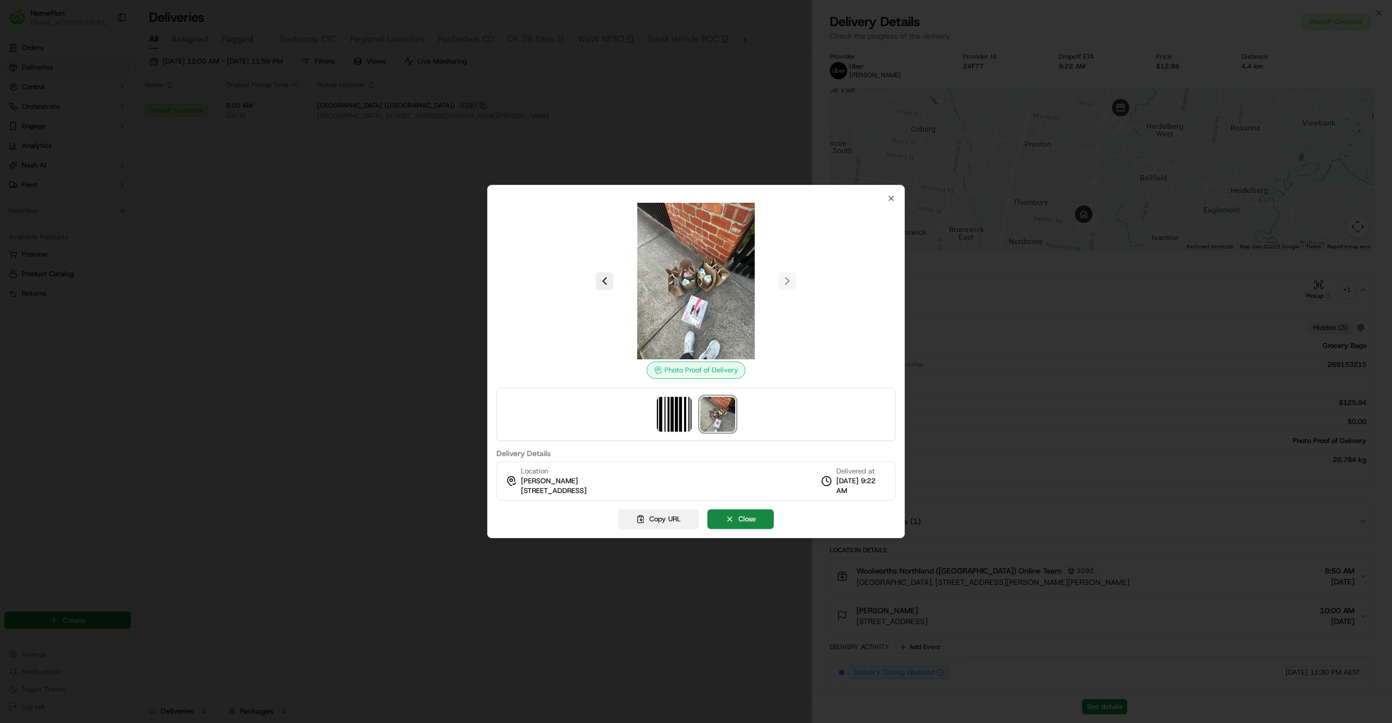
click at [684, 521] on button "Copy URL" at bounding box center [658, 519] width 80 height 20
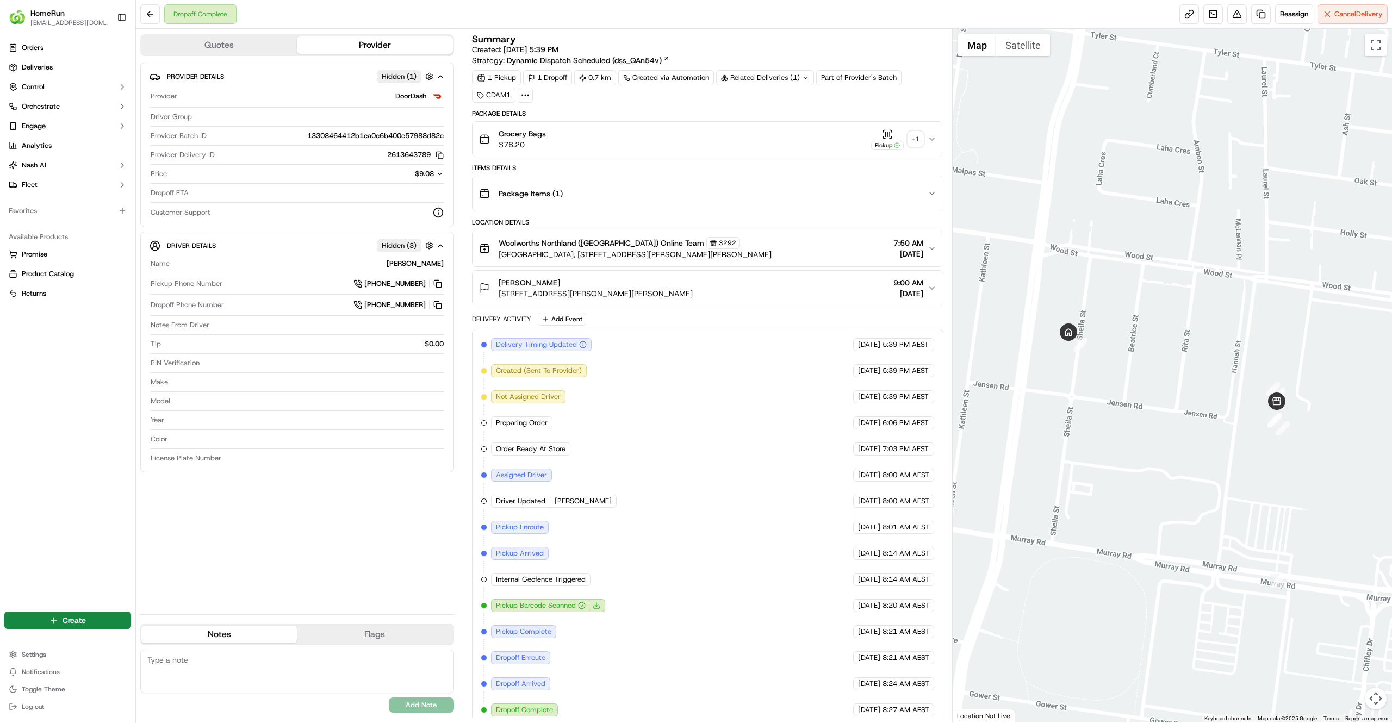
click at [764, 102] on div "1 Pickup 1 Dropoff 0.7 km Created via Automation Related Deliveries (1) Part of…" at bounding box center [707, 86] width 471 height 33
click at [795, 84] on div "Related Deliveries (1)" at bounding box center [765, 77] width 98 height 15
click at [775, 125] on span "268899607" at bounding box center [785, 122] width 39 height 10
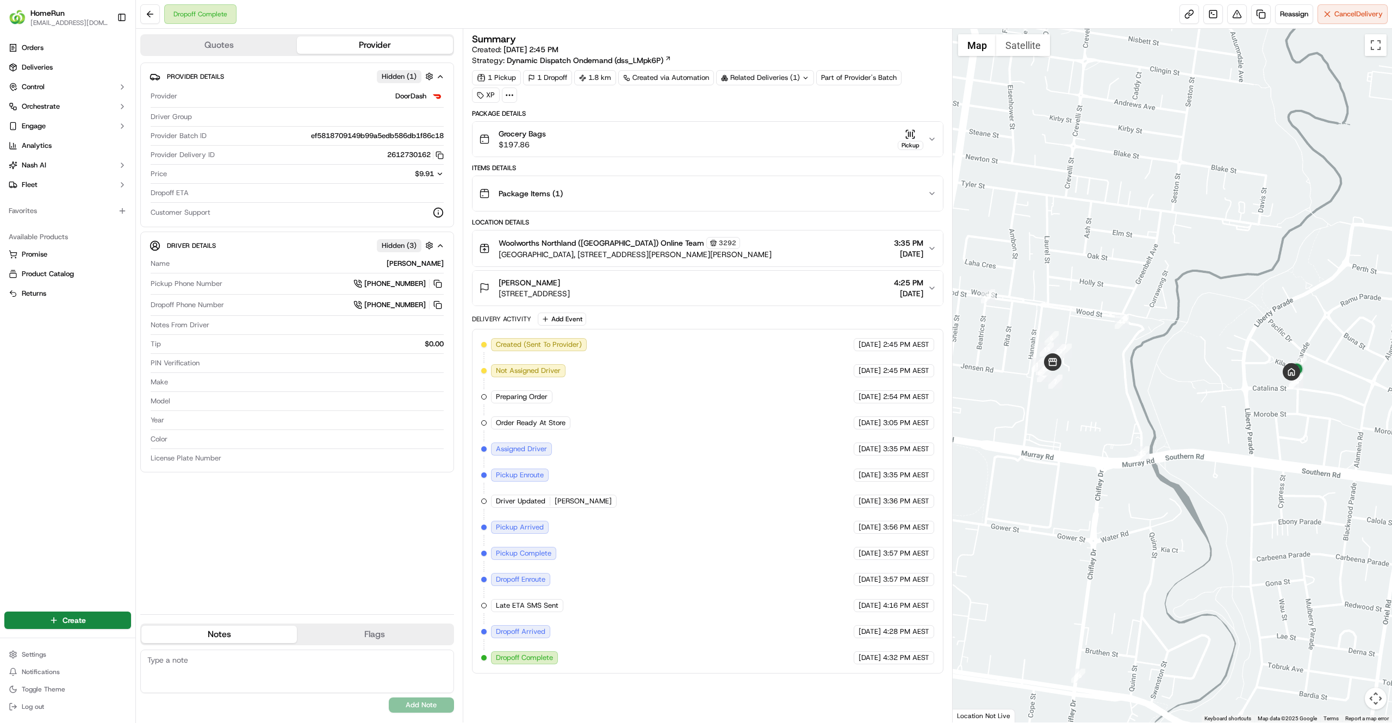
click at [771, 78] on div "Related Deliveries (1)" at bounding box center [765, 77] width 98 height 15
click at [766, 117] on span "268947137" at bounding box center [782, 122] width 39 height 10
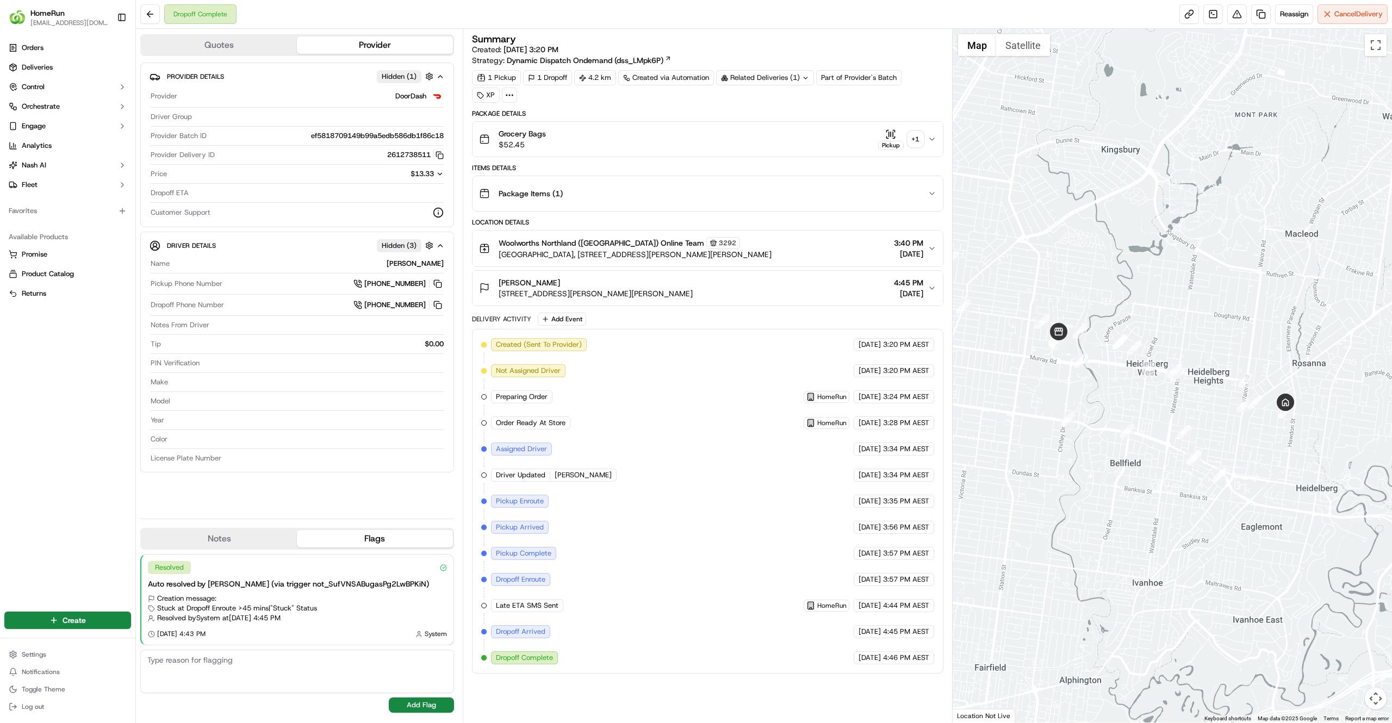
click at [918, 138] on div "+ 1" at bounding box center [915, 139] width 15 height 15
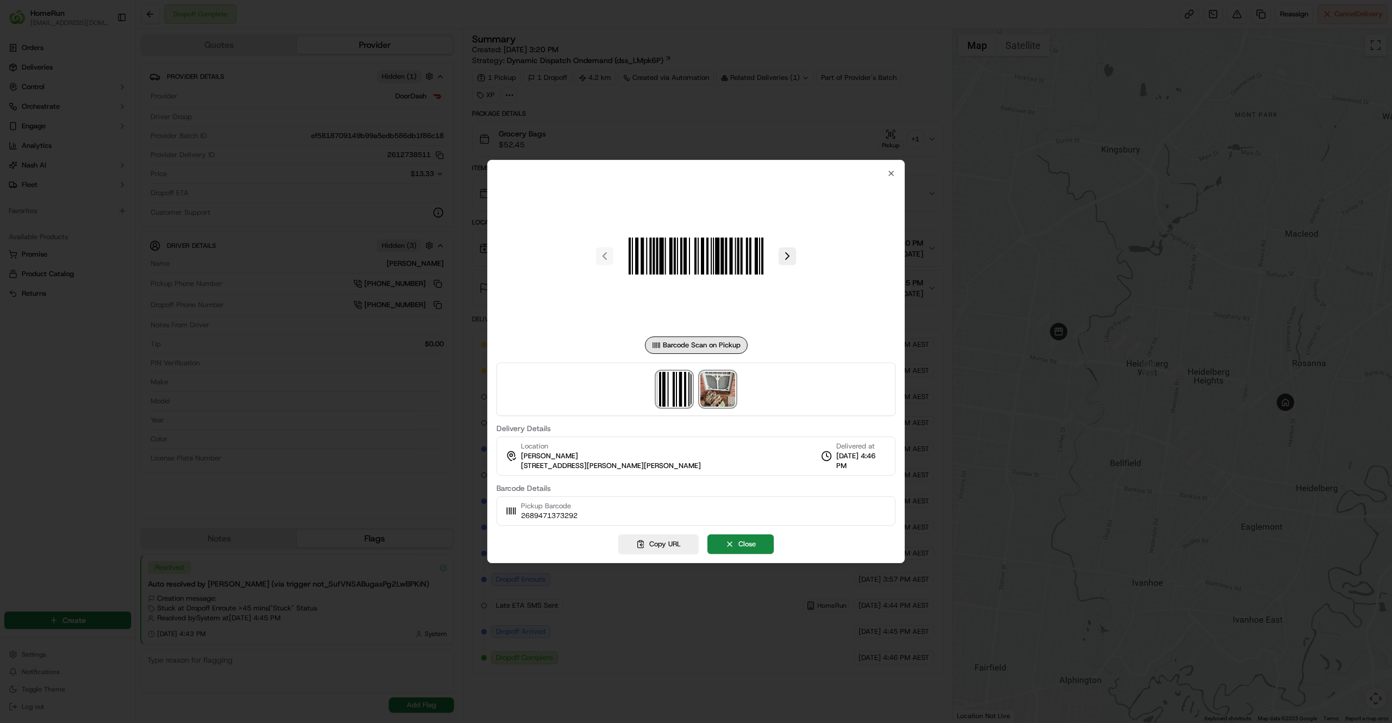
click at [714, 400] on img at bounding box center [717, 389] width 35 height 35
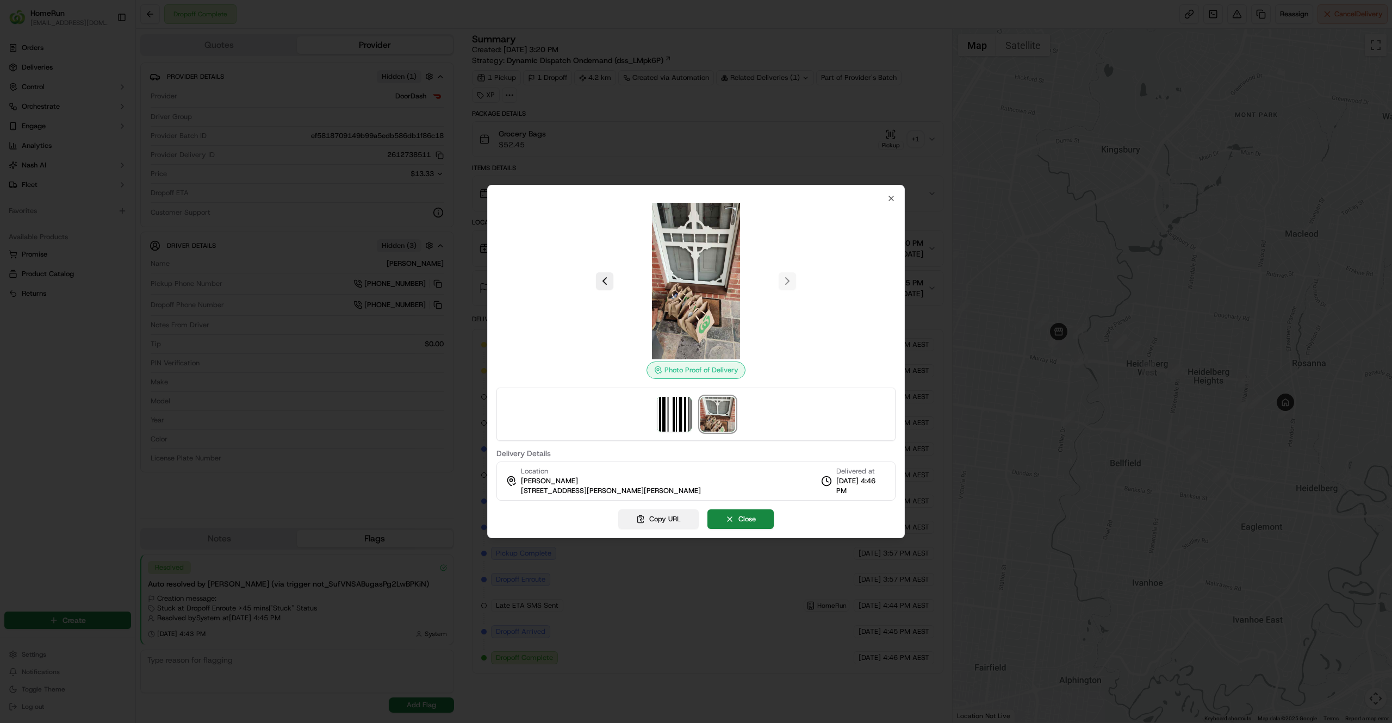
click at [651, 521] on button "Copy URL" at bounding box center [658, 519] width 80 height 20
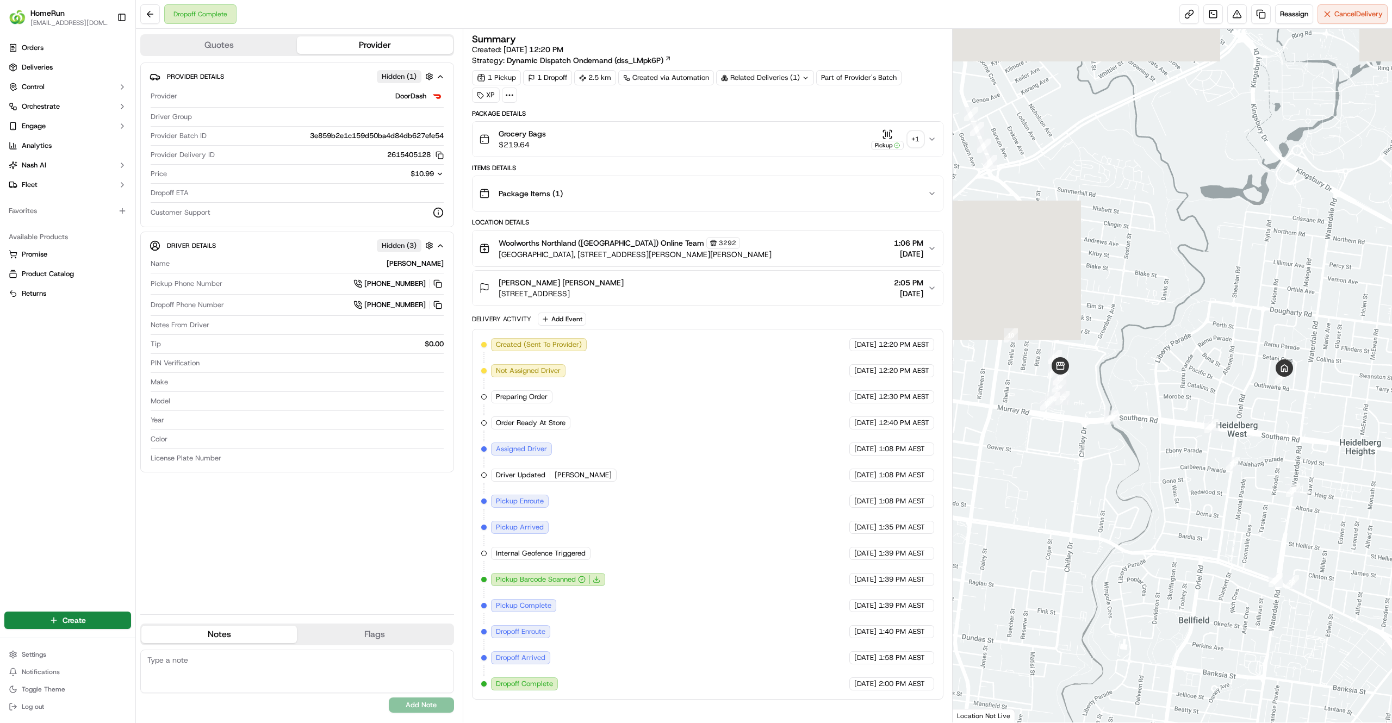
click at [744, 74] on div "Related Deliveries (1)" at bounding box center [765, 77] width 98 height 15
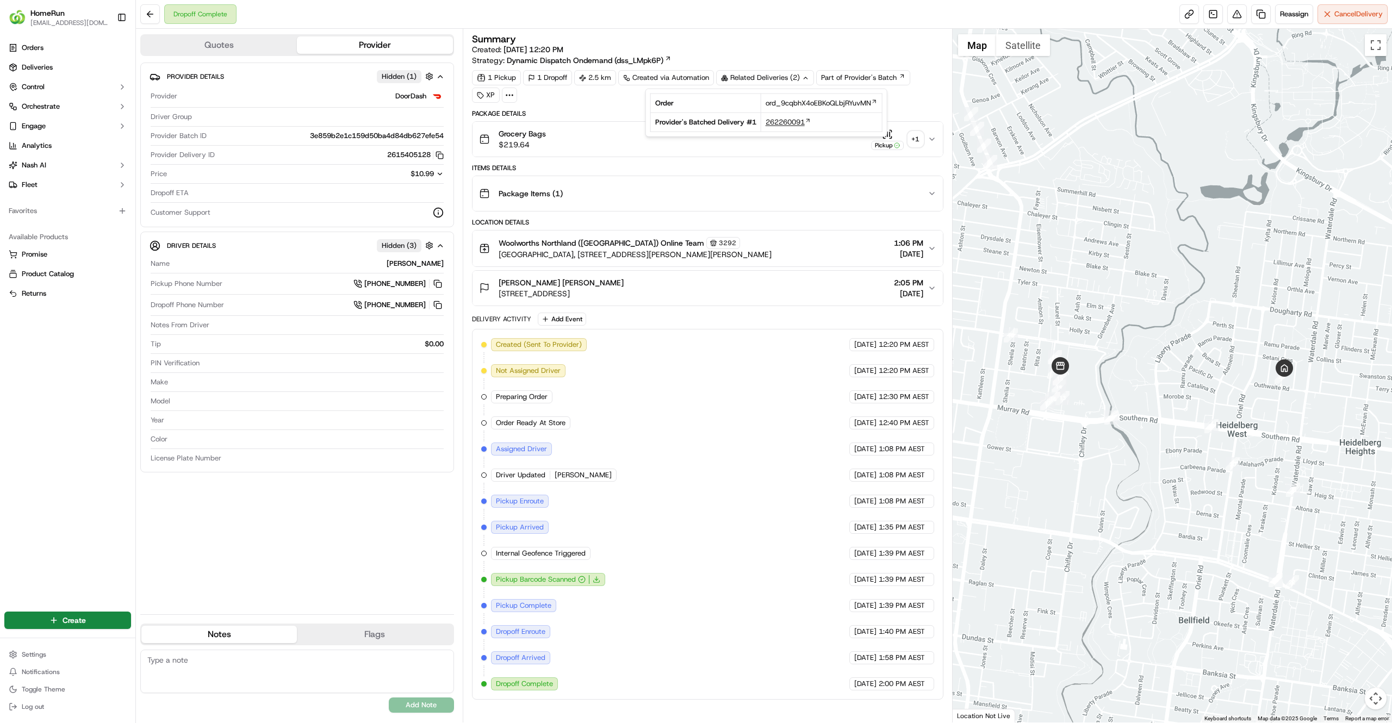
click at [793, 121] on span "262260091" at bounding box center [785, 122] width 39 height 10
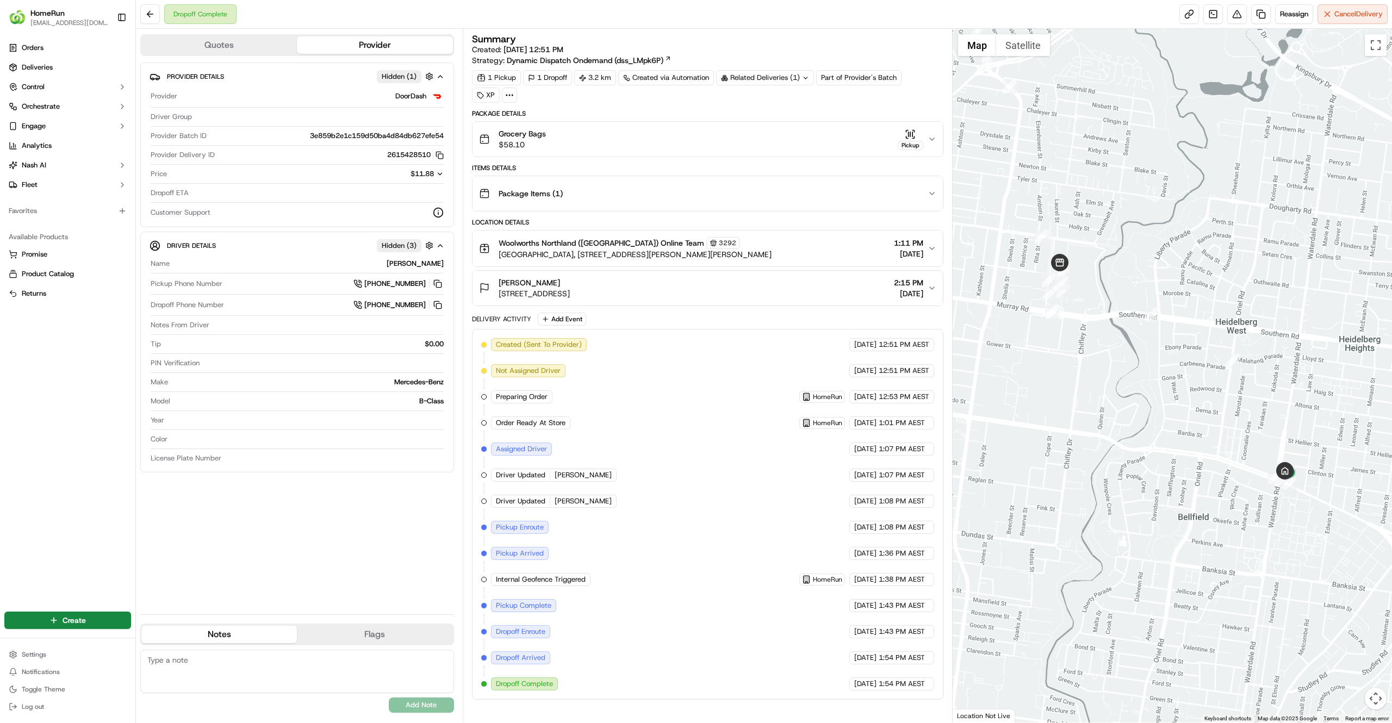
click at [830, 134] on div "Grocery Bags $58.10 Pickup" at bounding box center [703, 139] width 449 height 22
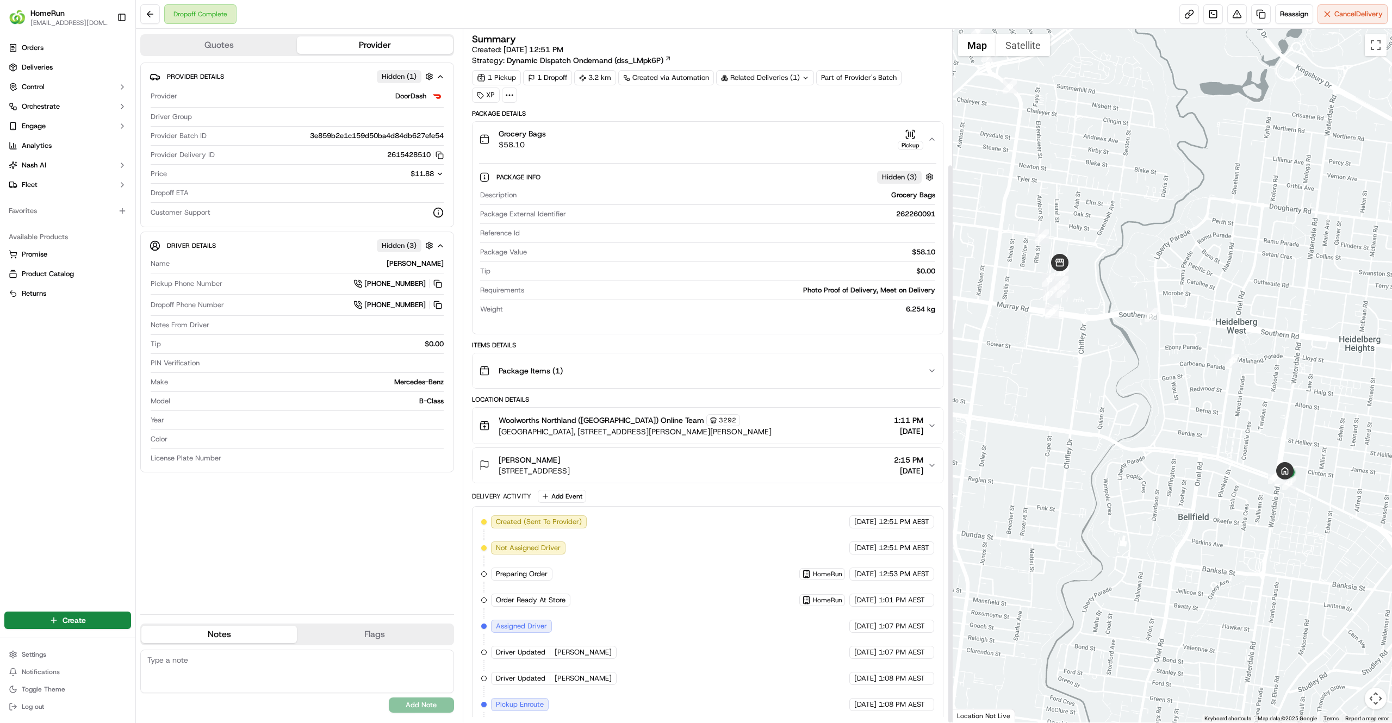
scroll to position [167, 0]
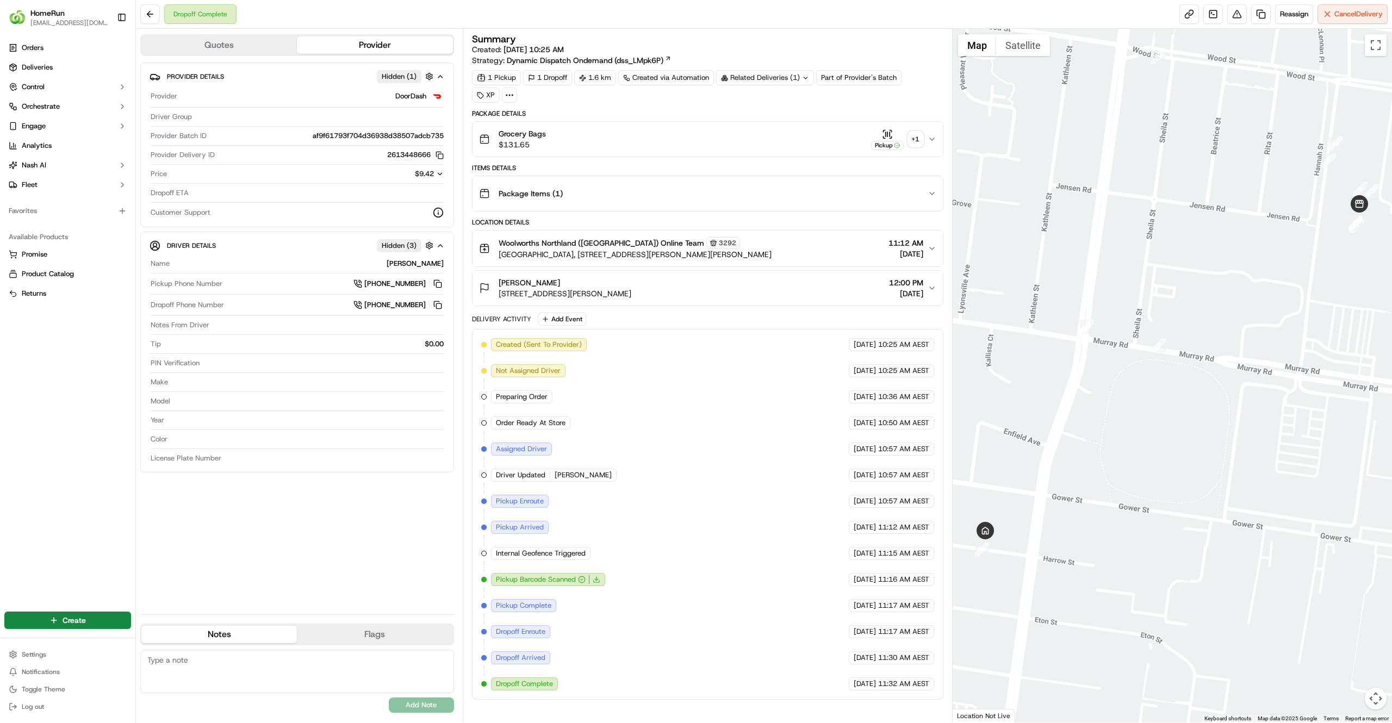
click at [787, 85] on div "Related Deliveries (1)" at bounding box center [765, 77] width 98 height 15
click at [799, 123] on span "268901607" at bounding box center [784, 122] width 39 height 10
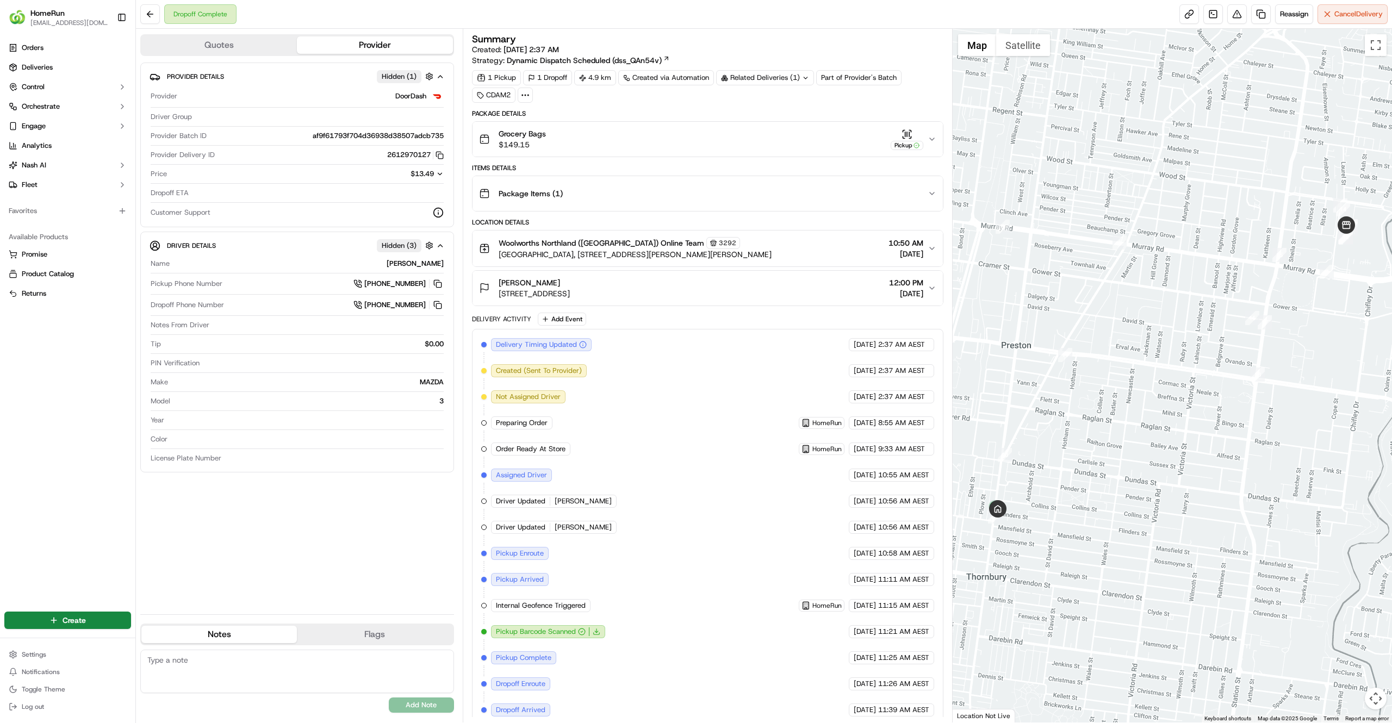
click at [818, 101] on div "1 Pickup 1 Dropoff 4.9 km Created via Automation Related Deliveries (1) Part of…" at bounding box center [707, 86] width 471 height 33
click at [829, 136] on div "Grocery Bags $149.15 Pickup" at bounding box center [703, 139] width 449 height 22
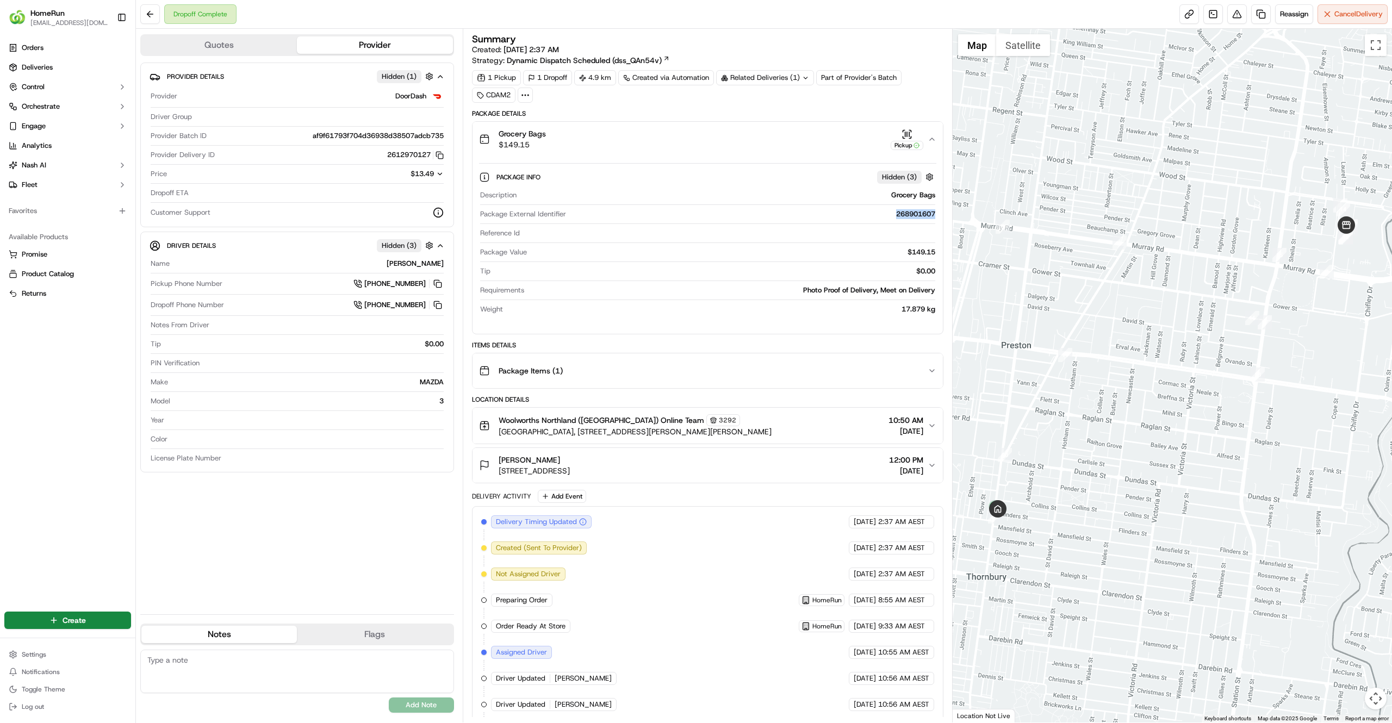
drag, startPoint x: 894, startPoint y: 219, endPoint x: 939, endPoint y: 214, distance: 44.9
click at [939, 214] on div "Package Info Hidden ( 3 ) Description Grocery Bags Package External Identifier …" at bounding box center [708, 241] width 470 height 169
drag, startPoint x: 939, startPoint y: 214, endPoint x: 890, endPoint y: 219, distance: 49.2
click at [890, 219] on div "Package Info Hidden ( 3 ) Description Grocery Bags Package External Identifier …" at bounding box center [708, 241] width 470 height 169
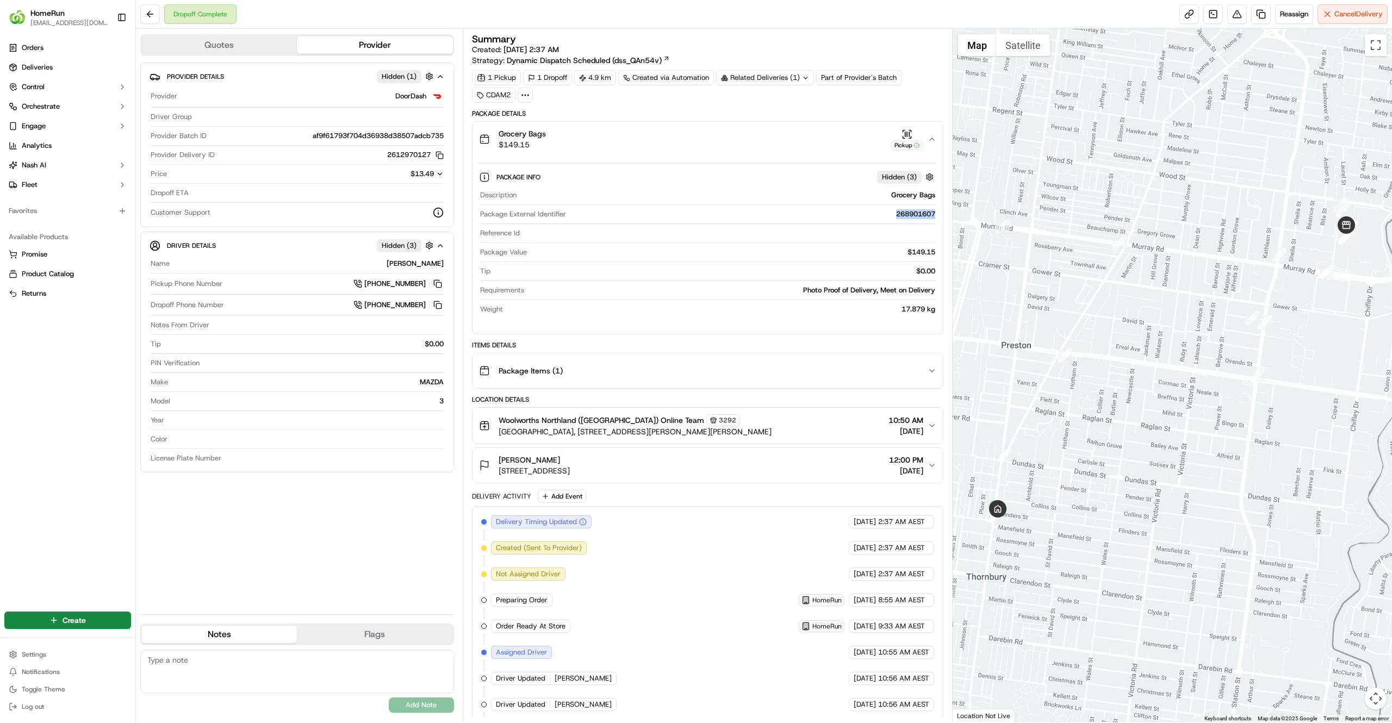
click at [890, 219] on div "268901607" at bounding box center [752, 214] width 365 height 10
drag, startPoint x: 890, startPoint y: 219, endPoint x: 935, endPoint y: 215, distance: 45.8
click at [935, 215] on div "Description Grocery Bags Package External Identifier 268901607 Reference Id Pac…" at bounding box center [707, 252] width 457 height 133
drag, startPoint x: 935, startPoint y: 215, endPoint x: 890, endPoint y: 214, distance: 45.1
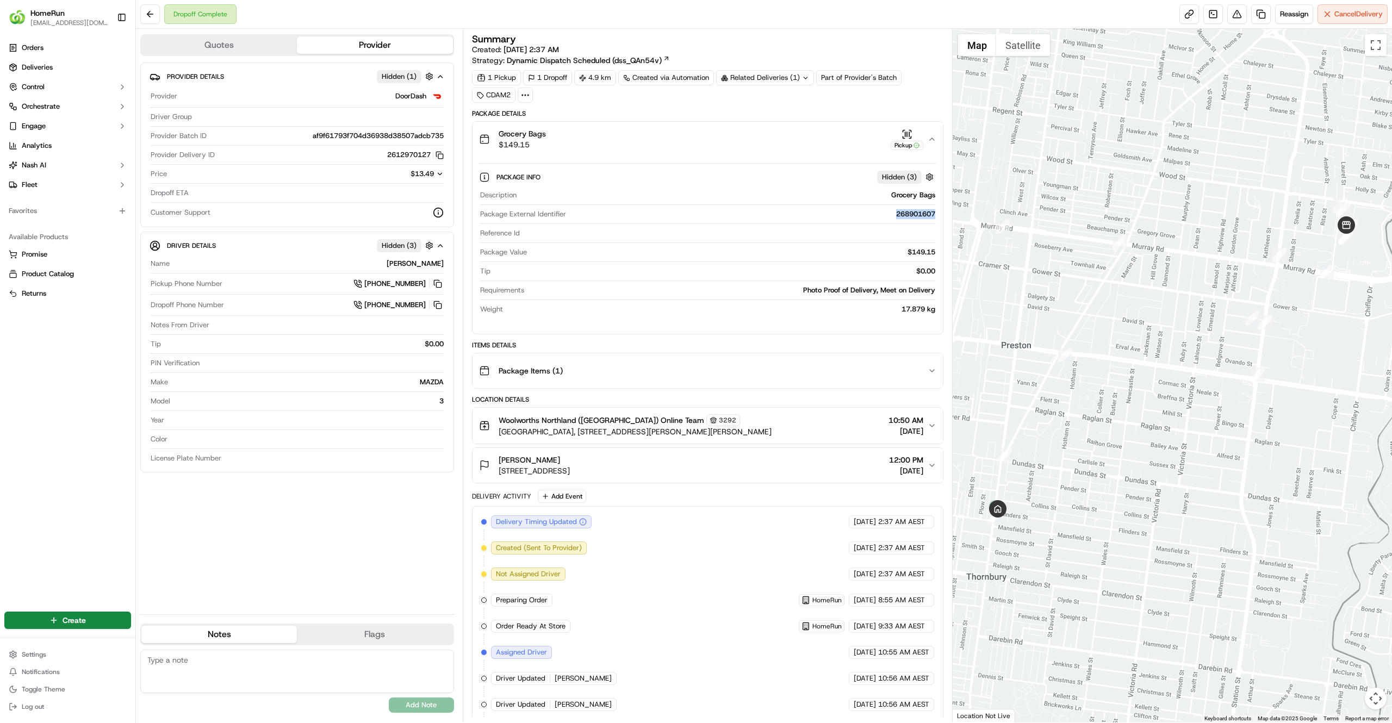
click at [890, 214] on div "Description Grocery Bags Package External Identifier 268901607 Reference Id Pac…" at bounding box center [707, 252] width 457 height 133
click at [890, 214] on div "268901607" at bounding box center [752, 214] width 365 height 10
drag, startPoint x: 890, startPoint y: 214, endPoint x: 931, endPoint y: 213, distance: 40.8
click at [931, 213] on div "268901607" at bounding box center [752, 214] width 365 height 10
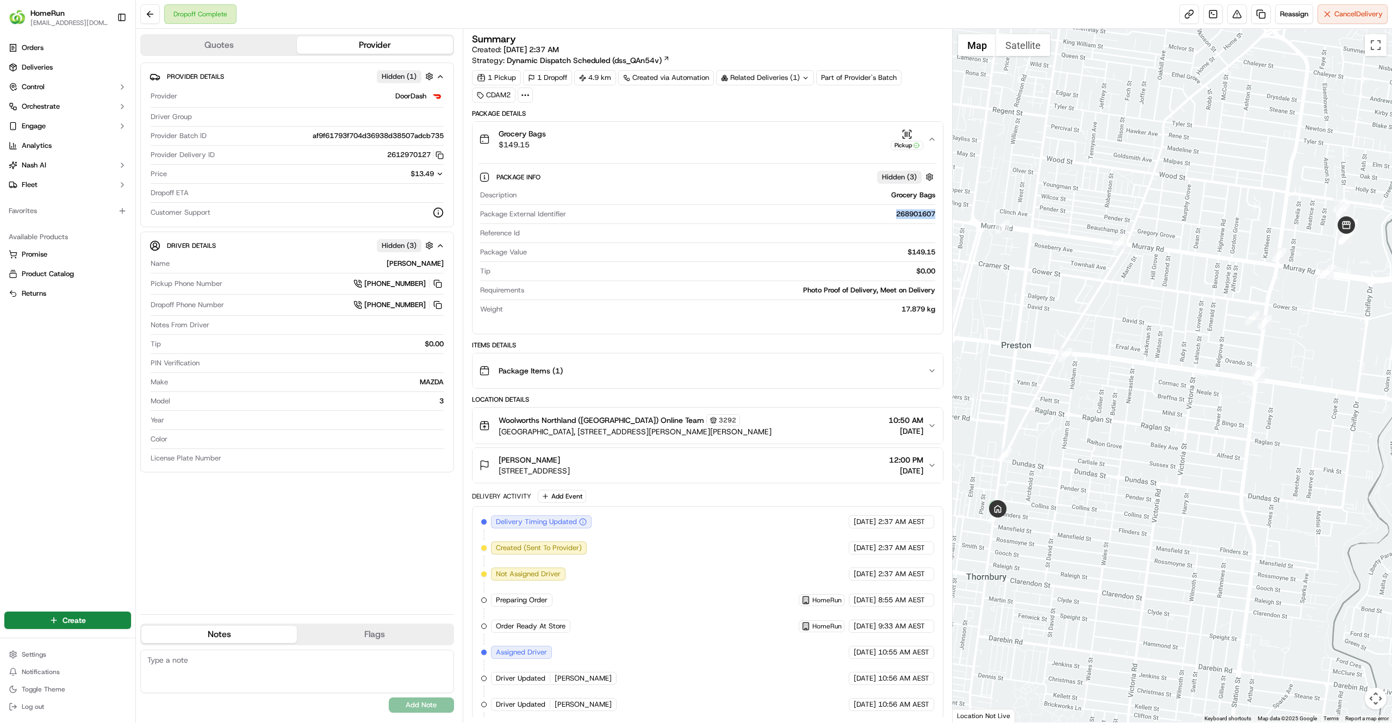
drag, startPoint x: 934, startPoint y: 215, endPoint x: 894, endPoint y: 217, distance: 40.3
click at [894, 217] on div "268901607" at bounding box center [752, 214] width 365 height 10
drag, startPoint x: 894, startPoint y: 217, endPoint x: 932, endPoint y: 217, distance: 38.1
click at [932, 217] on div "268901607" at bounding box center [752, 214] width 365 height 10
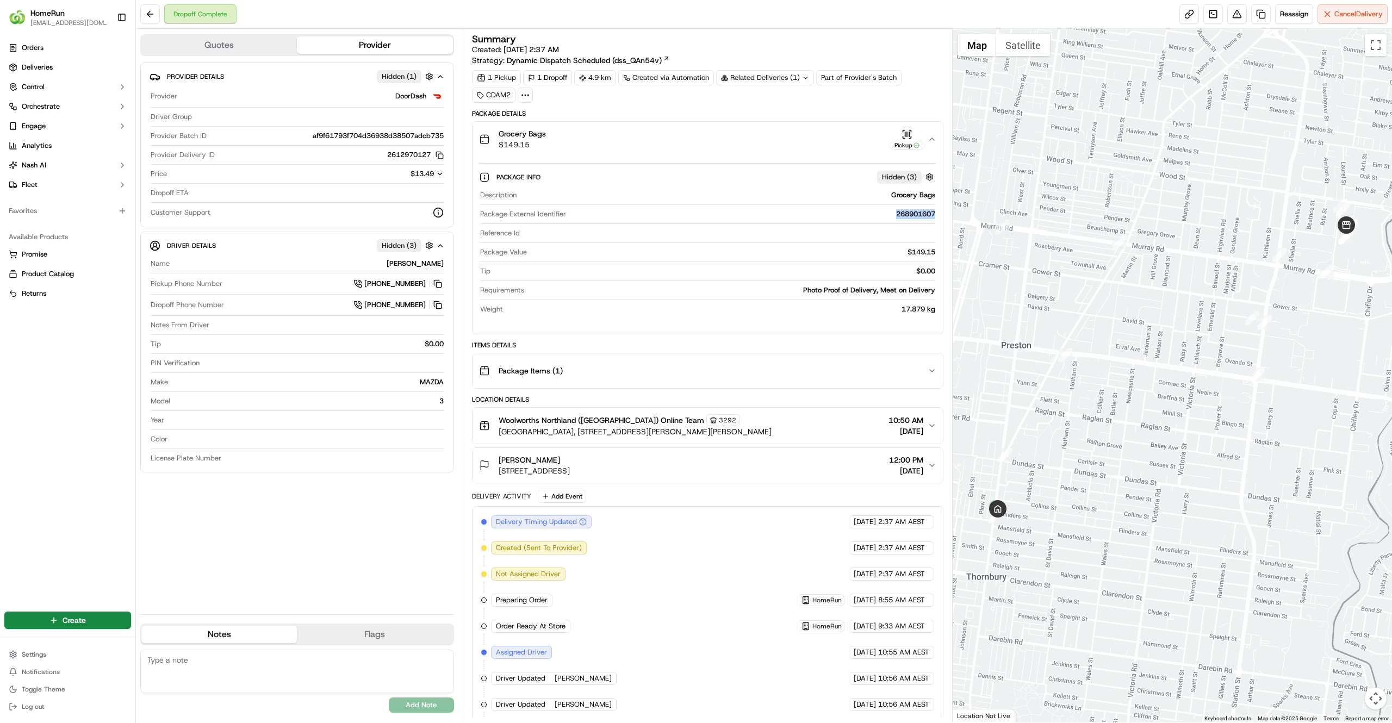
click at [932, 217] on div "268901607" at bounding box center [752, 214] width 365 height 10
drag, startPoint x: 932, startPoint y: 217, endPoint x: 859, endPoint y: 212, distance: 73.0
click at [859, 212] on div "268901607" at bounding box center [752, 214] width 365 height 10
drag, startPoint x: 859, startPoint y: 212, endPoint x: 937, endPoint y: 213, distance: 78.3
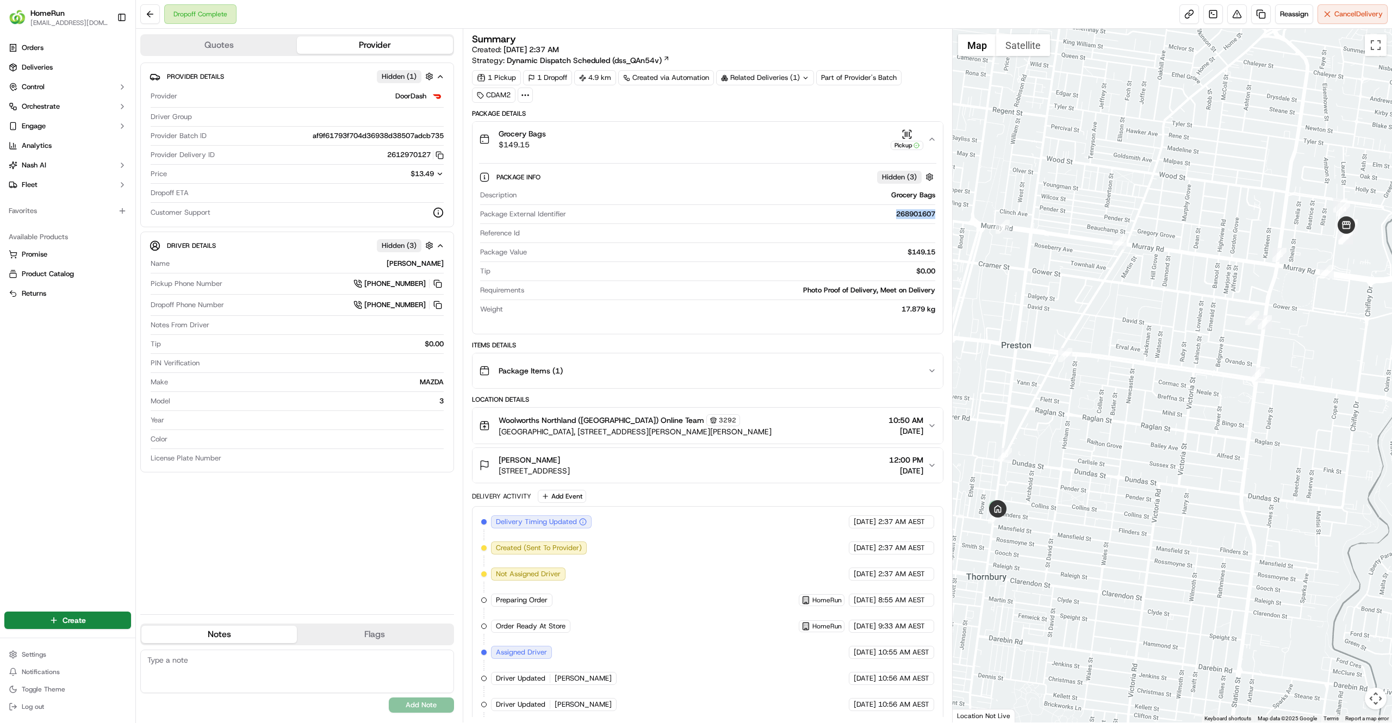
click at [937, 213] on div "Package Info Hidden ( 3 ) Description Grocery Bags Package External Identifier …" at bounding box center [708, 241] width 470 height 169
drag, startPoint x: 937, startPoint y: 213, endPoint x: 894, endPoint y: 215, distance: 43.0
click at [894, 215] on div "Package Info Hidden ( 3 ) Description Grocery Bags Package External Identifier …" at bounding box center [708, 241] width 470 height 169
click at [894, 215] on div "268901607" at bounding box center [752, 214] width 365 height 10
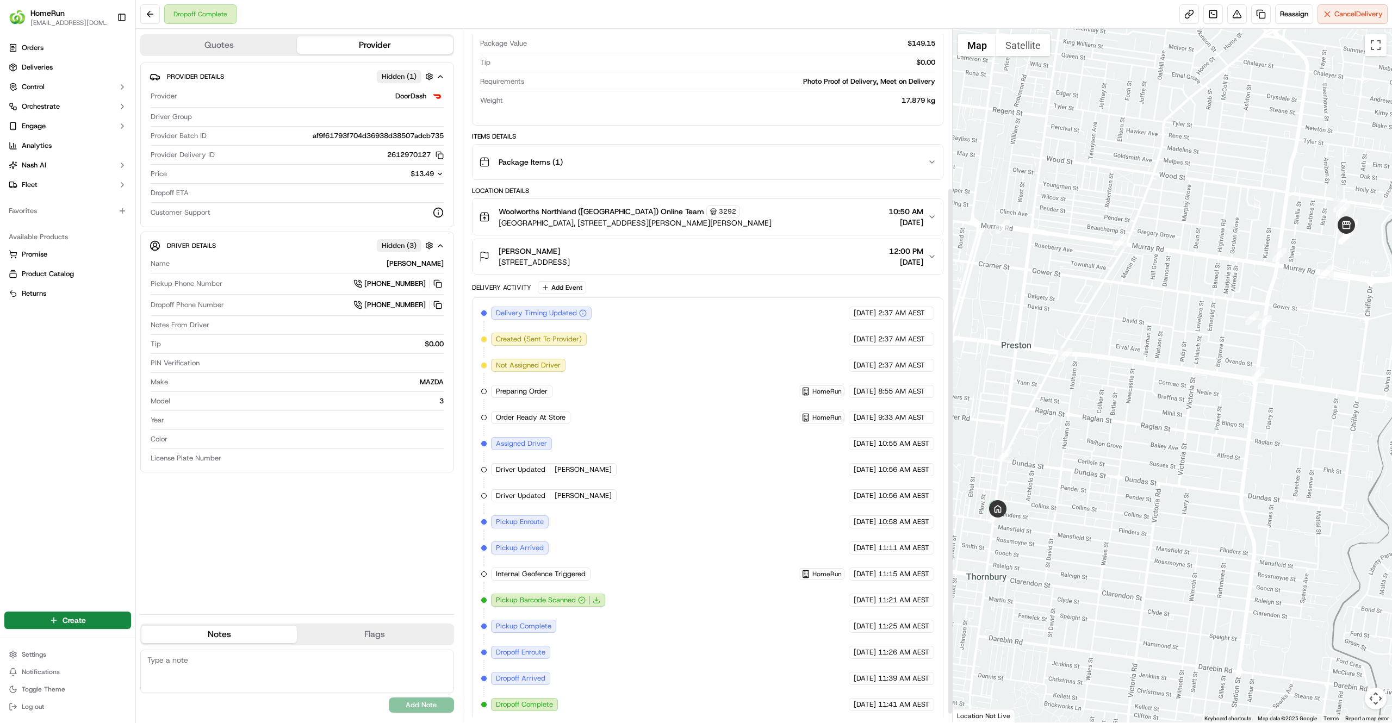
scroll to position [220, 0]
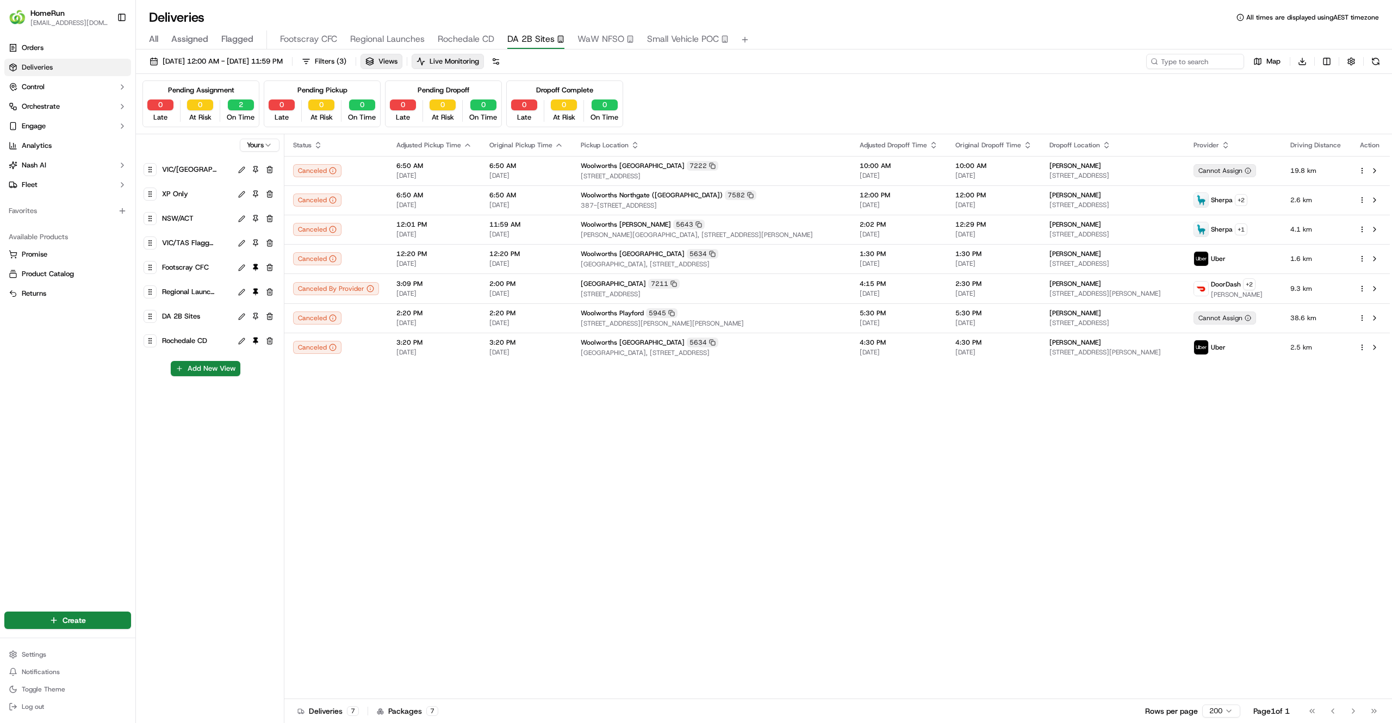
click at [485, 480] on div "Status Adjusted Pickup Time Original Pickup Time Pickup Location Adjusted Dropo…" at bounding box center [836, 416] width 1105 height 565
click at [201, 60] on span "20/09/2025 12:00 AM - 20/09/2025 11:59 PM" at bounding box center [223, 62] width 120 height 10
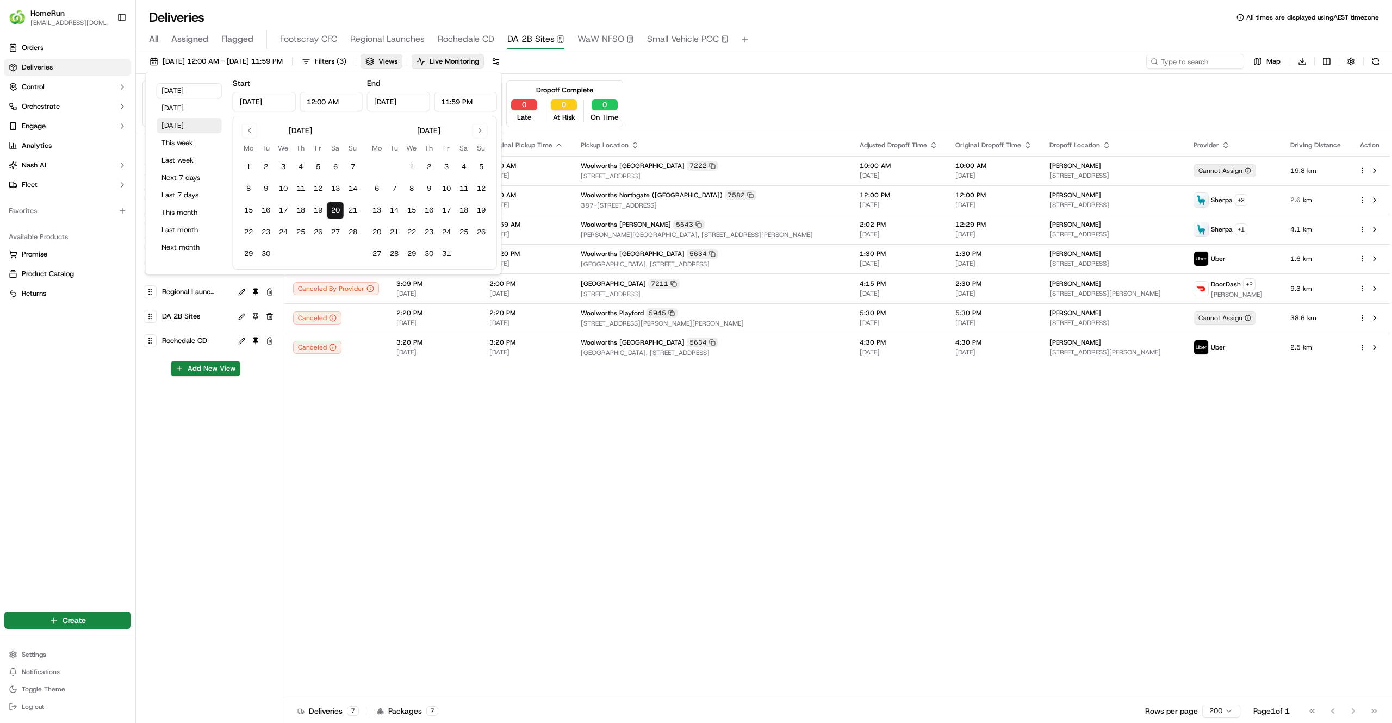
click at [182, 127] on button "Tomorrow" at bounding box center [189, 125] width 65 height 15
type input "Sep 21, 2025"
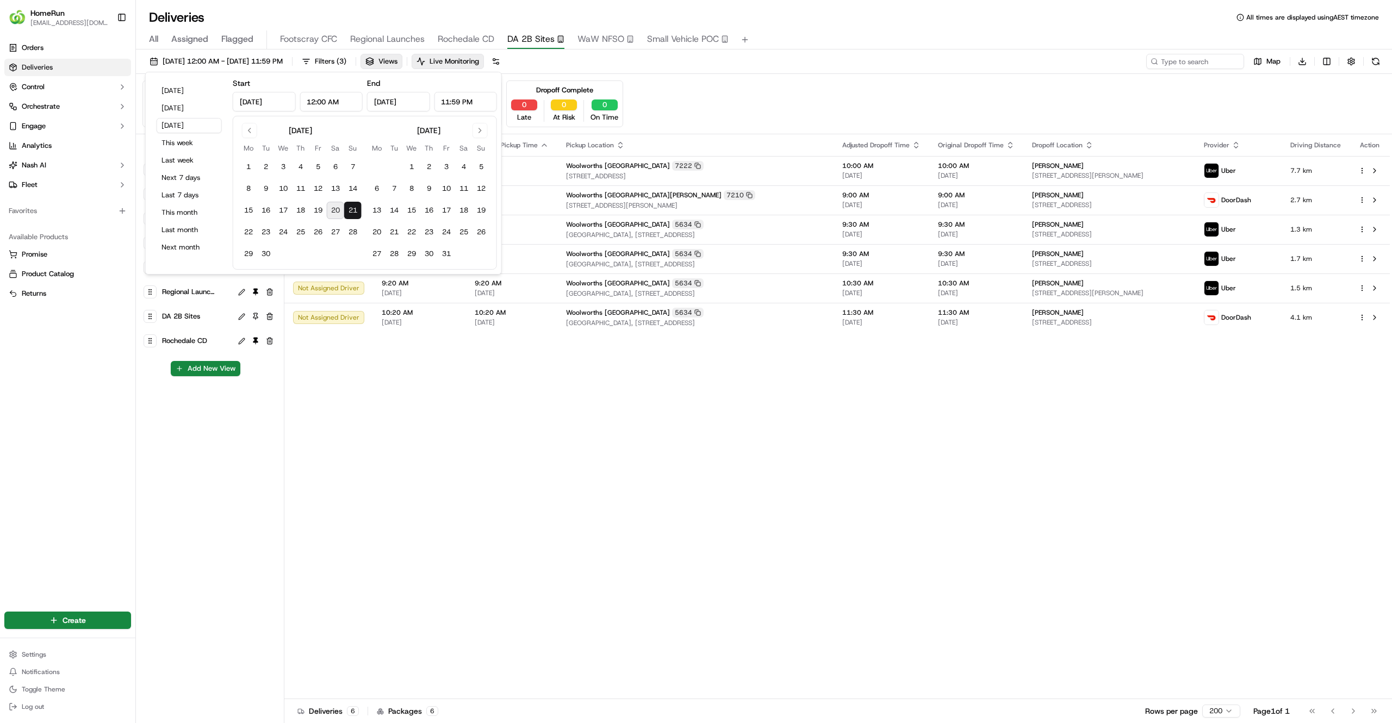
click at [495, 482] on div "Status Adjusted Pickup Time Original Pickup Time Pickup Location Adjusted Dropo…" at bounding box center [836, 416] width 1105 height 565
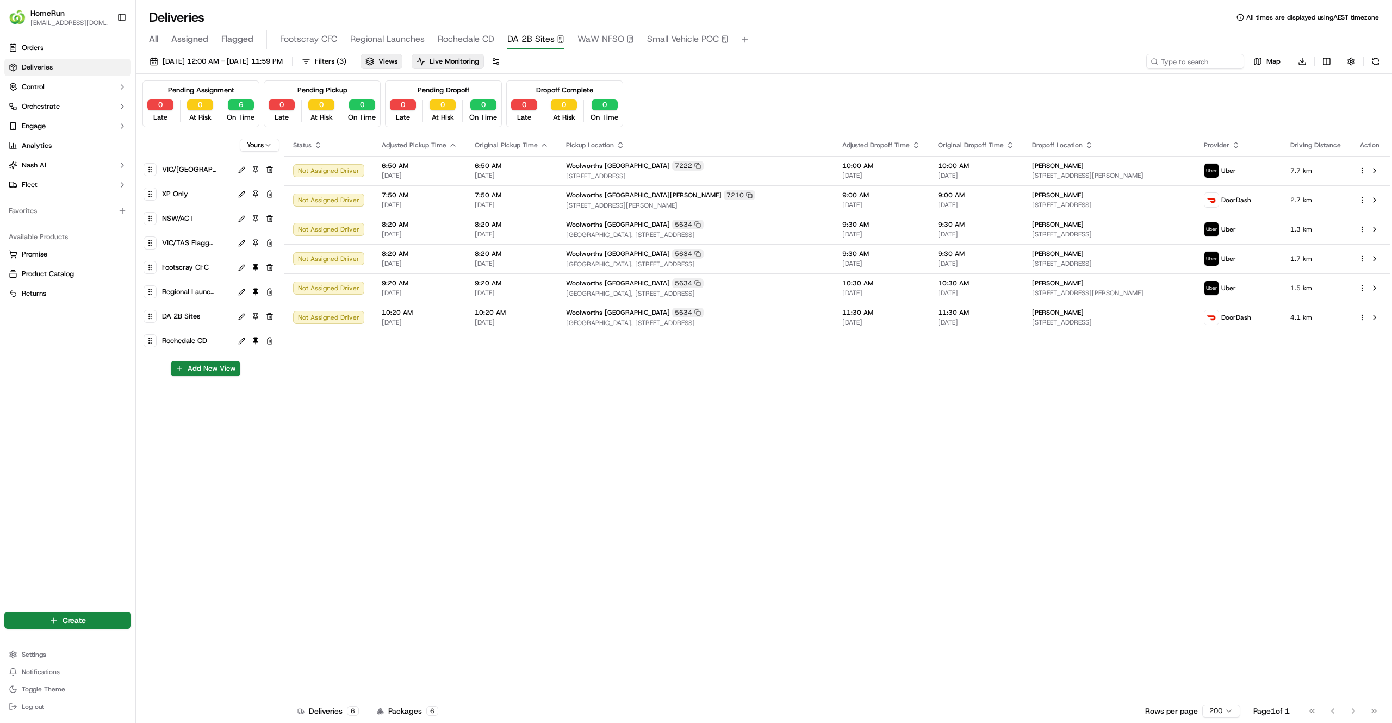
click at [747, 589] on div "Status Adjusted Pickup Time Original Pickup Time Pickup Location Adjusted Dropo…" at bounding box center [836, 416] width 1105 height 565
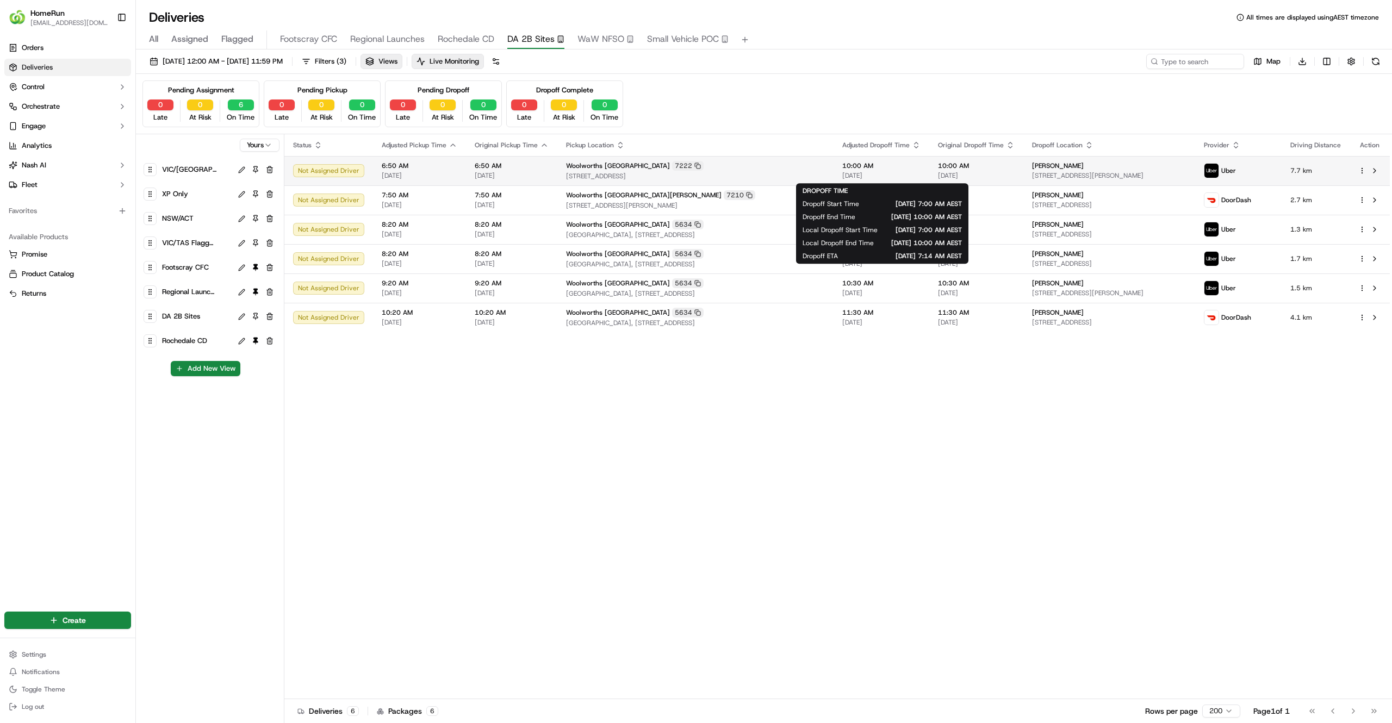
click at [859, 176] on span "[DATE]" at bounding box center [881, 175] width 78 height 9
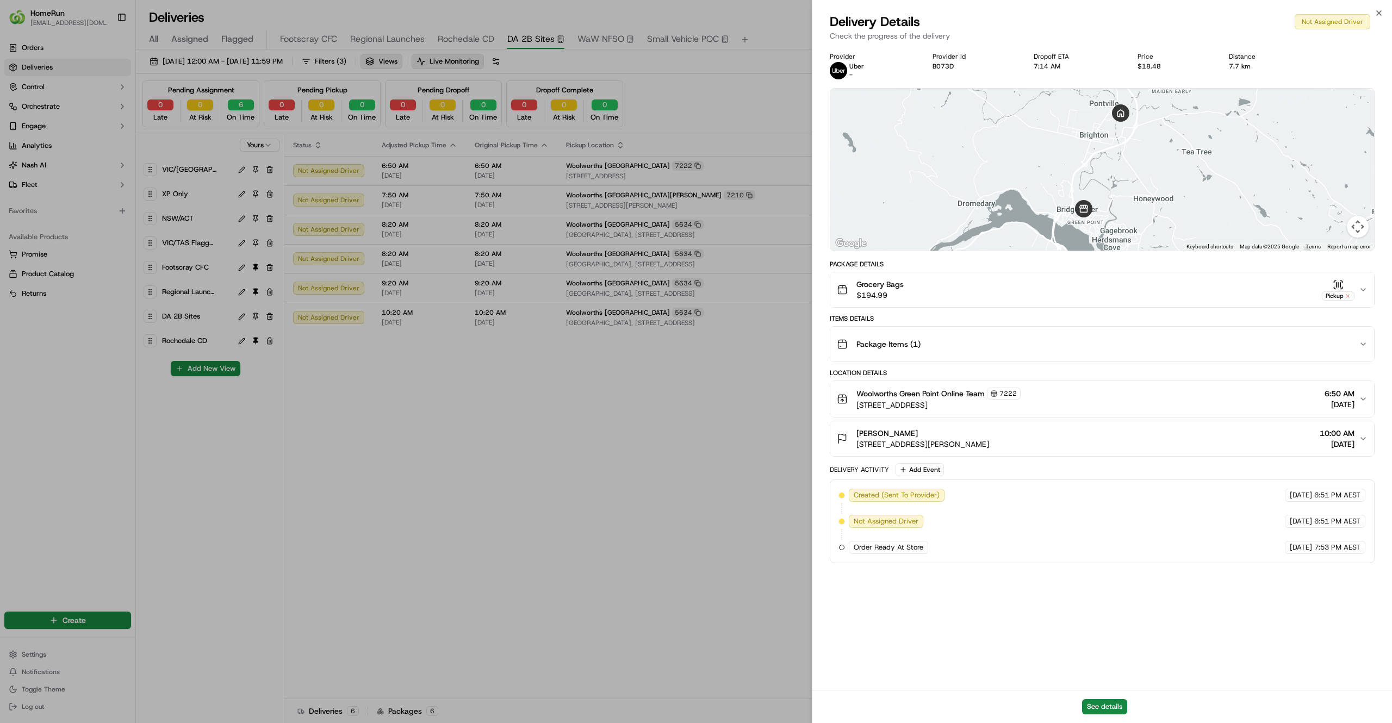
click at [1096, 299] on div "Grocery Bags $194.99 Pickup" at bounding box center [1098, 290] width 522 height 22
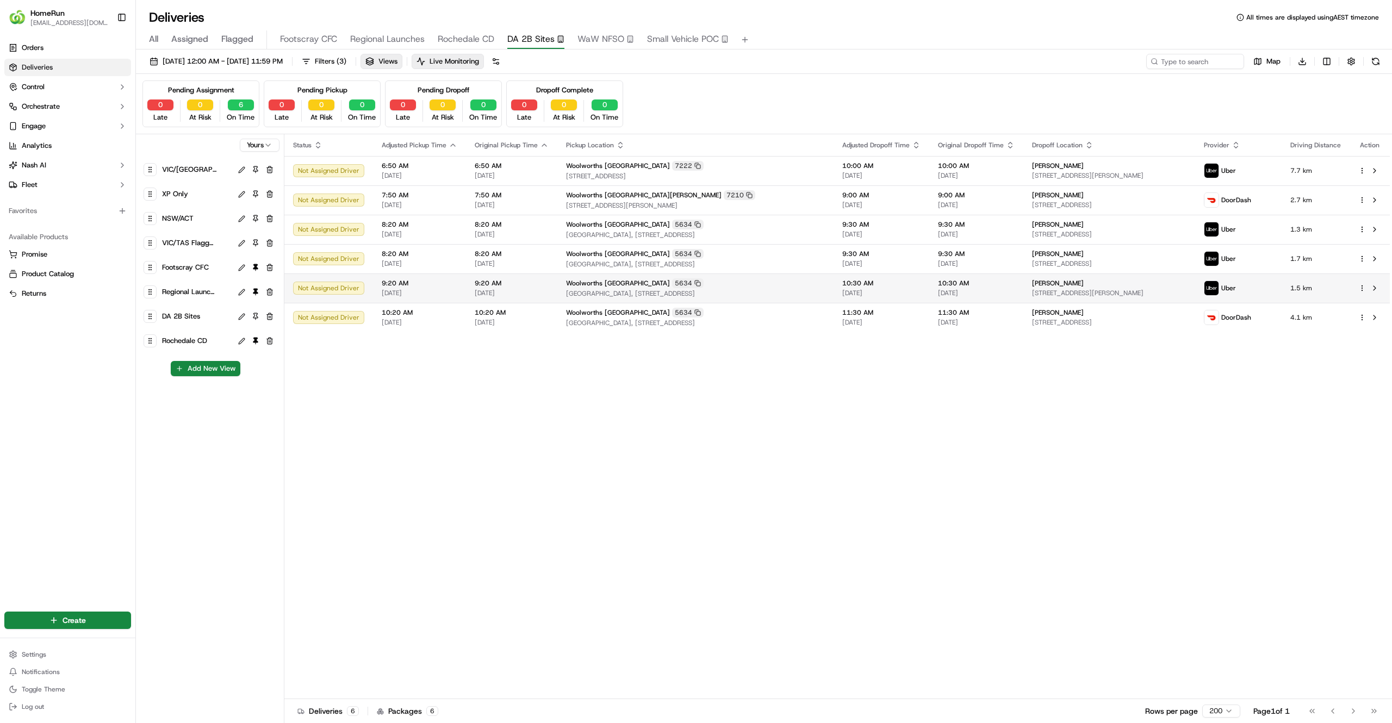
click at [942, 287] on td "10:30 AM 21/09/2025" at bounding box center [976, 288] width 94 height 29
click at [848, 186] on td "9:00 AM 21/09/2025" at bounding box center [882, 199] width 96 height 29
click at [800, 229] on div "Woolworths Mount Gambier 5634" at bounding box center [695, 225] width 259 height 10
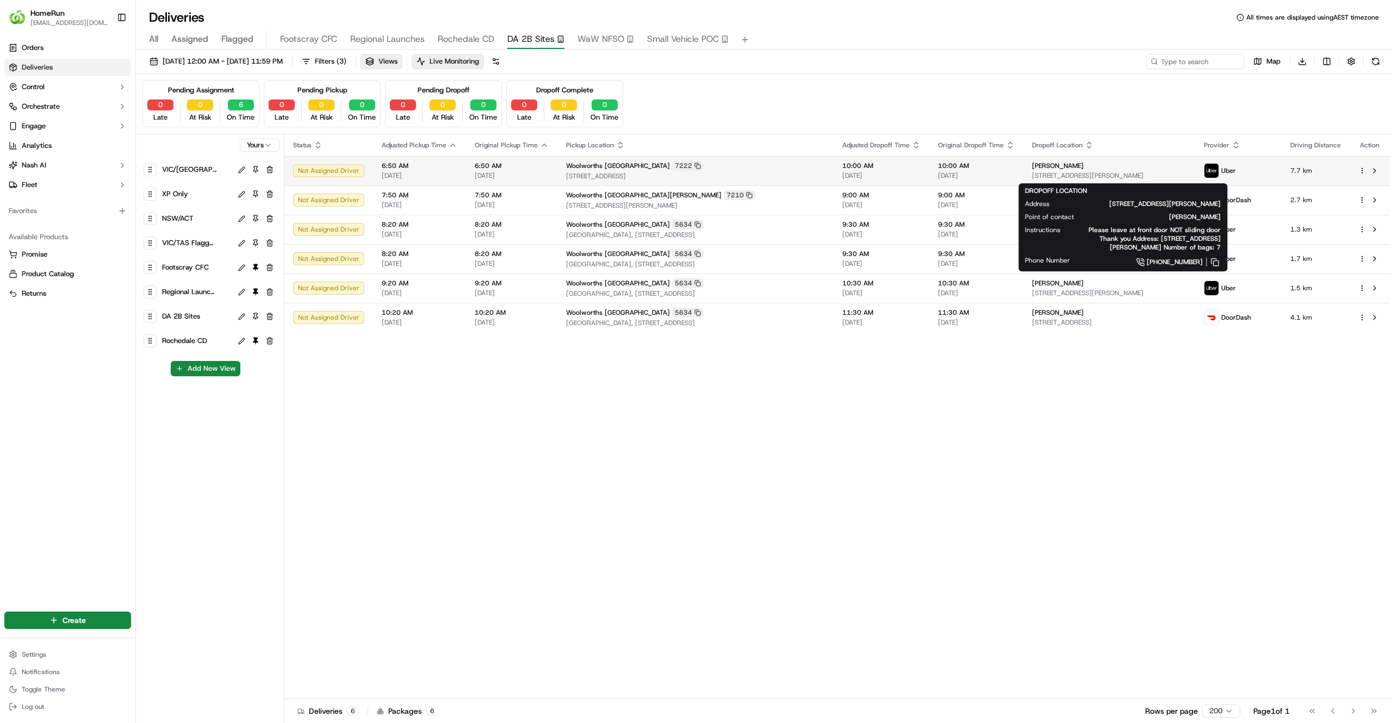
click at [1099, 178] on span "[STREET_ADDRESS][PERSON_NAME]" at bounding box center [1109, 175] width 155 height 9
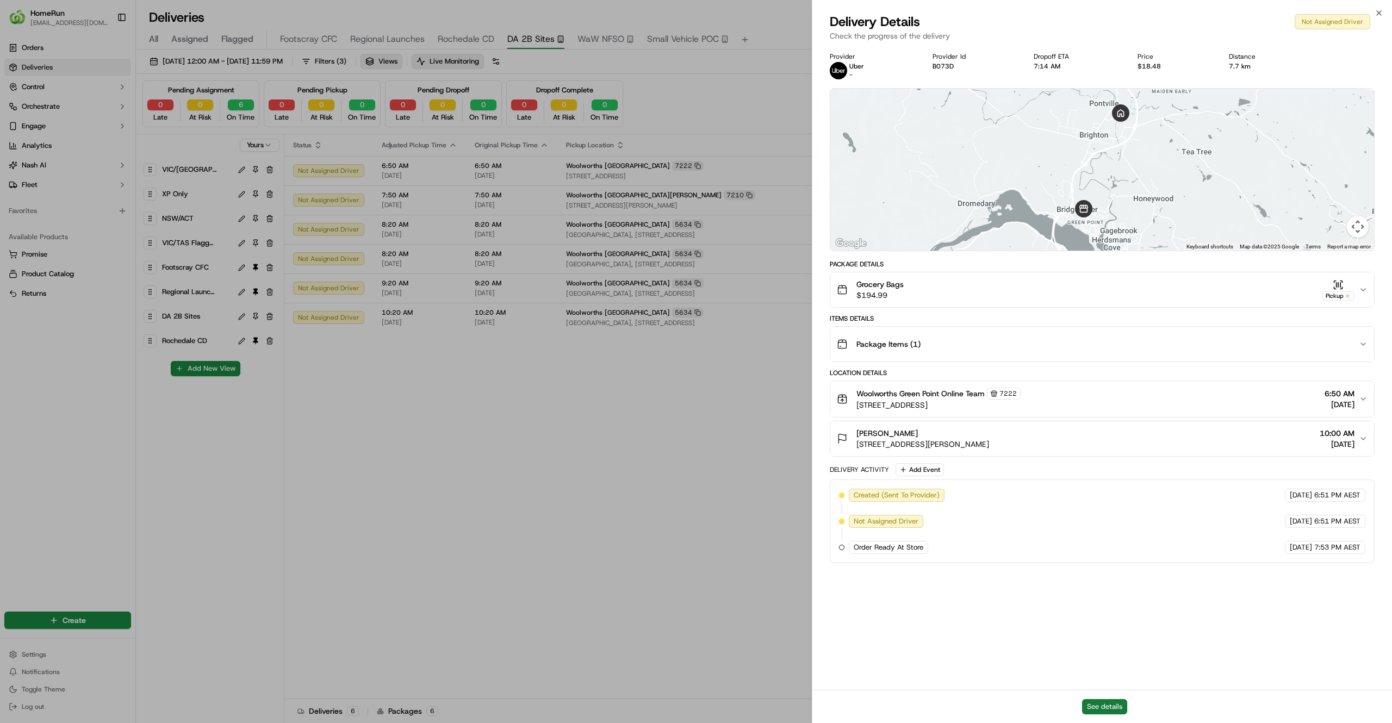
click at [1105, 704] on button "See details" at bounding box center [1104, 706] width 45 height 15
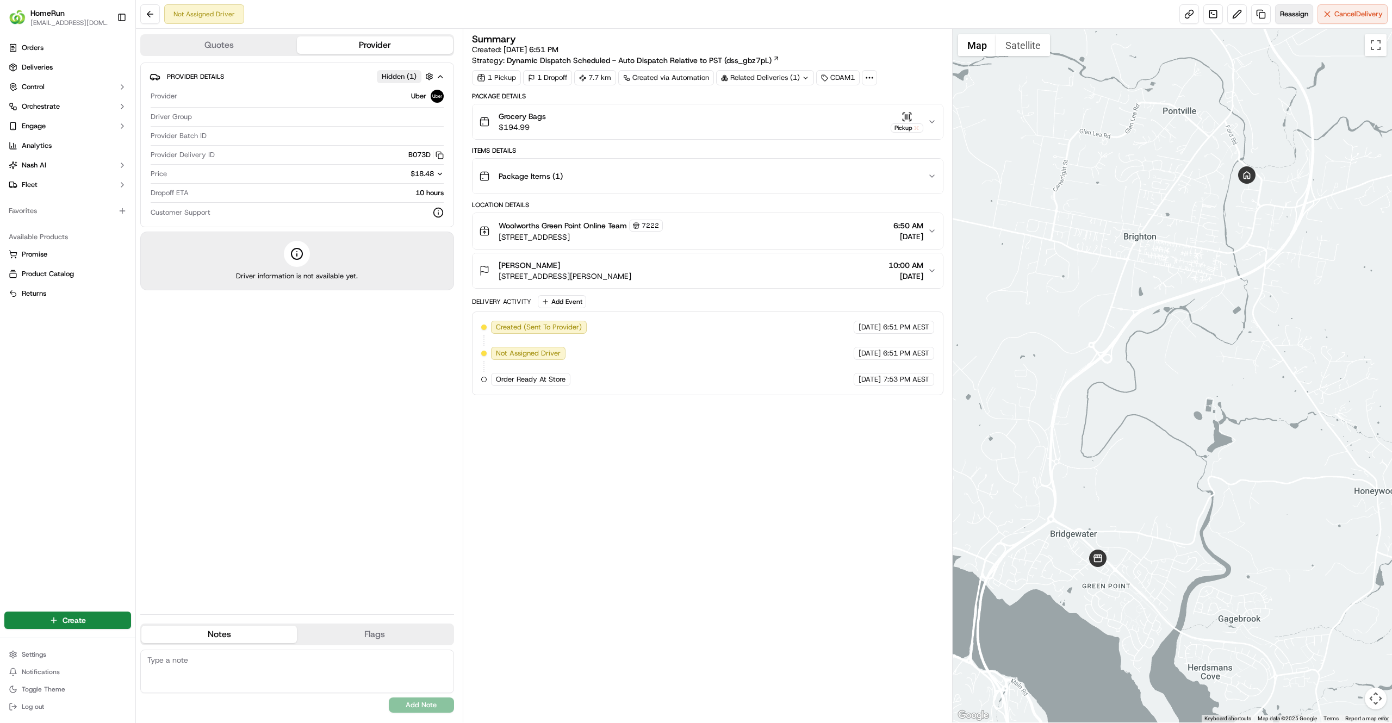
click at [1290, 12] on span "Reassign" at bounding box center [1294, 14] width 28 height 10
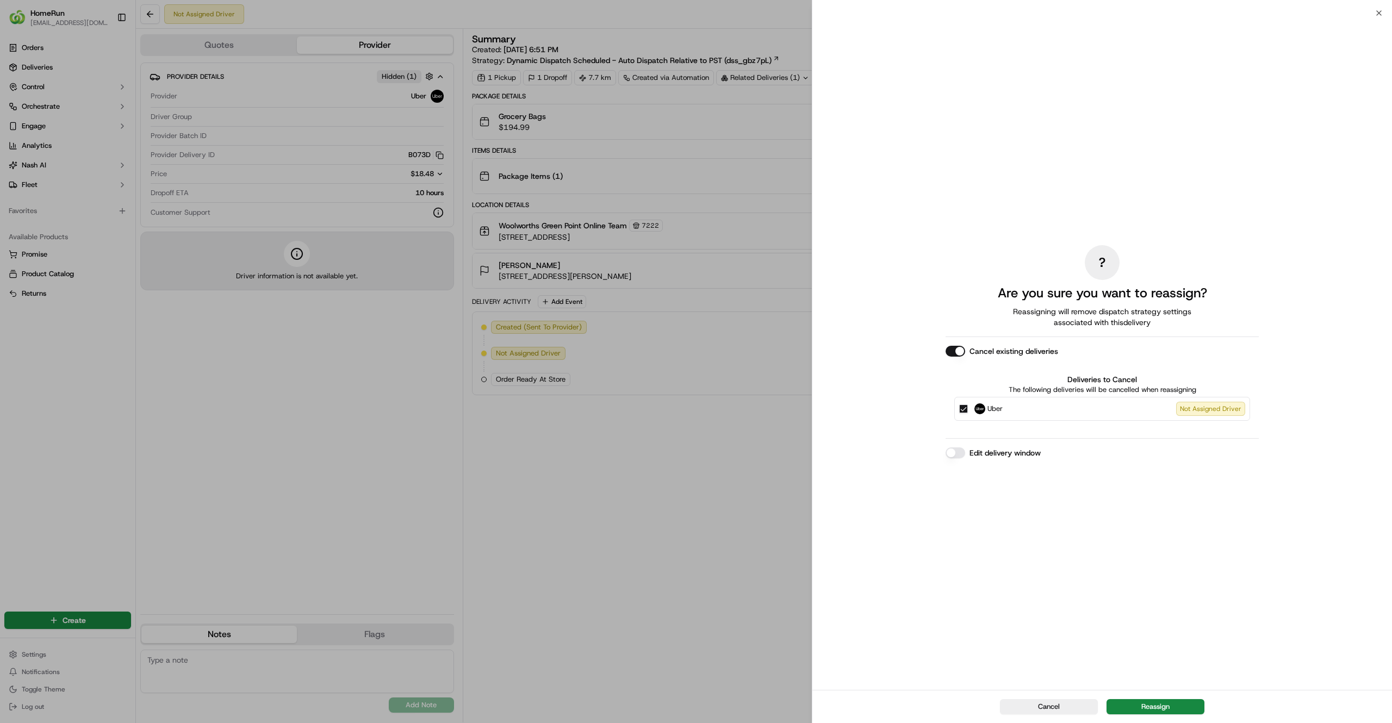
click at [955, 453] on button "Edit delivery window" at bounding box center [956, 453] width 20 height 11
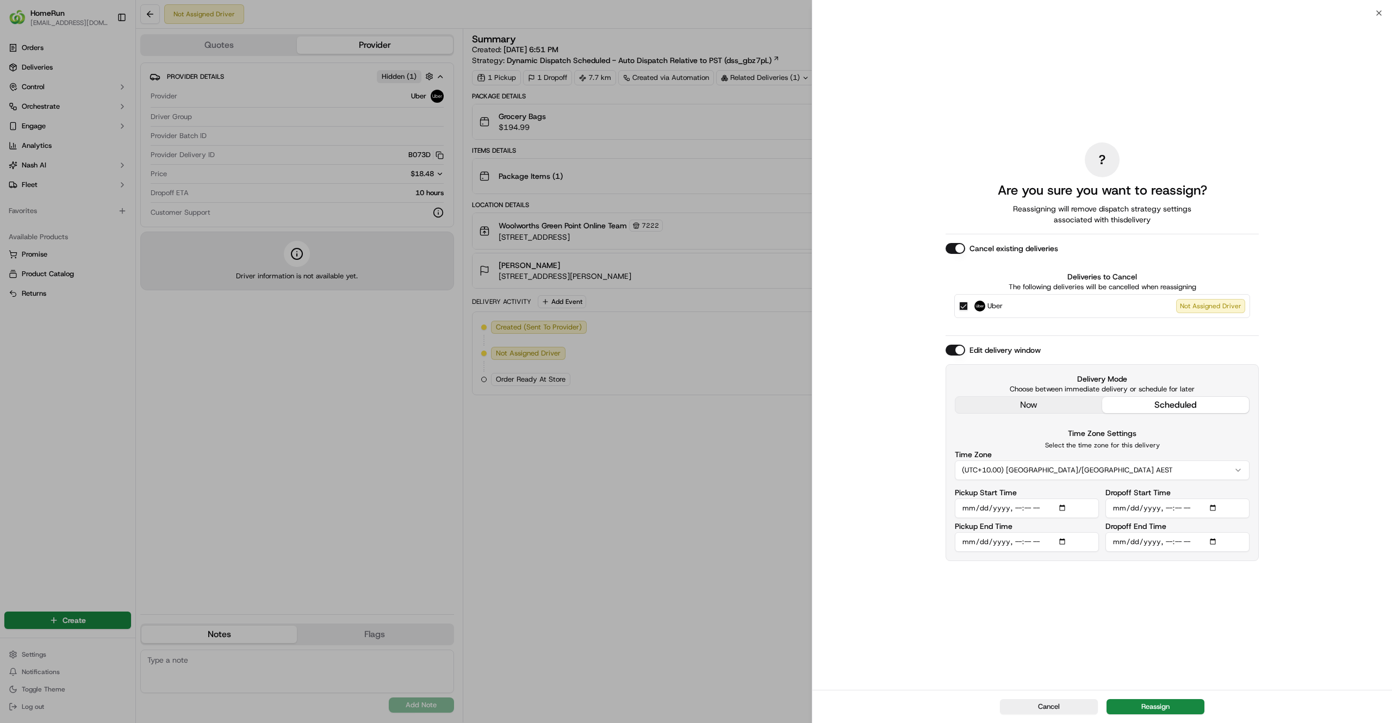
drag, startPoint x: 1131, startPoint y: 705, endPoint x: 1056, endPoint y: 655, distance: 90.2
click at [1056, 655] on div "? Are you sure you want to reassign? Reassigning will remove dispatch strategy …" at bounding box center [1102, 368] width 580 height 710
click at [1018, 506] on input "Pickup Start Time" at bounding box center [1027, 509] width 144 height 20
type input "[DATE]T07:50"
click at [1163, 508] on input "Dropoff Start Time" at bounding box center [1177, 509] width 144 height 20
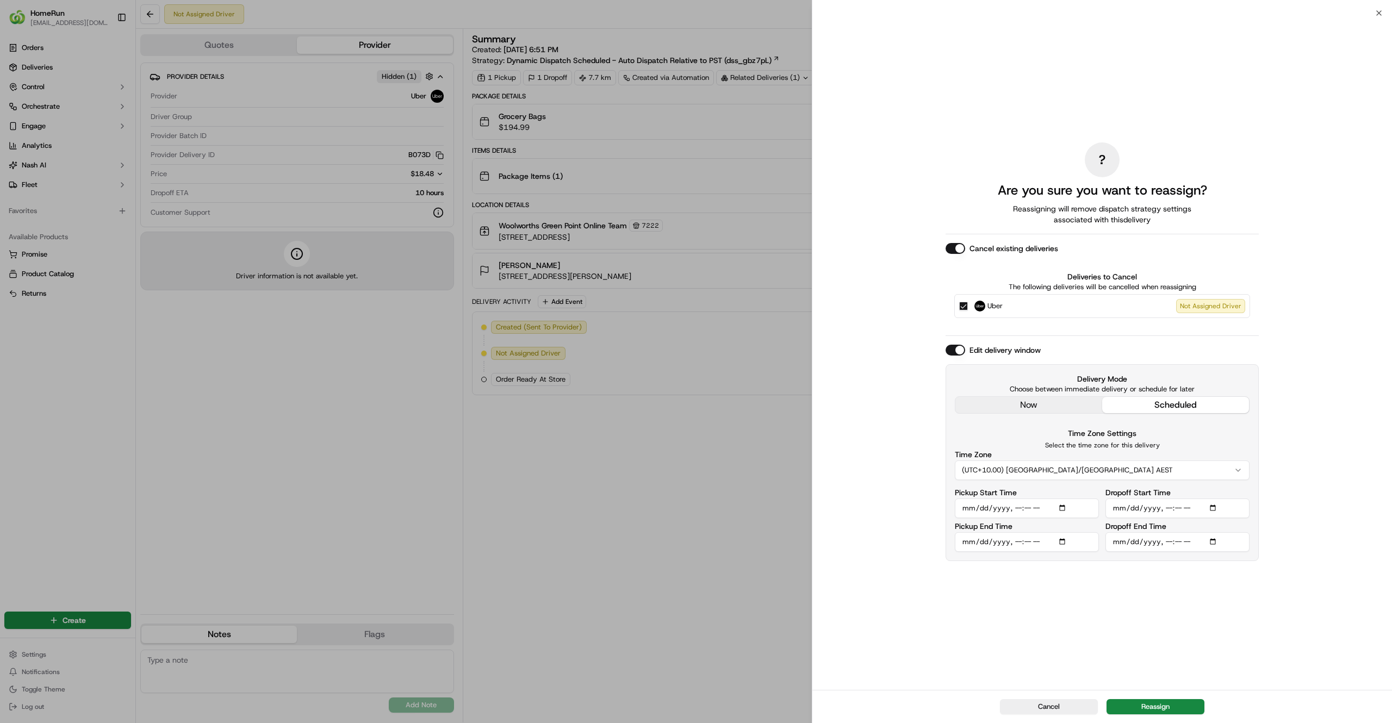
type input "[DATE]T08:00"
click at [1165, 541] on input "Dropoff End Time" at bounding box center [1177, 542] width 144 height 20
type input "[DATE]T09:00"
click at [1171, 569] on div "? Are you sure you want to reassign? Reassigning will remove dispatch strategy …" at bounding box center [1102, 351] width 313 height 673
click at [1119, 709] on button "Reassign" at bounding box center [1156, 706] width 98 height 15
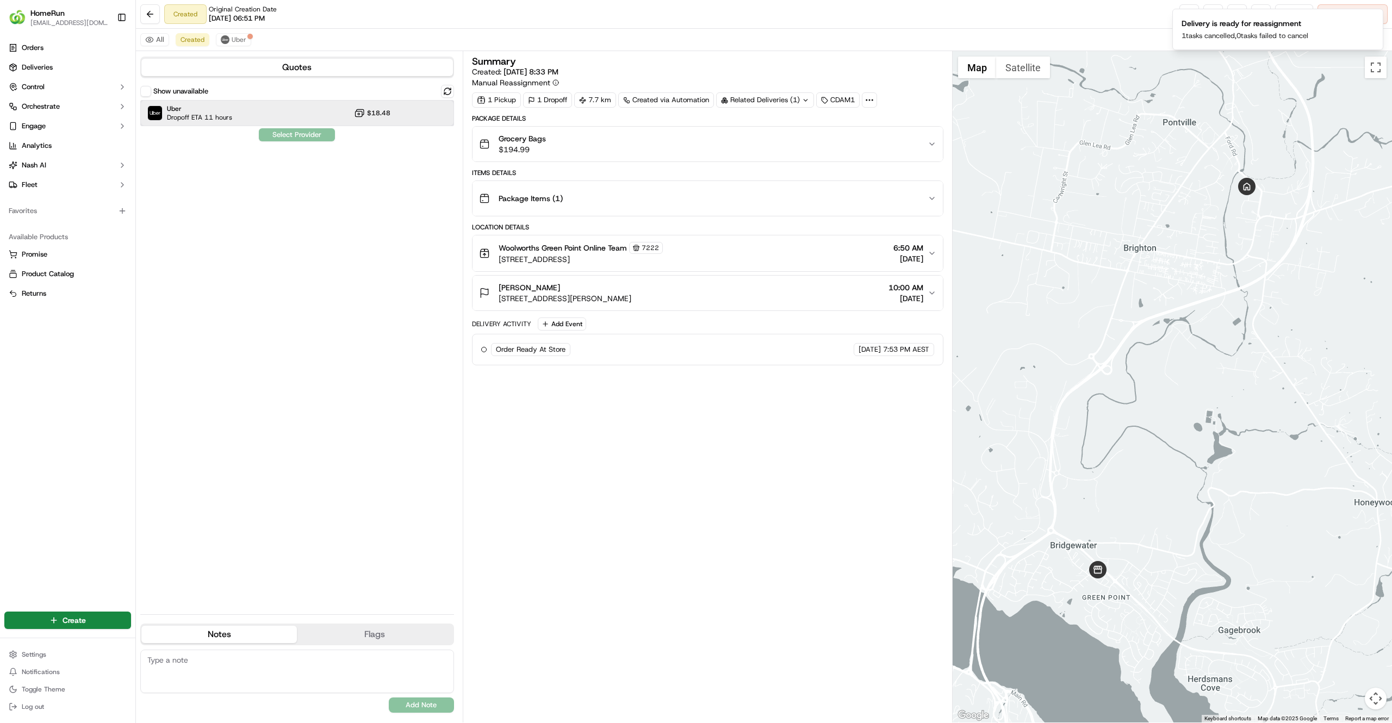
click at [420, 124] on div "Uber Dropoff ETA 11 hours $18.48" at bounding box center [297, 113] width 314 height 26
click at [291, 129] on button "Assign Provider" at bounding box center [296, 134] width 77 height 13
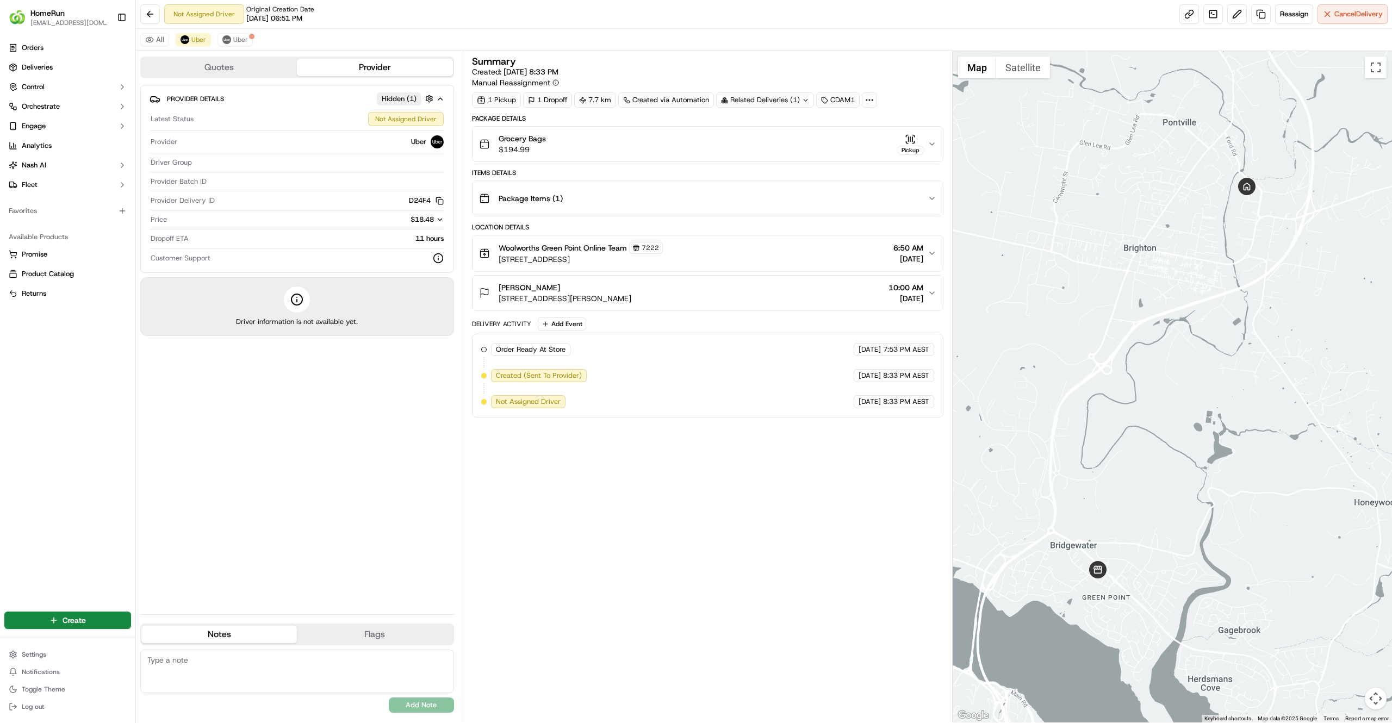
click at [623, 656] on div "Summary Created: [DATE] 8:33 PM Manual Reassignment 1 Pickup 1 Dropoff 7.7 km C…" at bounding box center [707, 387] width 471 height 661
